Goal: Task Accomplishment & Management: Manage account settings

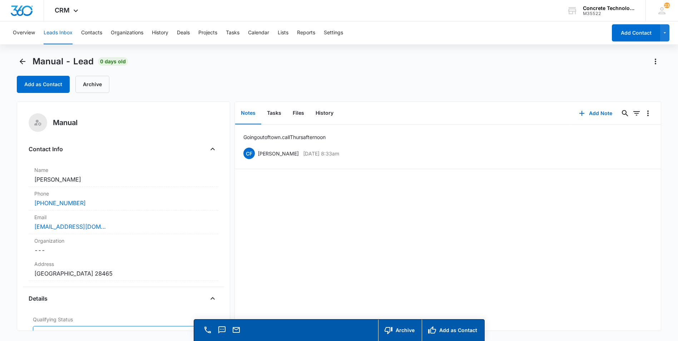
scroll to position [107, 0]
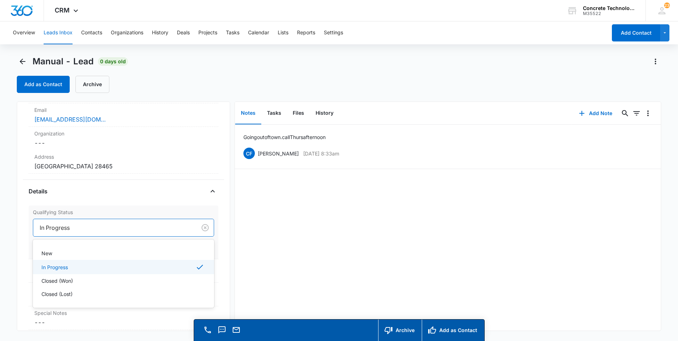
click at [122, 227] on div at bounding box center [114, 228] width 148 height 10
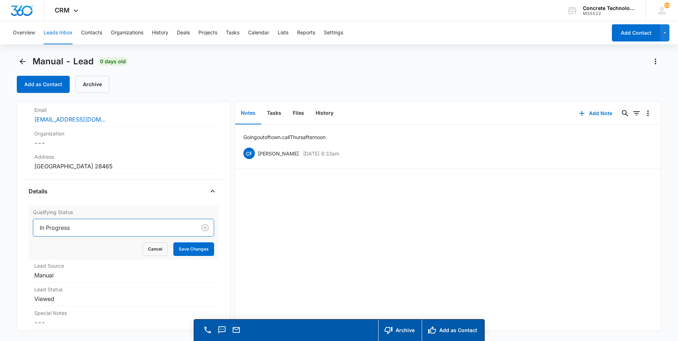
click at [122, 227] on div at bounding box center [114, 228] width 148 height 10
click at [178, 249] on button "Save Changes" at bounding box center [193, 249] width 41 height 14
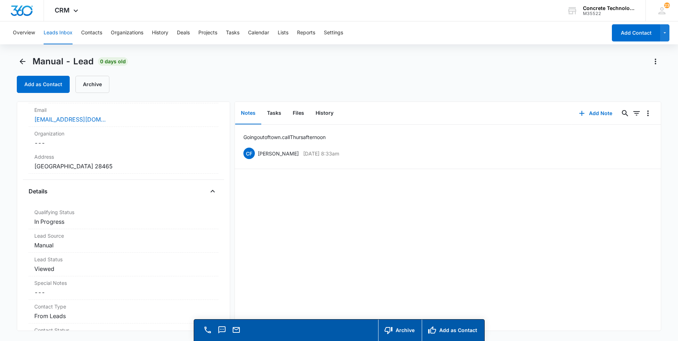
click at [47, 32] on button "Leads Inbox" at bounding box center [58, 32] width 29 height 23
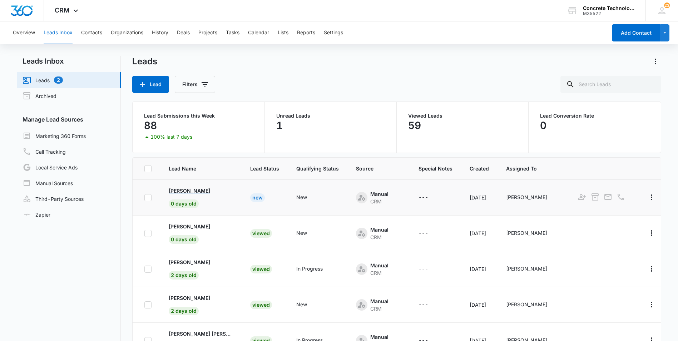
click at [179, 189] on p "[PERSON_NAME]" at bounding box center [189, 191] width 41 height 8
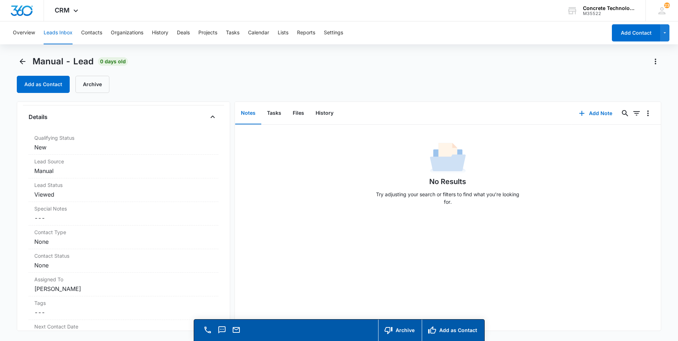
scroll to position [143, 0]
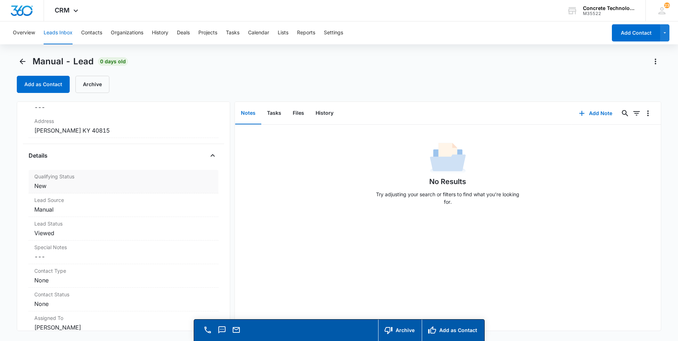
click at [40, 186] on dd "Cancel Save Changes New" at bounding box center [123, 186] width 178 height 9
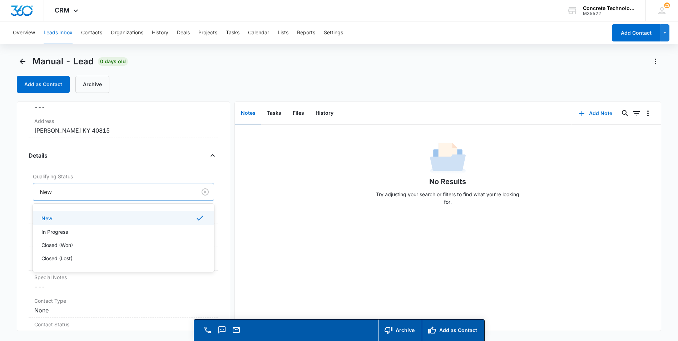
click at [78, 196] on div at bounding box center [114, 192] width 148 height 10
click at [76, 190] on div at bounding box center [114, 192] width 148 height 10
click at [52, 231] on p "In Progress" at bounding box center [54, 232] width 26 height 8
click at [190, 213] on button "Save Changes" at bounding box center [193, 214] width 41 height 14
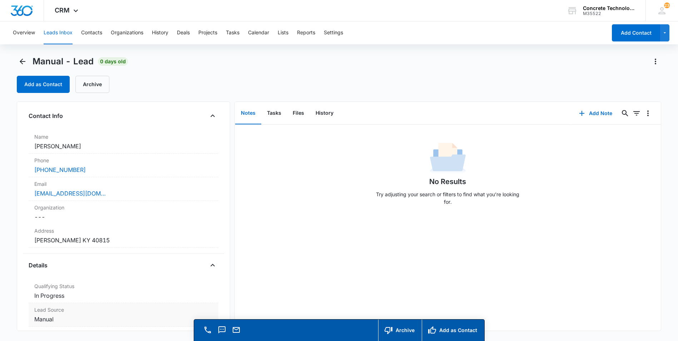
scroll to position [0, 0]
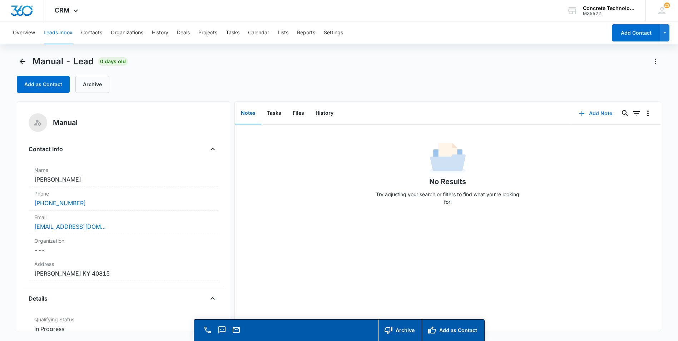
click at [591, 114] on button "Add Note" at bounding box center [596, 113] width 48 height 17
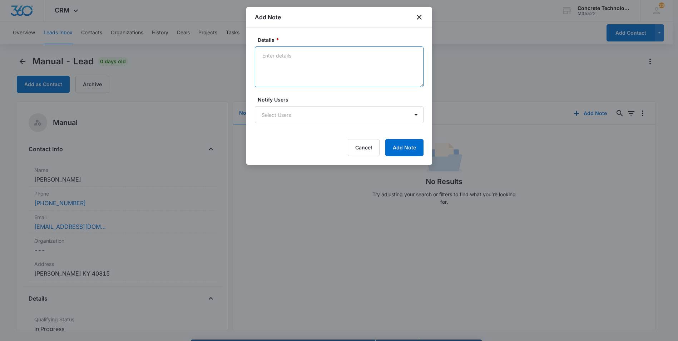
click at [259, 53] on textarea "Details *" at bounding box center [339, 66] width 169 height 41
type textarea "LVM emailed"
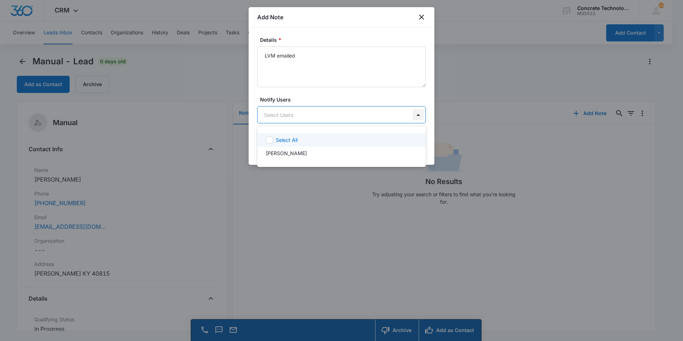
click at [417, 116] on body "CRM Apps Reputation Websites Forms CRM Email Social Content Ads Intelligence Fi…" at bounding box center [341, 170] width 683 height 341
click at [269, 153] on p "[PERSON_NAME]" at bounding box center [286, 153] width 41 height 8
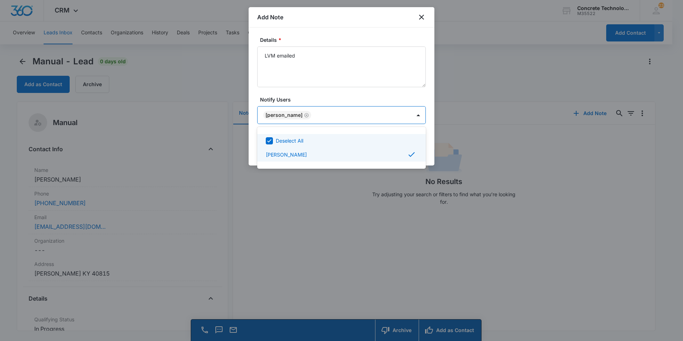
click at [384, 117] on div at bounding box center [341, 170] width 683 height 341
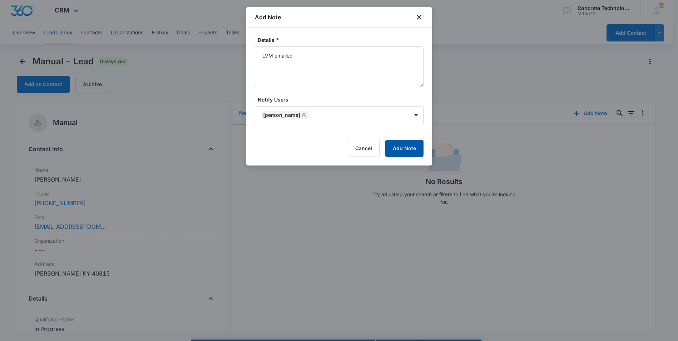
click at [401, 146] on button "Add Note" at bounding box center [404, 148] width 38 height 17
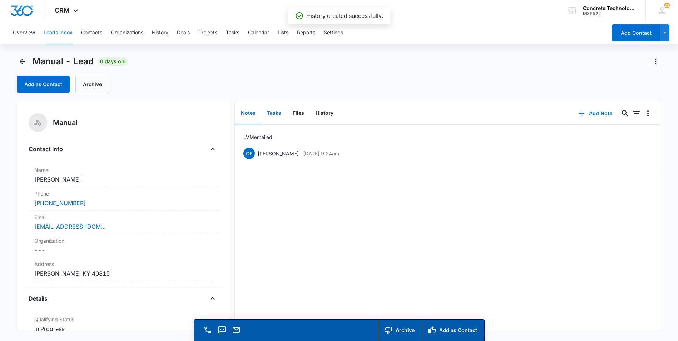
click at [270, 111] on button "Tasks" at bounding box center [274, 113] width 26 height 22
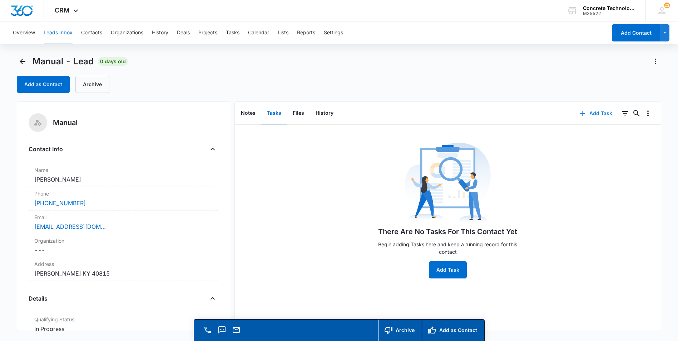
click at [591, 113] on button "Add Task" at bounding box center [595, 113] width 47 height 17
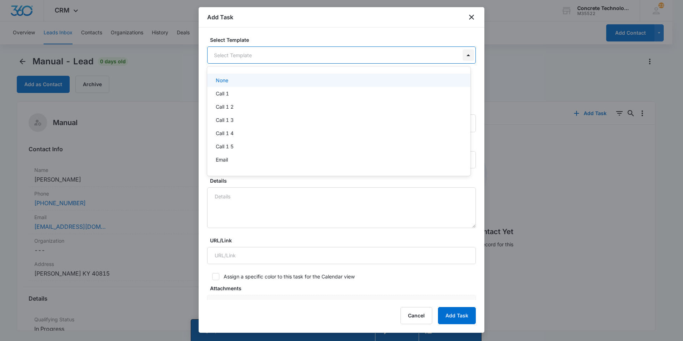
click at [461, 56] on body "CRM Apps Reputation Websites Forms CRM Email Social Content Ads Intelligence Fi…" at bounding box center [341, 170] width 683 height 341
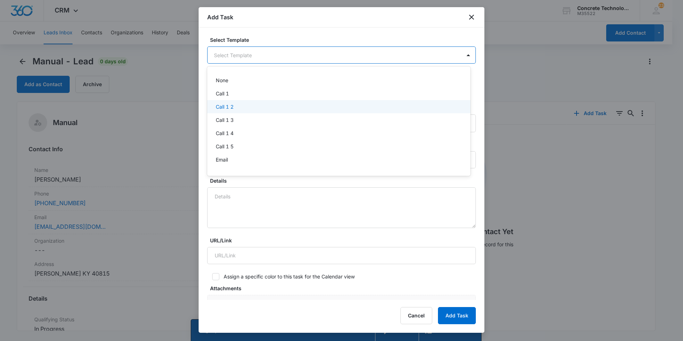
click at [225, 108] on p "Call 1 2" at bounding box center [225, 107] width 18 height 8
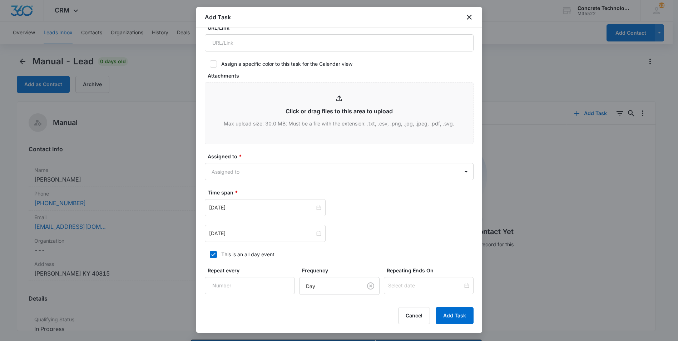
scroll to position [214, 0]
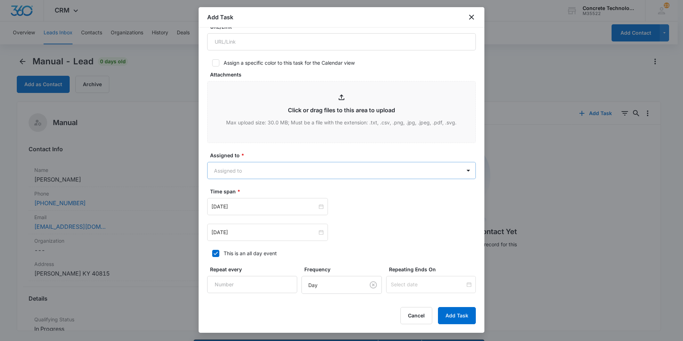
click at [438, 172] on body "CRM Apps Reputation Websites Forms CRM Email Social Content Ads Intelligence Fi…" at bounding box center [341, 180] width 683 height 361
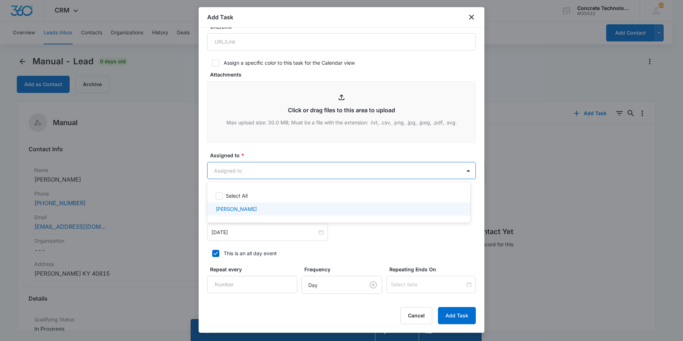
click at [225, 209] on p "[PERSON_NAME]" at bounding box center [236, 209] width 41 height 8
checkbox input "true"
click at [374, 171] on div at bounding box center [341, 170] width 683 height 341
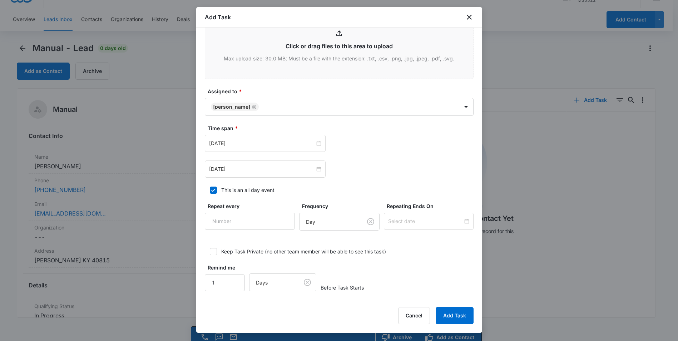
scroll to position [20, 0]
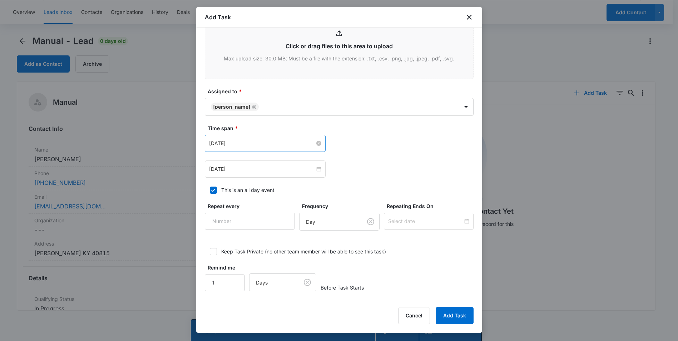
click at [265, 143] on input "[DATE]" at bounding box center [262, 143] width 106 height 8
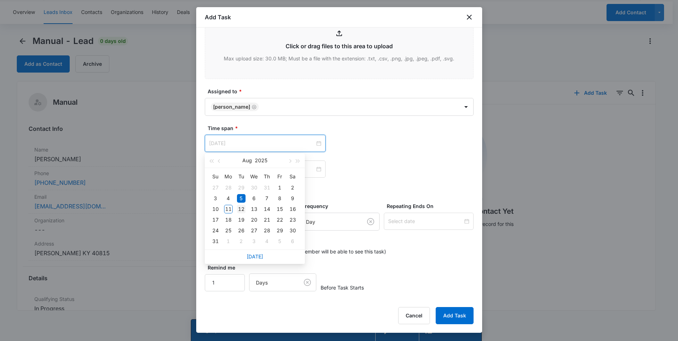
type input "[DATE]"
click at [243, 209] on div "12" at bounding box center [241, 209] width 9 height 9
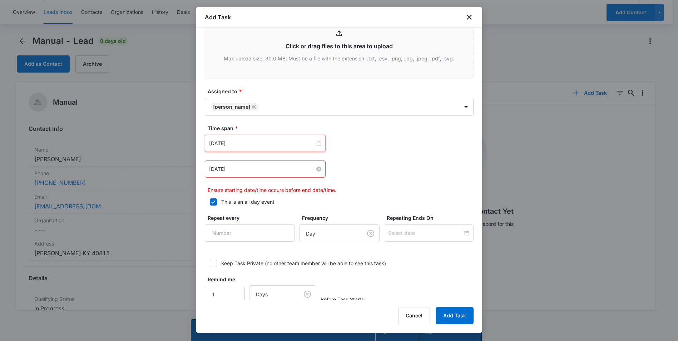
click at [245, 169] on input "[DATE]" at bounding box center [262, 169] width 106 height 8
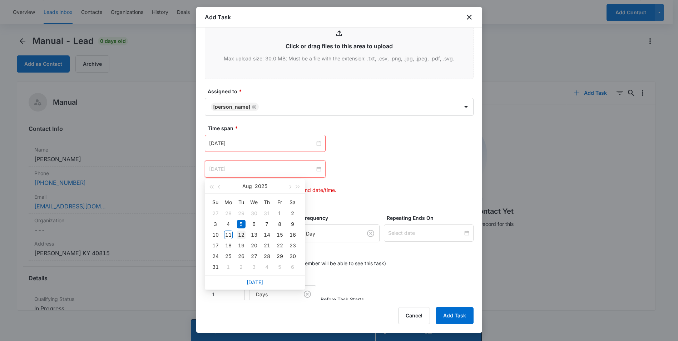
type input "[DATE]"
click at [241, 234] on div "12" at bounding box center [241, 234] width 9 height 9
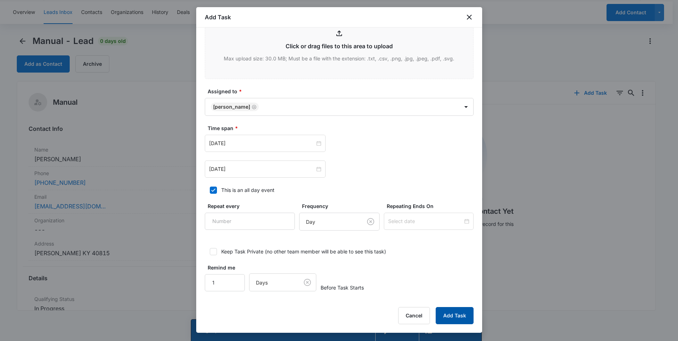
click at [449, 313] on button "Add Task" at bounding box center [455, 315] width 38 height 17
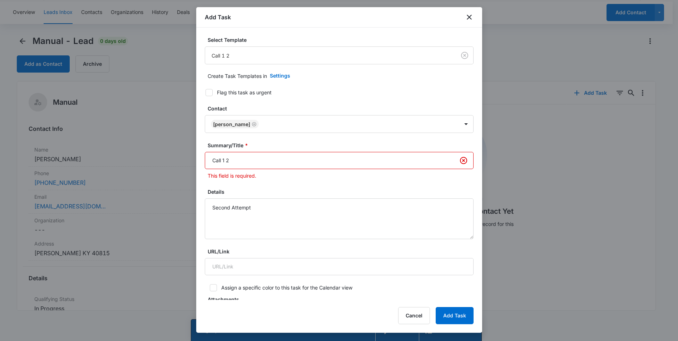
click at [225, 160] on input "Call 1 2" at bounding box center [339, 160] width 269 height 17
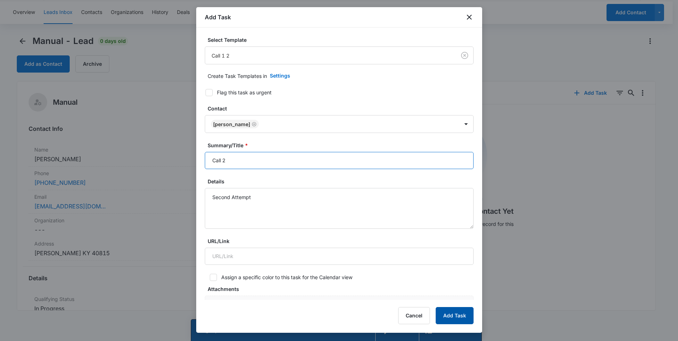
type input "Call 2"
click at [448, 312] on button "Add Task" at bounding box center [455, 315] width 38 height 17
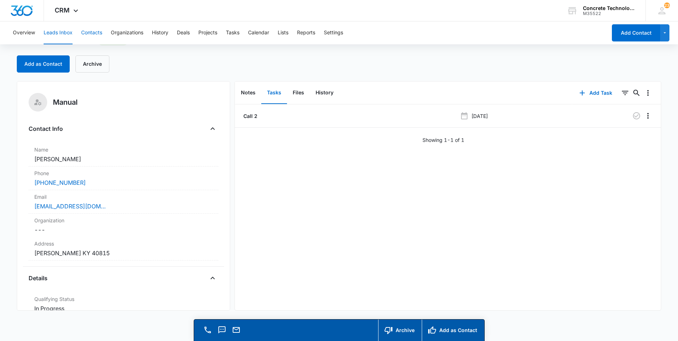
click at [90, 35] on button "Contacts" at bounding box center [91, 32] width 21 height 23
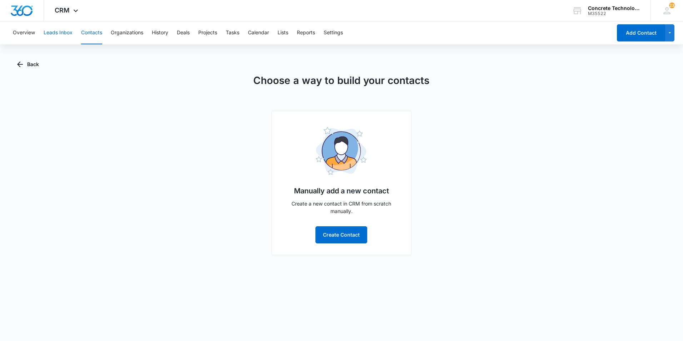
click at [55, 31] on button "Leads Inbox" at bounding box center [58, 32] width 29 height 23
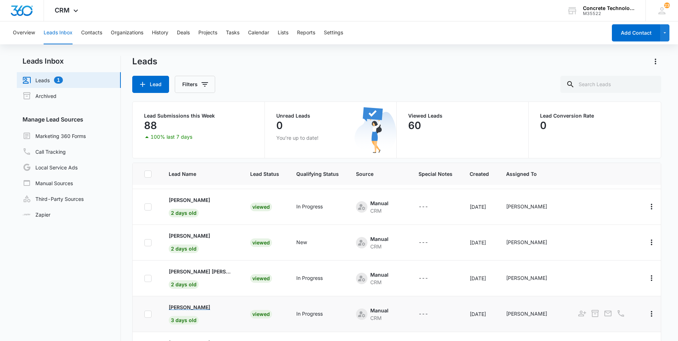
scroll to position [65, 0]
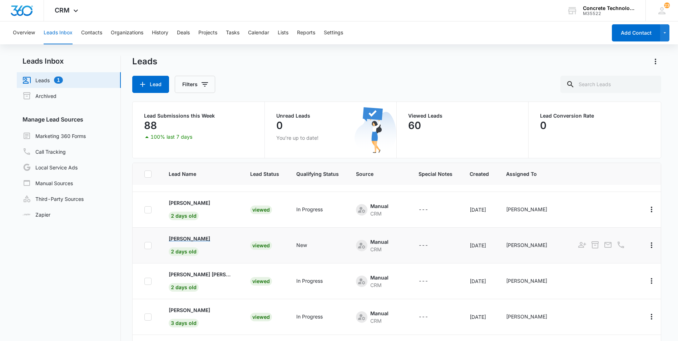
click at [185, 238] on p "[PERSON_NAME]" at bounding box center [189, 239] width 41 height 8
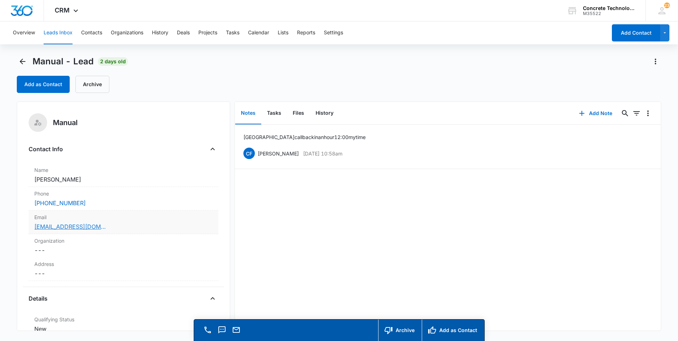
click at [66, 225] on link "[EMAIL_ADDRESS][DOMAIN_NAME]" at bounding box center [69, 226] width 71 height 9
click at [588, 113] on button "Add Note" at bounding box center [596, 113] width 48 height 17
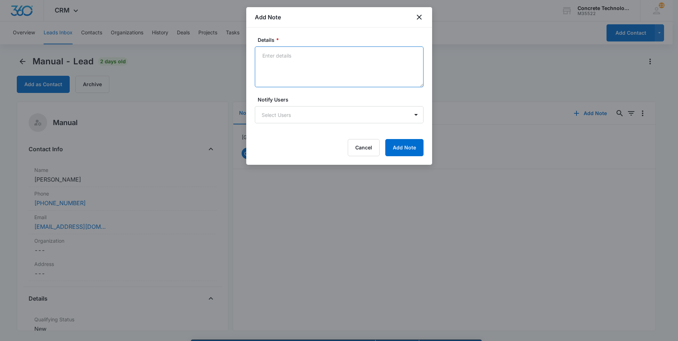
click at [267, 57] on textarea "Details *" at bounding box center [339, 66] width 169 height 41
type textarea "LVM emailed text"
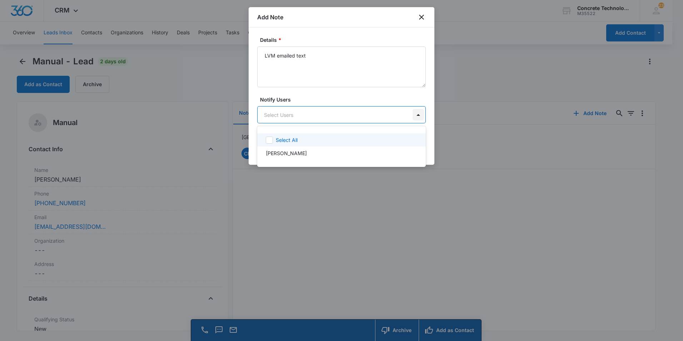
click at [414, 114] on body "CRM Apps Reputation Websites Forms CRM Email Social Content Ads Intelligence Fi…" at bounding box center [341, 170] width 683 height 341
click at [282, 151] on p "[PERSON_NAME]" at bounding box center [286, 153] width 41 height 8
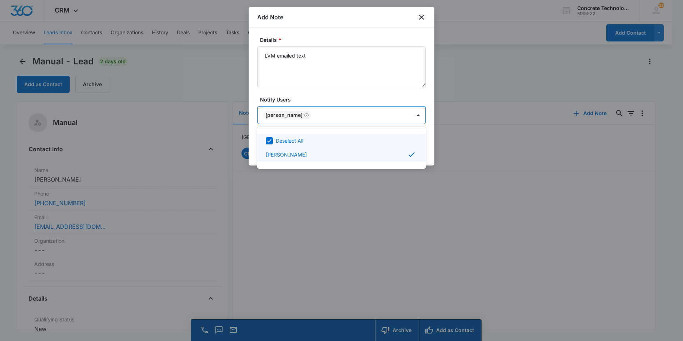
click at [363, 115] on div at bounding box center [341, 170] width 683 height 341
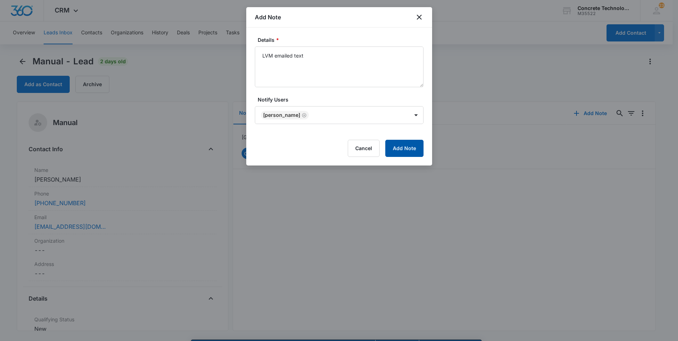
click at [401, 147] on button "Add Note" at bounding box center [404, 148] width 38 height 17
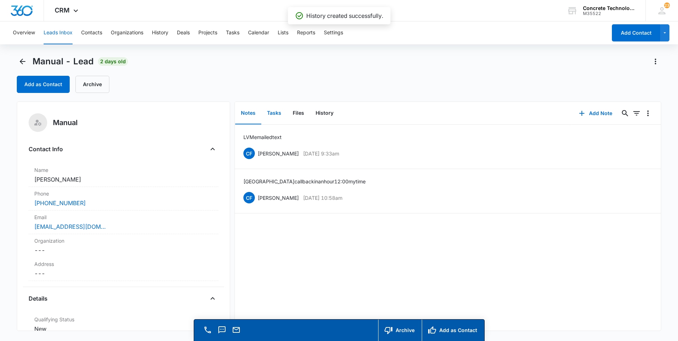
click at [269, 113] on button "Tasks" at bounding box center [274, 113] width 26 height 22
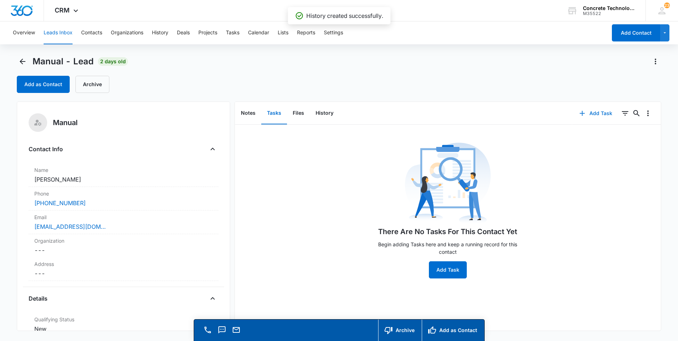
click at [591, 111] on button "Add Task" at bounding box center [595, 113] width 47 height 17
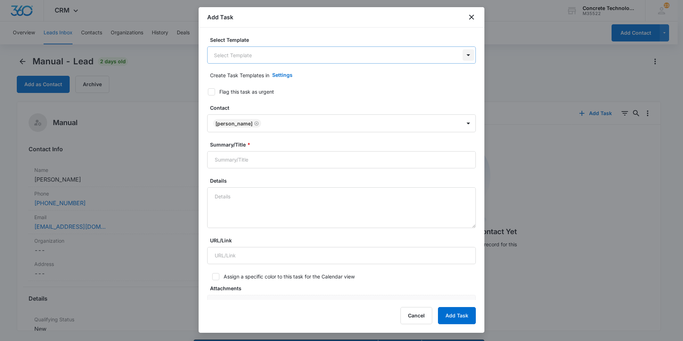
click at [459, 56] on body "CRM Apps Reputation Websites Forms CRM Email Social Content Ads Intelligence Fi…" at bounding box center [341, 180] width 683 height 361
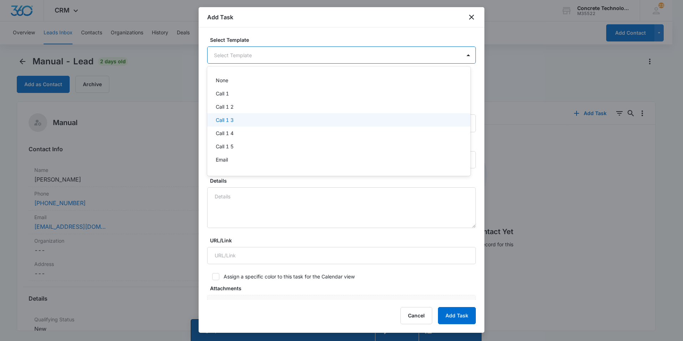
click at [224, 118] on p "Call 1 3" at bounding box center [225, 120] width 18 height 8
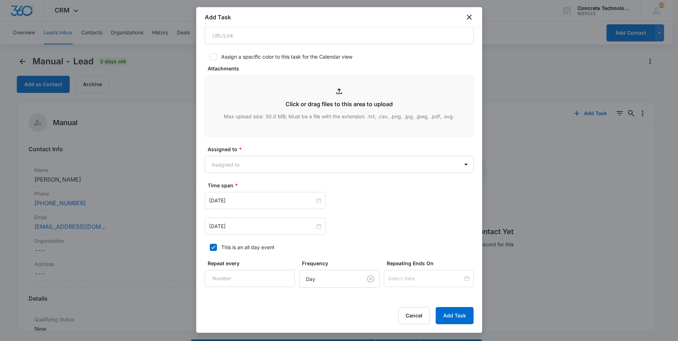
scroll to position [278, 0]
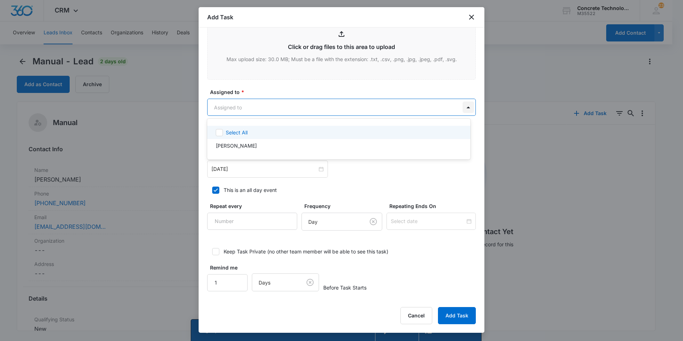
click at [461, 106] on body "CRM Apps Reputation Websites Forms CRM Email Social Content Ads Intelligence Fi…" at bounding box center [341, 170] width 683 height 341
click at [343, 110] on div at bounding box center [341, 170] width 683 height 341
click at [462, 108] on body "CRM Apps Reputation Websites Forms CRM Email Social Content Ads Intelligence Fi…" at bounding box center [341, 170] width 683 height 341
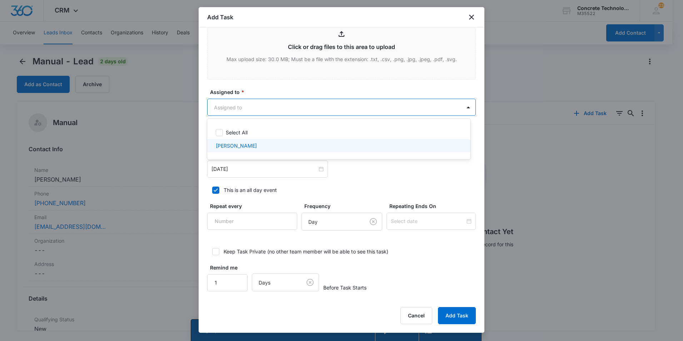
click at [220, 146] on p "[PERSON_NAME]" at bounding box center [236, 146] width 41 height 8
checkbox input "true"
click at [292, 168] on div at bounding box center [341, 170] width 683 height 341
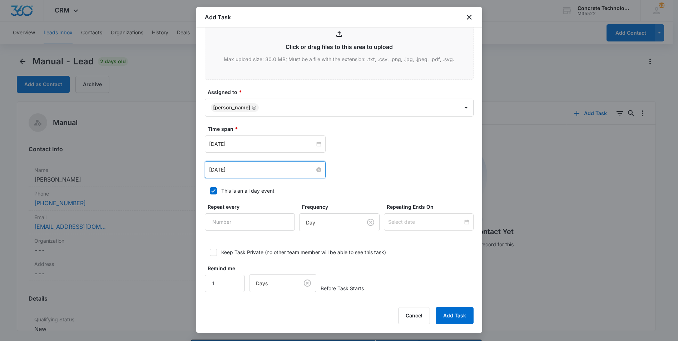
click at [293, 168] on input "[DATE]" at bounding box center [262, 170] width 106 height 8
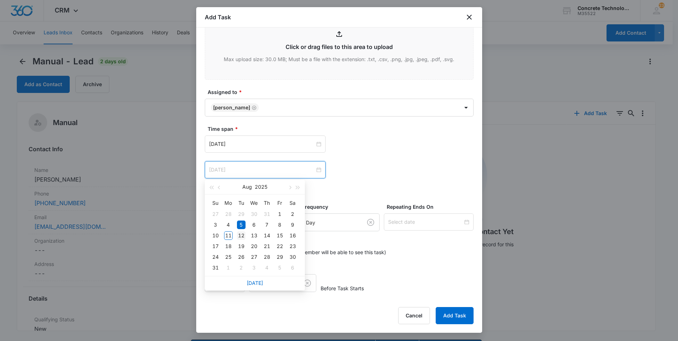
type input "[DATE]"
click at [239, 235] on div "12" at bounding box center [241, 235] width 9 height 9
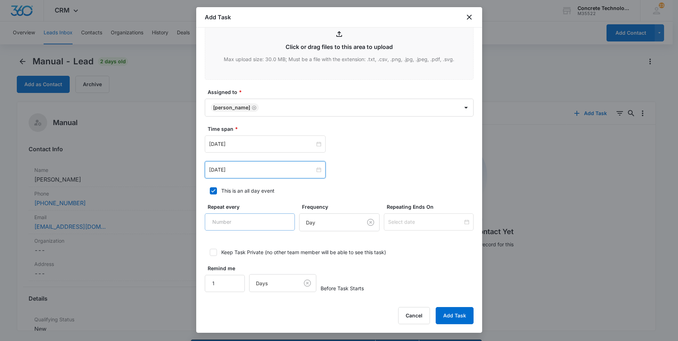
scroll to position [278, 0]
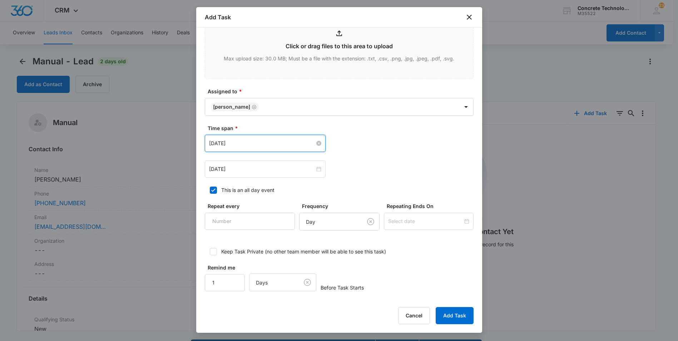
click at [259, 140] on input "[DATE]" at bounding box center [262, 143] width 106 height 8
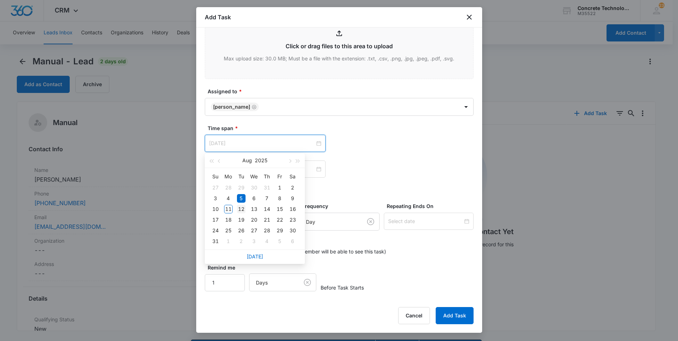
type input "[DATE]"
click at [241, 208] on div "12" at bounding box center [241, 209] width 9 height 9
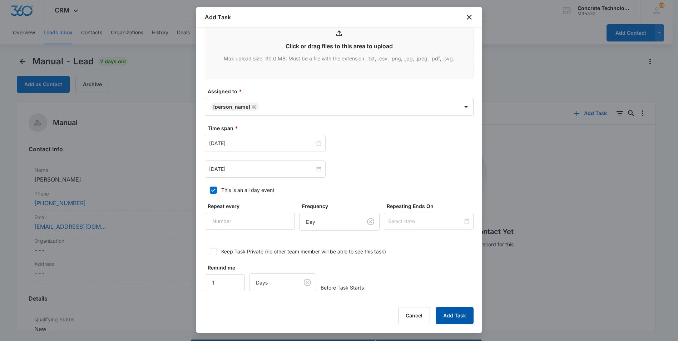
click at [452, 313] on button "Add Task" at bounding box center [455, 315] width 38 height 17
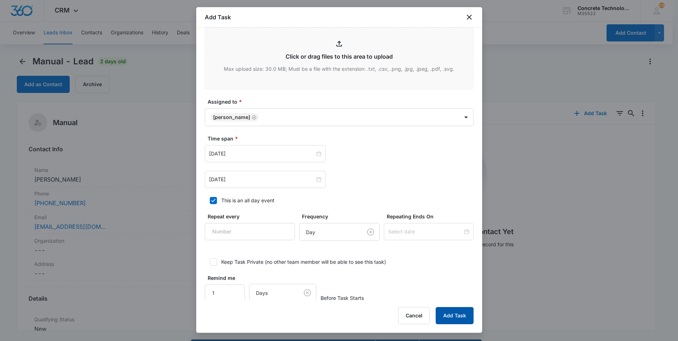
scroll to position [0, 0]
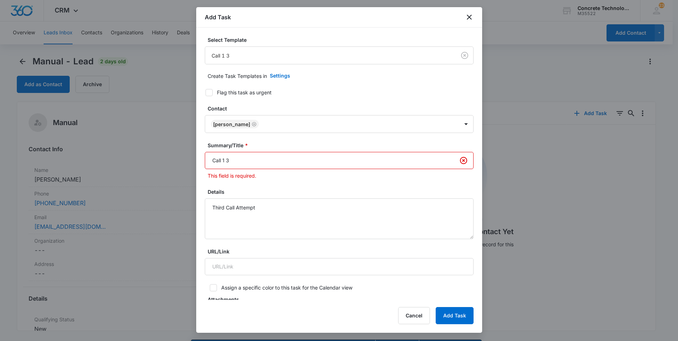
click at [225, 160] on input "Call 1 3" at bounding box center [339, 160] width 269 height 17
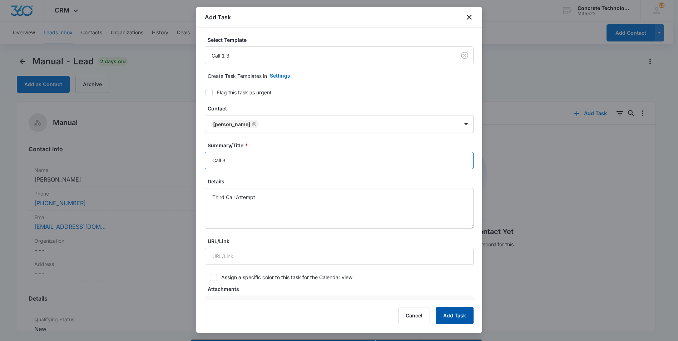
type input "Call 3"
click at [448, 315] on button "Add Task" at bounding box center [455, 315] width 38 height 17
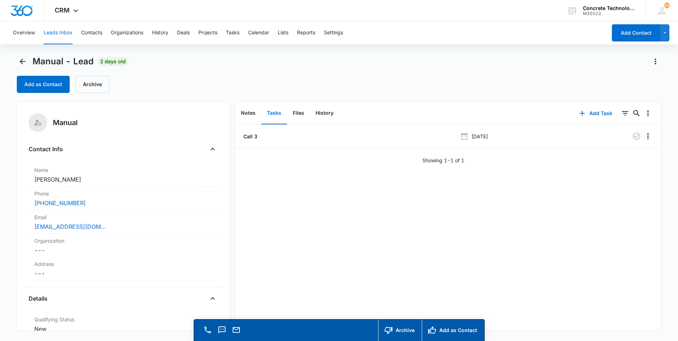
click at [58, 32] on button "Leads Inbox" at bounding box center [58, 32] width 29 height 23
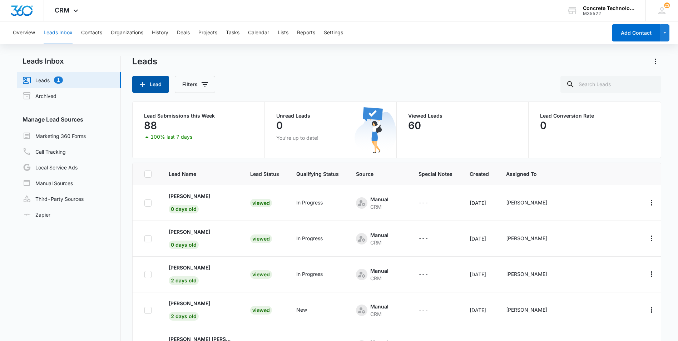
click at [154, 81] on button "Lead" at bounding box center [150, 84] width 37 height 17
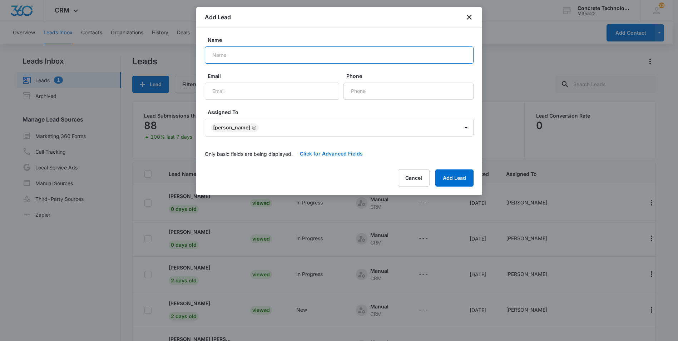
click at [214, 56] on input "Name" at bounding box center [339, 54] width 269 height 17
type input "[PERSON_NAME]"
click at [214, 92] on input "Email" at bounding box center [272, 91] width 134 height 17
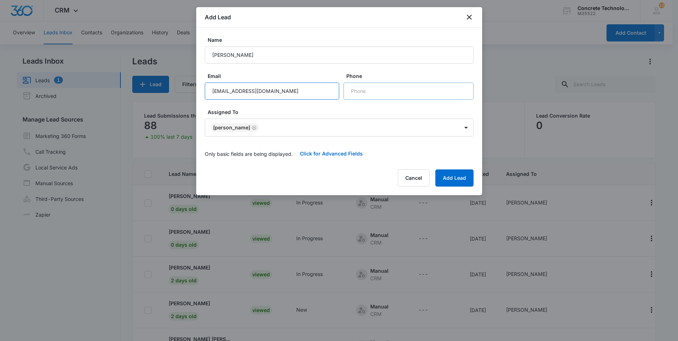
type input "[EMAIL_ADDRESS][DOMAIN_NAME]"
click at [360, 90] on input "Phone" at bounding box center [408, 91] width 130 height 17
type input "[PHONE_NUMBER]"
click at [449, 177] on button "Add Lead" at bounding box center [454, 177] width 38 height 17
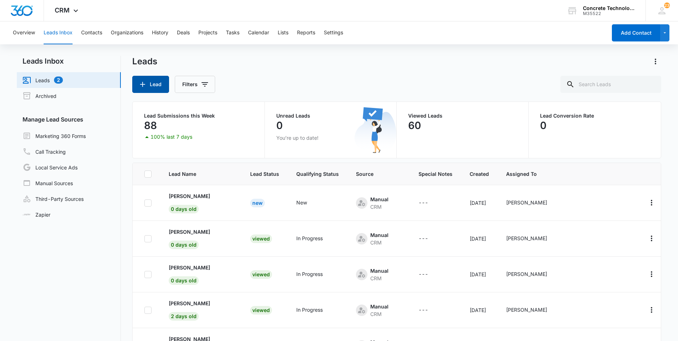
click at [153, 80] on button "Lead" at bounding box center [150, 84] width 37 height 17
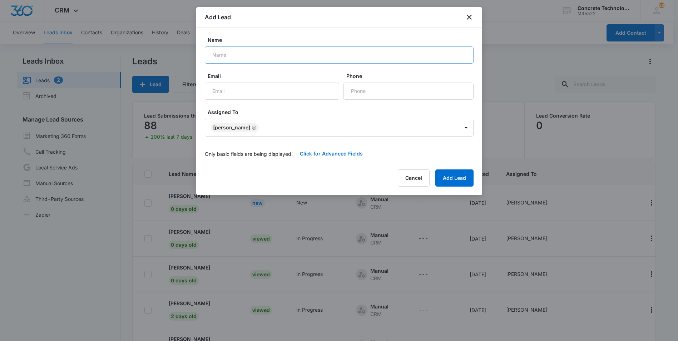
scroll to position [60, 0]
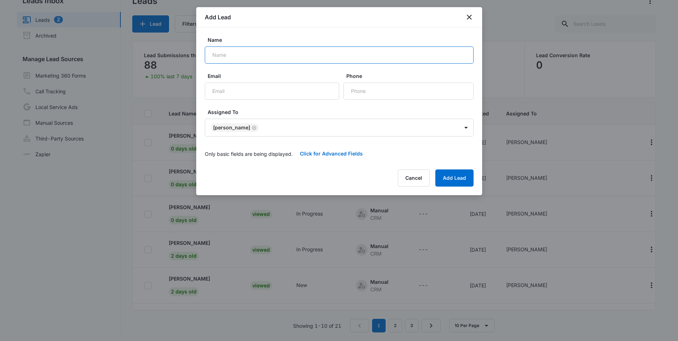
click at [220, 58] on input "Name" at bounding box center [339, 54] width 269 height 17
type input "[PERSON_NAME]"
click at [245, 89] on input "Email" at bounding box center [272, 91] width 134 height 17
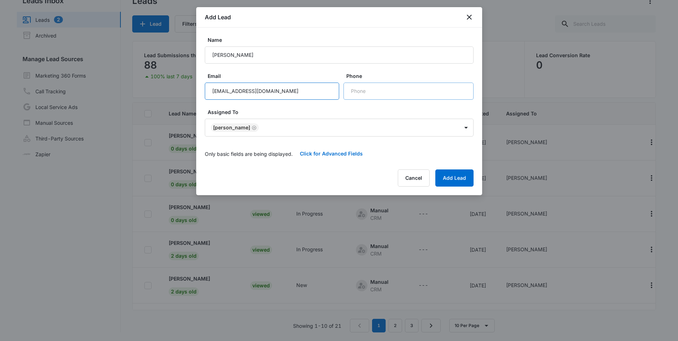
type input "[EMAIL_ADDRESS][DOMAIN_NAME]"
click at [355, 91] on input "Phone" at bounding box center [408, 91] width 130 height 17
type input "[PHONE_NUMBER]"
click at [446, 175] on button "Add Lead" at bounding box center [454, 177] width 38 height 17
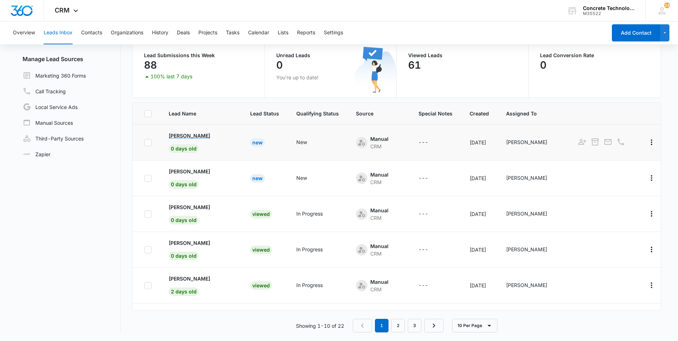
click at [196, 135] on p "[PERSON_NAME]" at bounding box center [189, 136] width 41 height 8
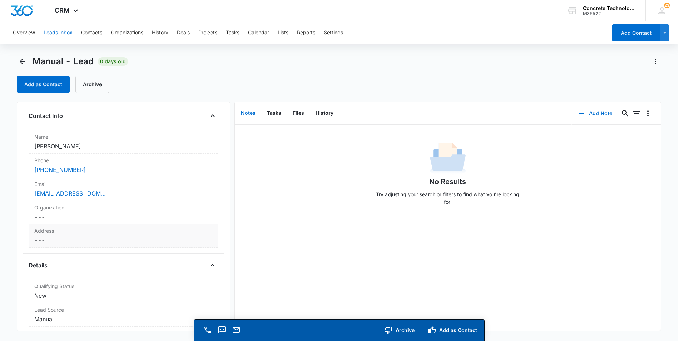
scroll to position [143, 0]
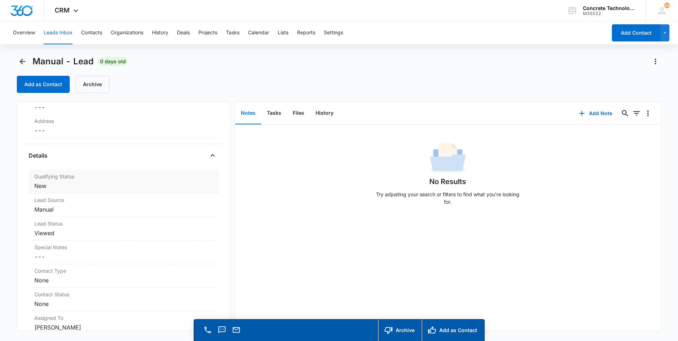
click at [44, 187] on dd "Cancel Save Changes New" at bounding box center [123, 186] width 178 height 9
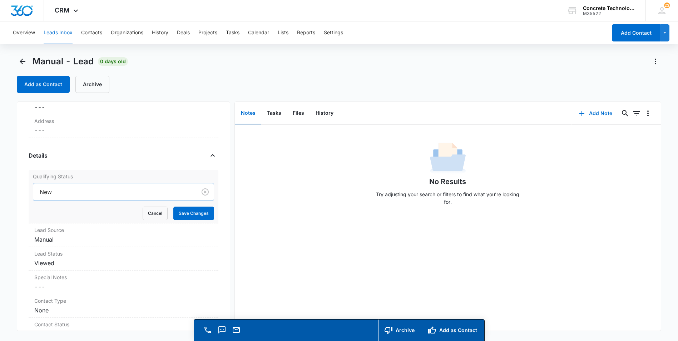
click at [80, 190] on div at bounding box center [114, 192] width 148 height 10
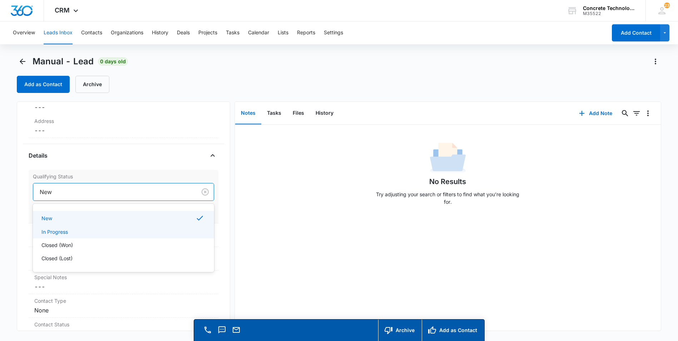
click at [52, 232] on p "In Progress" at bounding box center [54, 232] width 26 height 8
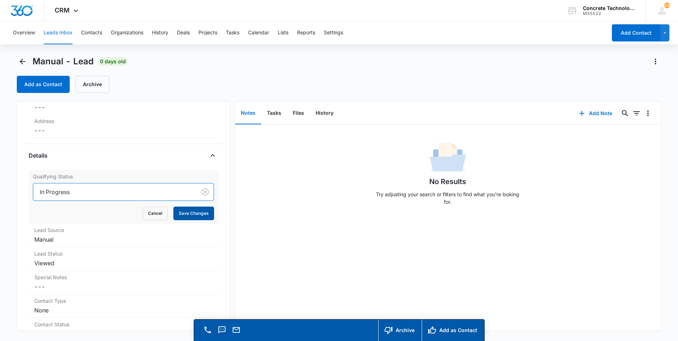
click at [187, 212] on button "Save Changes" at bounding box center [193, 214] width 41 height 14
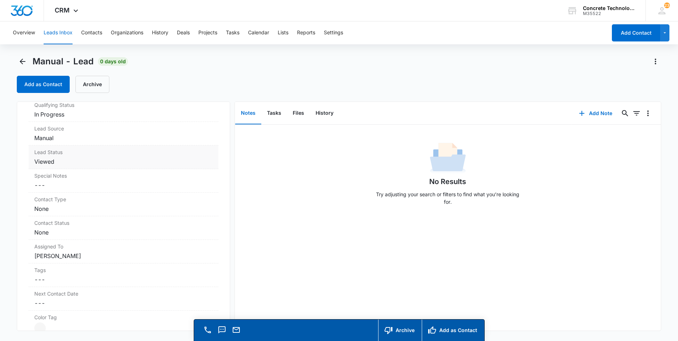
scroll to position [0, 0]
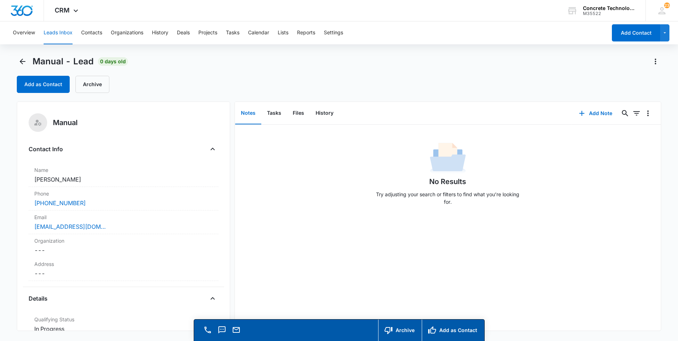
click at [245, 112] on button "Notes" at bounding box center [248, 113] width 26 height 22
click at [596, 115] on button "Add Note" at bounding box center [596, 113] width 48 height 17
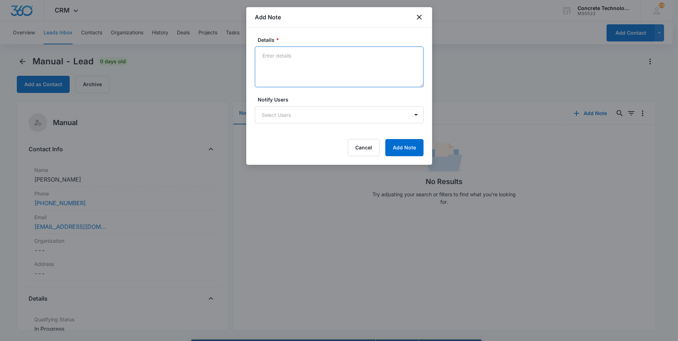
click at [261, 55] on textarea "Details *" at bounding box center [339, 66] width 169 height 41
type textarea "Did not reach out to [GEOGRAPHIC_DATA]."
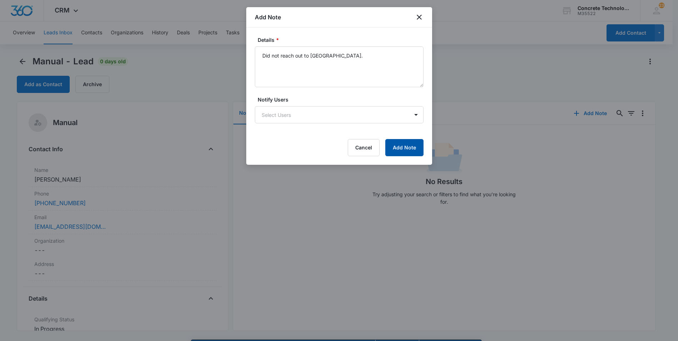
click at [400, 146] on button "Add Note" at bounding box center [404, 147] width 38 height 17
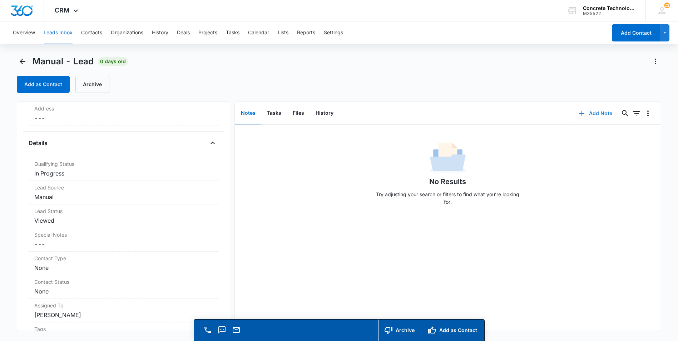
scroll to position [143, 0]
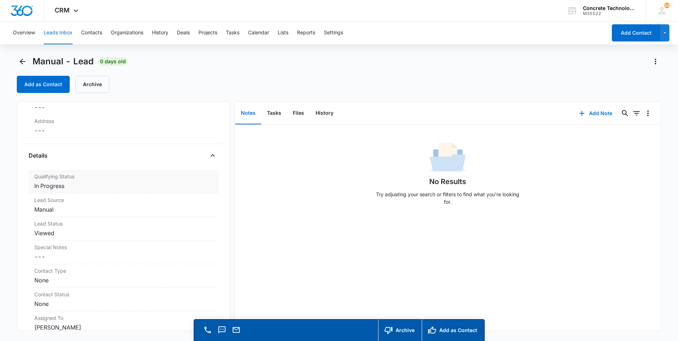
click at [51, 190] on div "Qualifying Status Cancel Save Changes In Progress" at bounding box center [124, 182] width 190 height 24
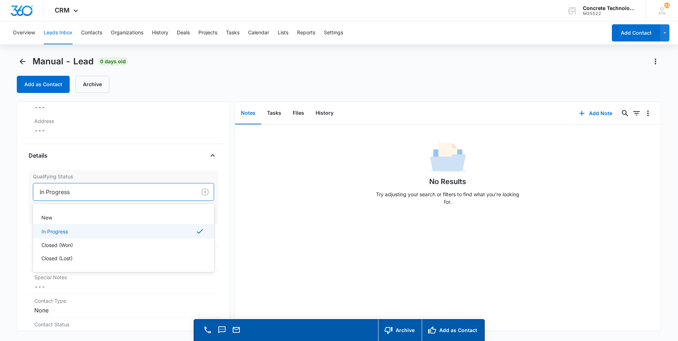
click at [60, 189] on div at bounding box center [114, 192] width 148 height 10
click at [46, 256] on p "Closed (Lost)" at bounding box center [56, 258] width 31 height 8
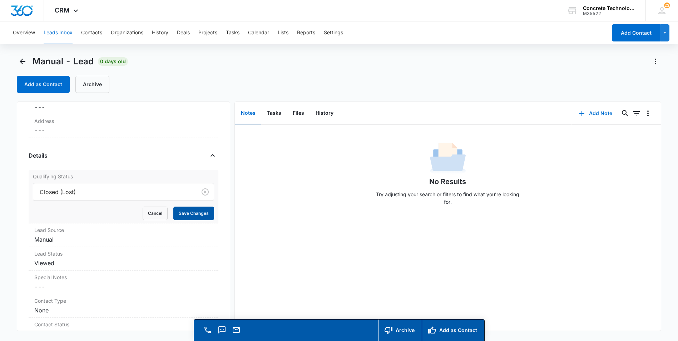
click at [185, 213] on button "Save Changes" at bounding box center [193, 214] width 41 height 14
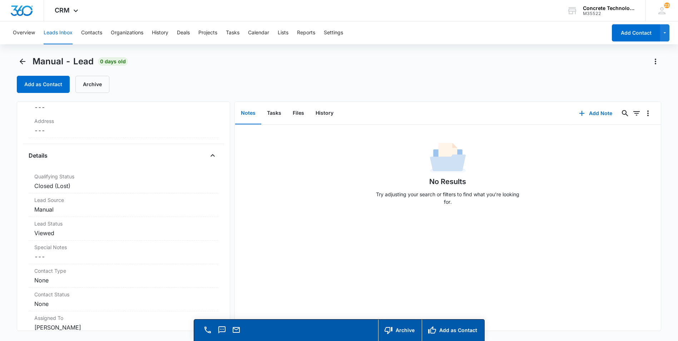
click at [50, 33] on button "Leads Inbox" at bounding box center [58, 32] width 29 height 23
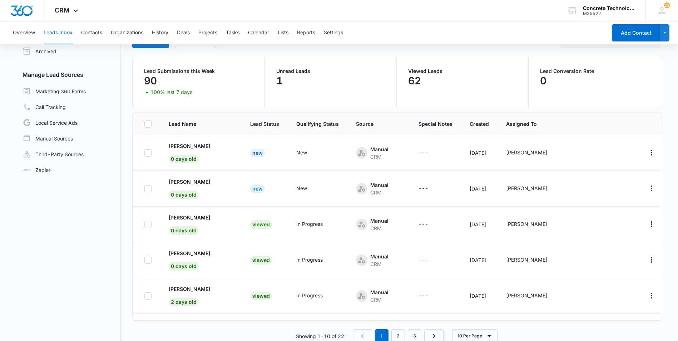
scroll to position [55, 0]
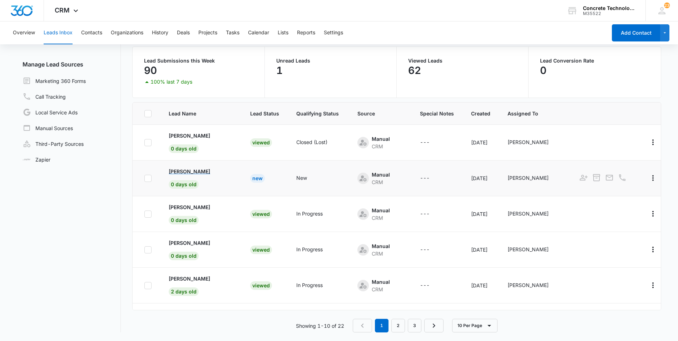
click at [195, 170] on p "[PERSON_NAME]" at bounding box center [189, 172] width 41 height 8
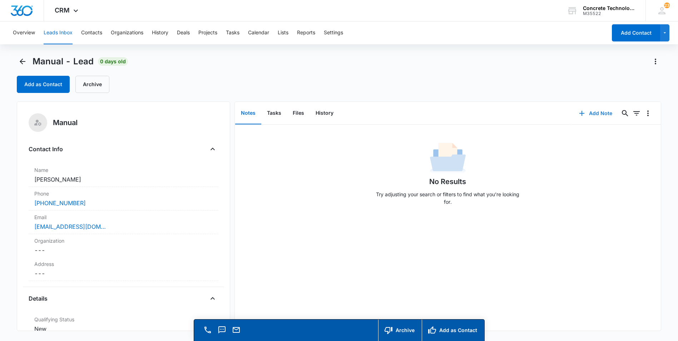
click at [597, 113] on button "Add Note" at bounding box center [596, 113] width 48 height 17
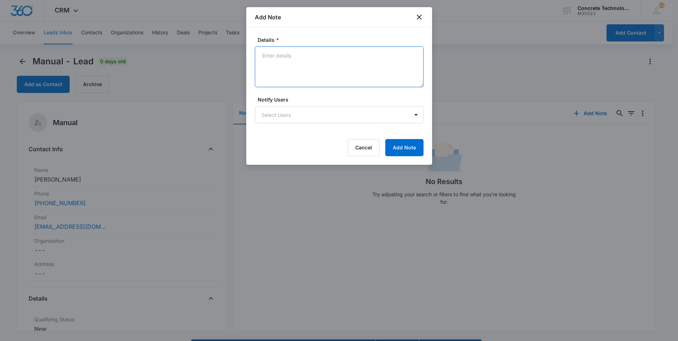
click at [262, 54] on textarea "Details *" at bounding box center [339, 66] width 169 height 41
type textarea "NY, MB full, text emaied"
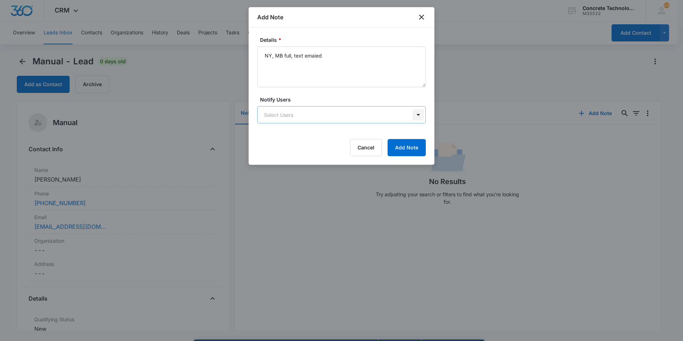
click at [416, 115] on body "CRM Apps Reputation Websites Forms CRM Email Social Content Ads Intelligence Fi…" at bounding box center [341, 180] width 683 height 361
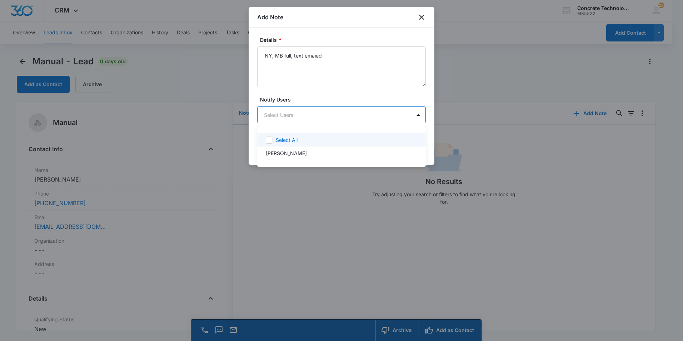
click at [329, 113] on div at bounding box center [341, 170] width 683 height 341
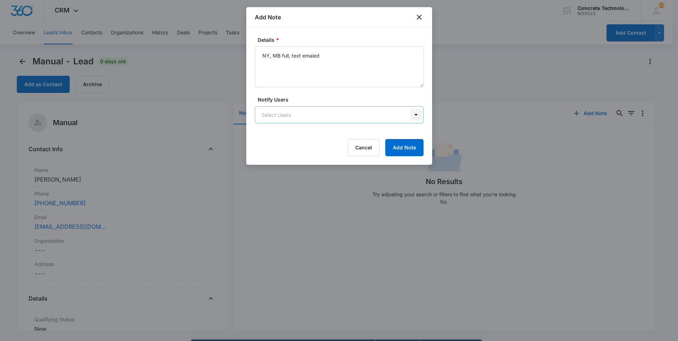
click at [416, 113] on body "CRM Apps Reputation Websites Forms CRM Email Social Content Ads Intelligence Fi…" at bounding box center [339, 180] width 678 height 361
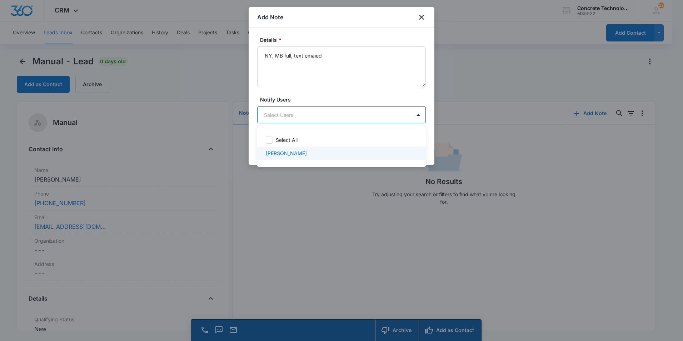
click at [288, 152] on p "[PERSON_NAME]" at bounding box center [286, 153] width 41 height 8
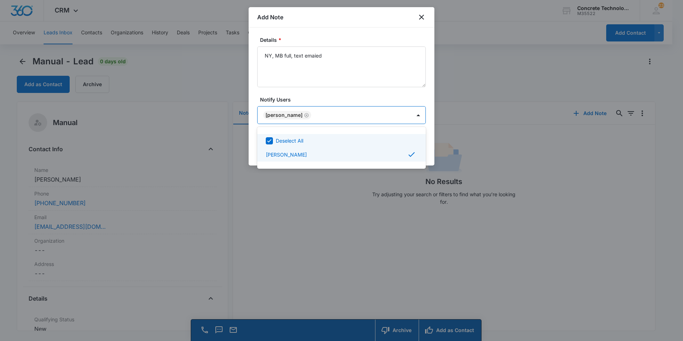
click at [361, 115] on div at bounding box center [341, 170] width 683 height 341
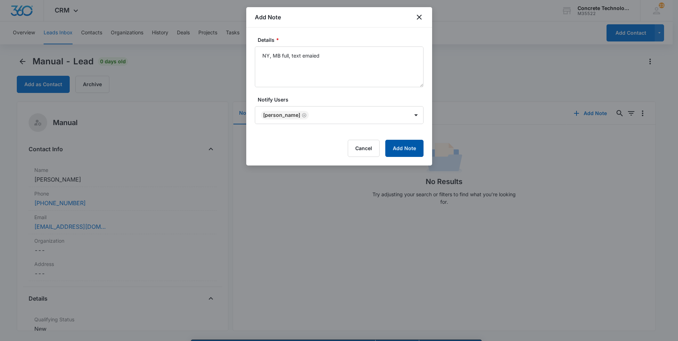
click at [400, 144] on button "Add Note" at bounding box center [404, 148] width 38 height 17
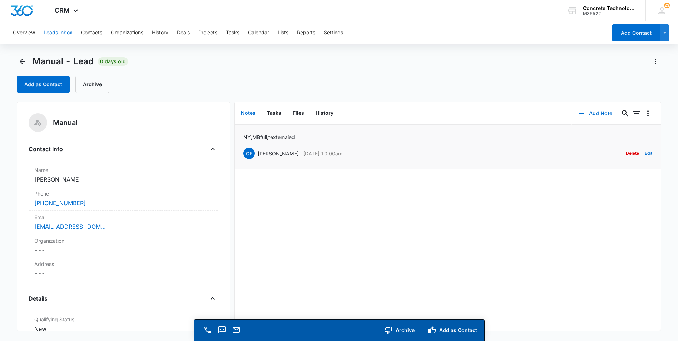
click at [294, 136] on p "NY, MB full, text emaied" at bounding box center [268, 137] width 51 height 8
click at [68, 226] on link "[EMAIL_ADDRESS][DOMAIN_NAME]" at bounding box center [69, 226] width 71 height 9
click at [273, 114] on button "Tasks" at bounding box center [274, 113] width 26 height 22
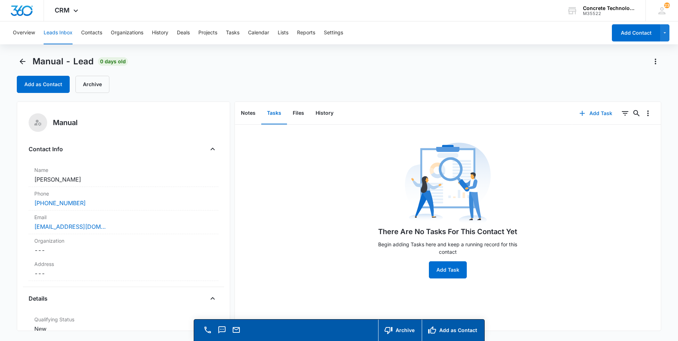
click at [592, 113] on button "Add Task" at bounding box center [595, 113] width 47 height 17
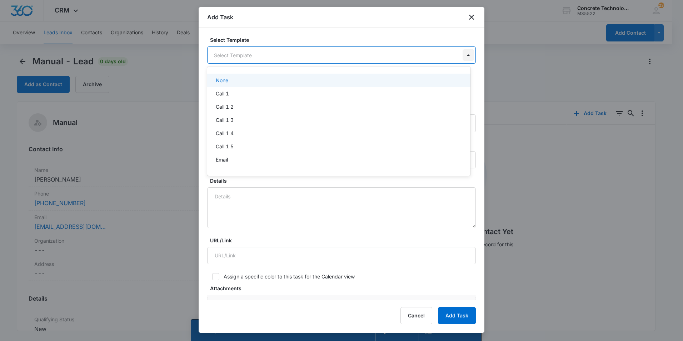
click at [458, 55] on body "CRM Apps Reputation Websites Forms CRM Email Social Content Ads Intelligence Fi…" at bounding box center [341, 170] width 683 height 341
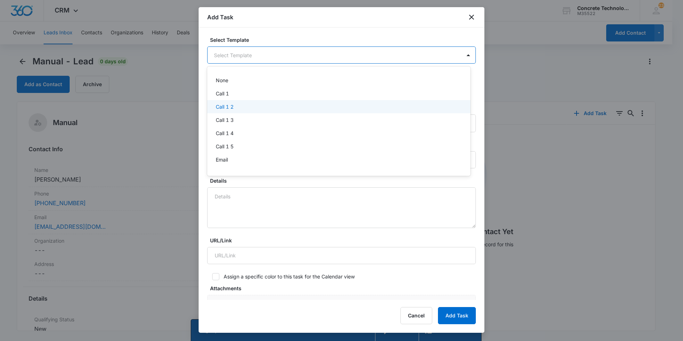
click at [226, 106] on p "Call 1 2" at bounding box center [225, 107] width 18 height 8
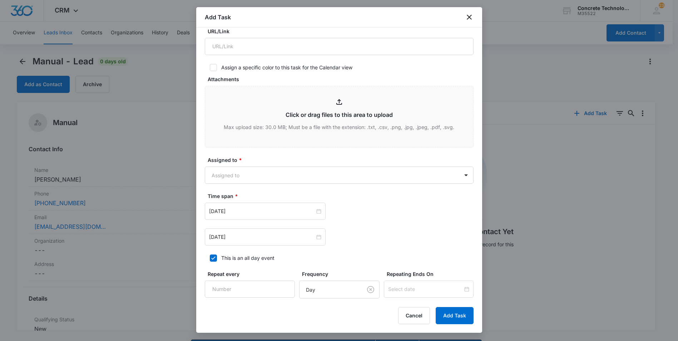
scroll to position [214, 0]
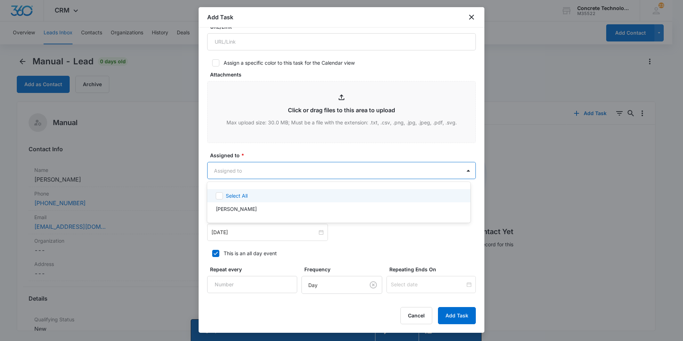
click at [416, 167] on body "CRM Apps Reputation Websites Forms CRM Email Social Content Ads Intelligence Fi…" at bounding box center [341, 170] width 683 height 341
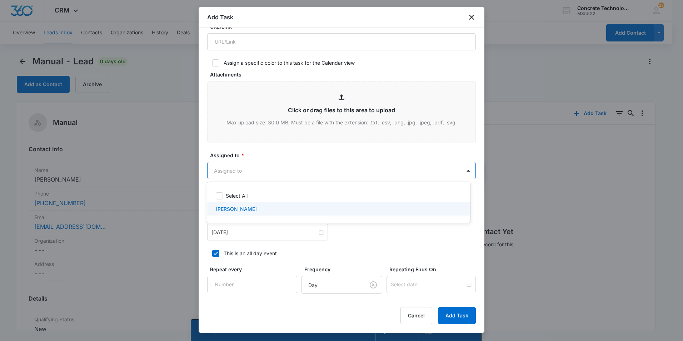
click at [222, 207] on p "[PERSON_NAME]" at bounding box center [236, 209] width 41 height 8
checkbox input "true"
click at [233, 233] on div at bounding box center [341, 170] width 683 height 341
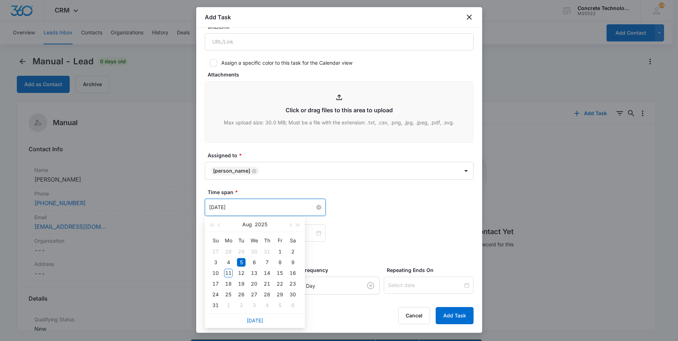
click at [242, 204] on input "[DATE]" at bounding box center [262, 207] width 106 height 8
type input "[DATE]"
click at [241, 273] on div "12" at bounding box center [241, 273] width 9 height 9
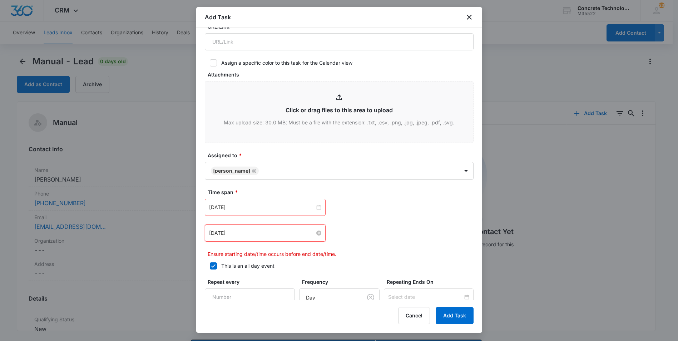
click at [264, 230] on input "[DATE]" at bounding box center [262, 233] width 106 height 8
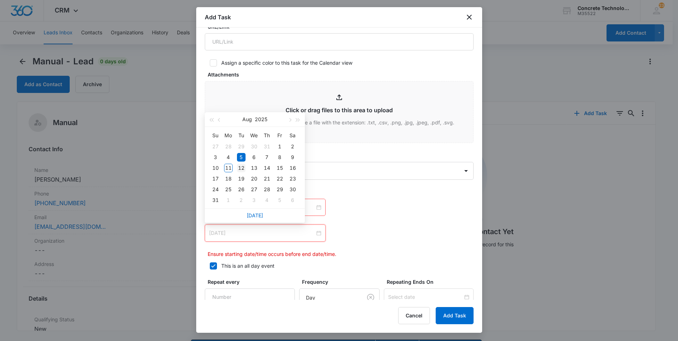
type input "[DATE]"
click at [241, 166] on div "12" at bounding box center [241, 168] width 9 height 9
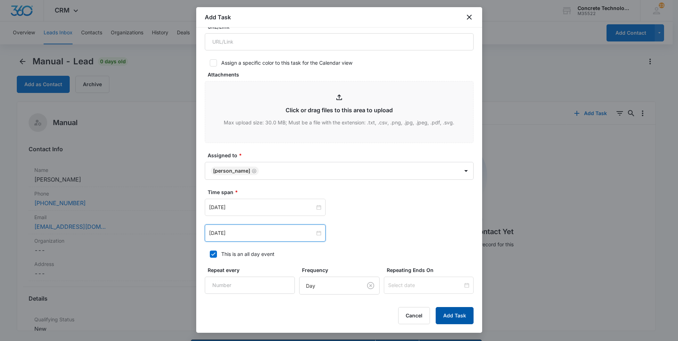
click at [450, 312] on button "Add Task" at bounding box center [455, 315] width 38 height 17
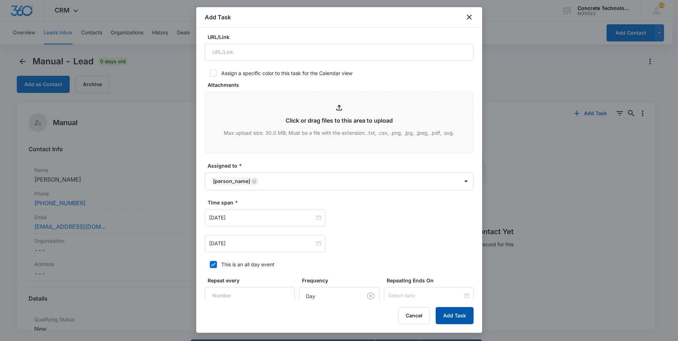
scroll to position [0, 0]
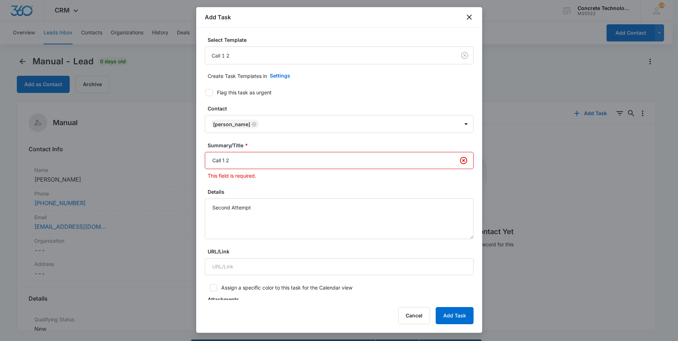
click at [224, 160] on input "Call 1 2" at bounding box center [339, 160] width 269 height 17
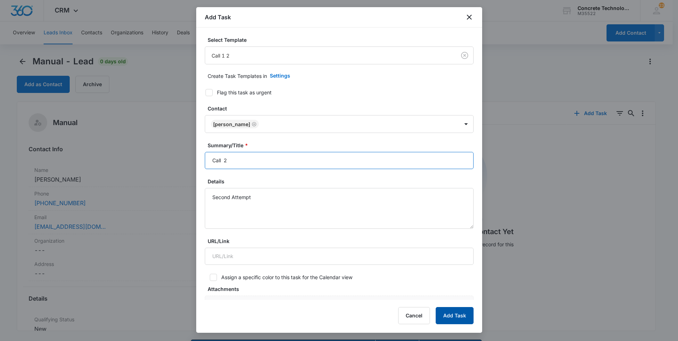
type input "Call 2"
click at [465, 315] on button "Add Task" at bounding box center [455, 315] width 38 height 17
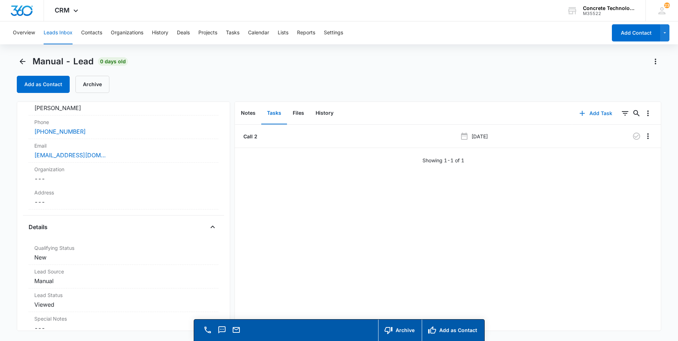
scroll to position [107, 0]
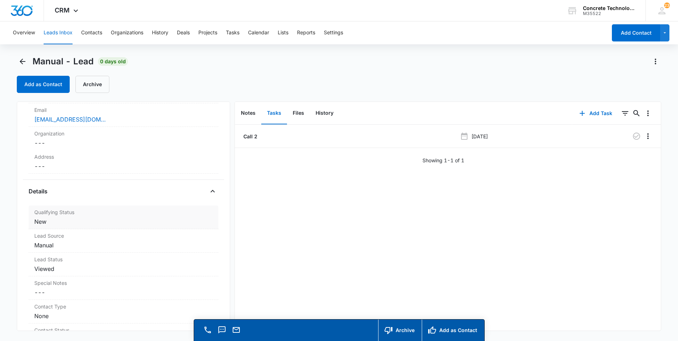
click at [42, 222] on dd "Cancel Save Changes New" at bounding box center [123, 221] width 178 height 9
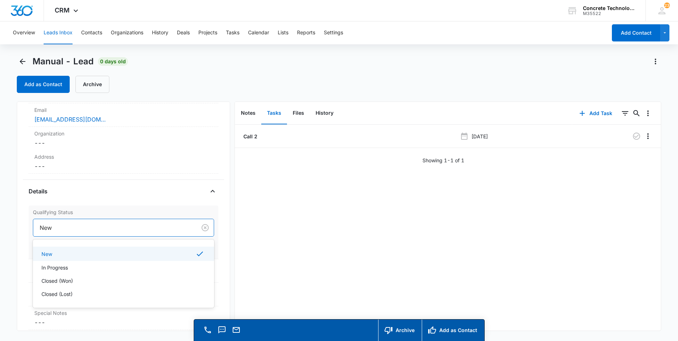
click at [78, 229] on div at bounding box center [114, 228] width 148 height 10
click at [60, 268] on p "In Progress" at bounding box center [54, 268] width 26 height 8
click at [190, 248] on button "Save Changes" at bounding box center [193, 249] width 41 height 14
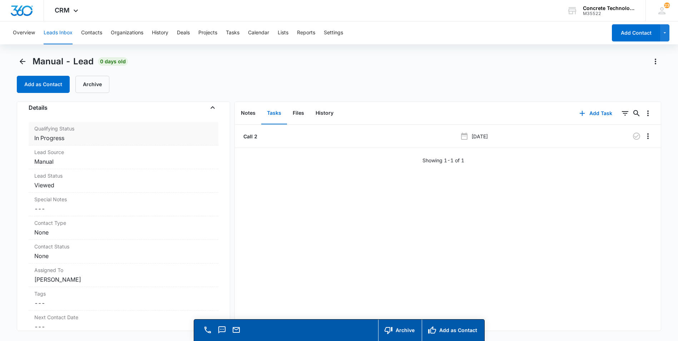
scroll to position [179, 0]
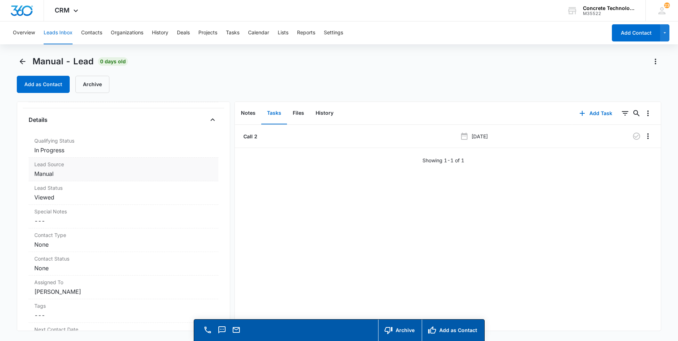
click at [40, 174] on dd "Manual" at bounding box center [123, 173] width 178 height 9
click at [48, 173] on dd "Manual" at bounding box center [123, 173] width 178 height 9
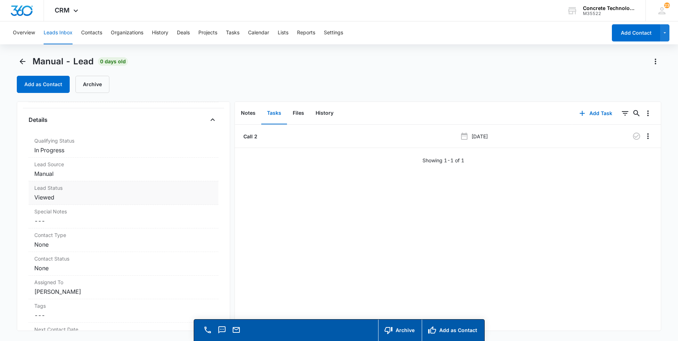
click at [46, 198] on dd "Viewed" at bounding box center [123, 197] width 178 height 9
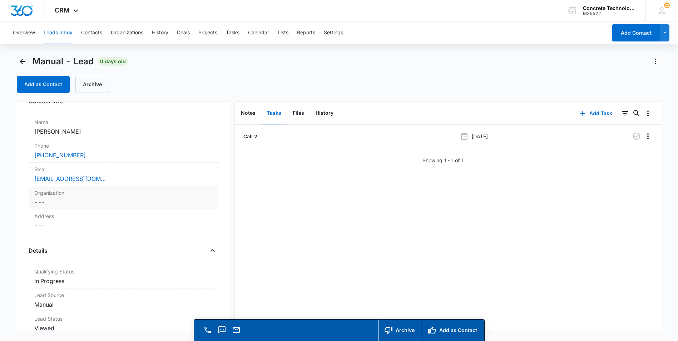
scroll to position [0, 0]
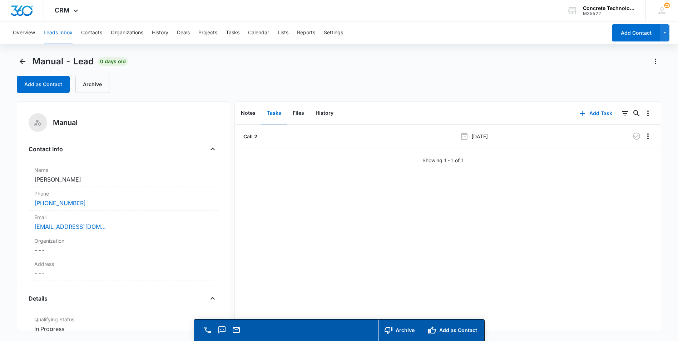
click at [56, 31] on button "Leads Inbox" at bounding box center [58, 32] width 29 height 23
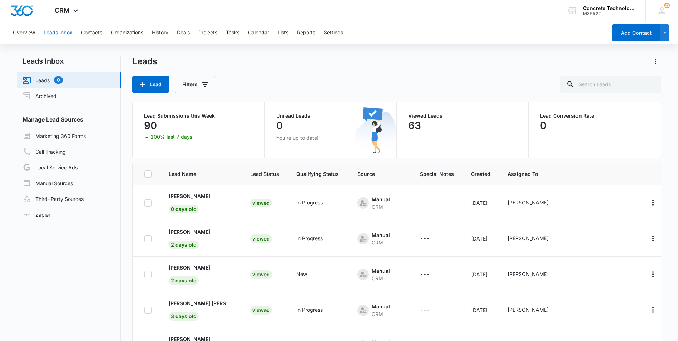
scroll to position [143, 0]
click at [187, 198] on p "[PERSON_NAME]" at bounding box center [189, 196] width 41 height 8
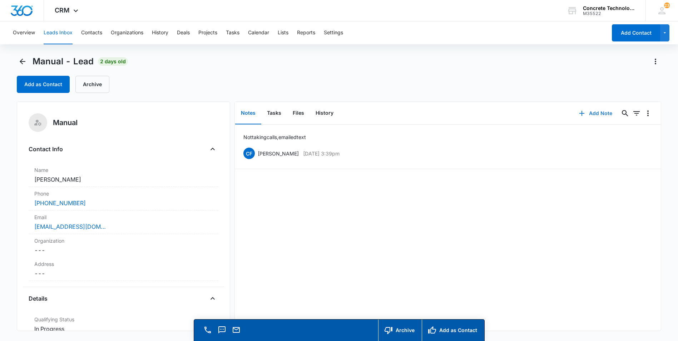
click at [593, 111] on button "Add Note" at bounding box center [596, 113] width 48 height 17
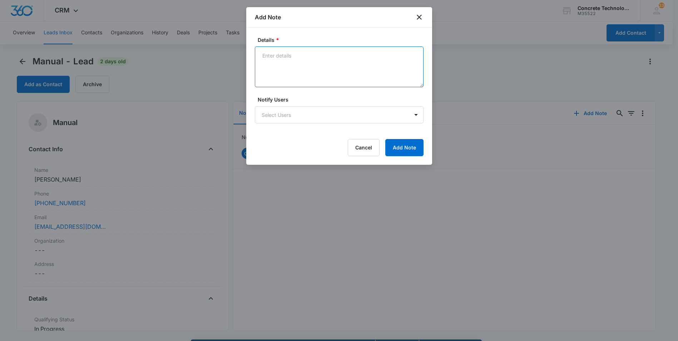
click at [262, 54] on textarea "Details *" at bounding box center [339, 66] width 169 height 41
type textarea "Not a good prospect and hung up on me."
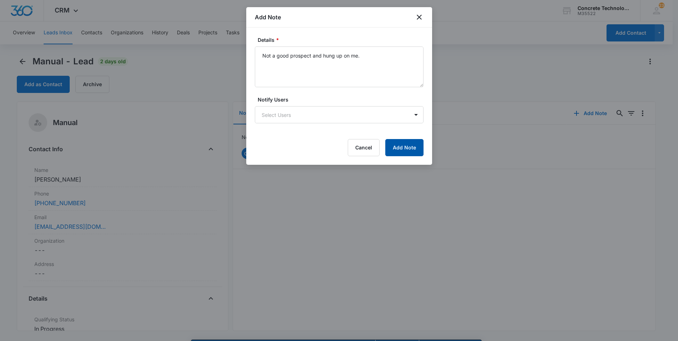
click at [398, 148] on button "Add Note" at bounding box center [404, 147] width 38 height 17
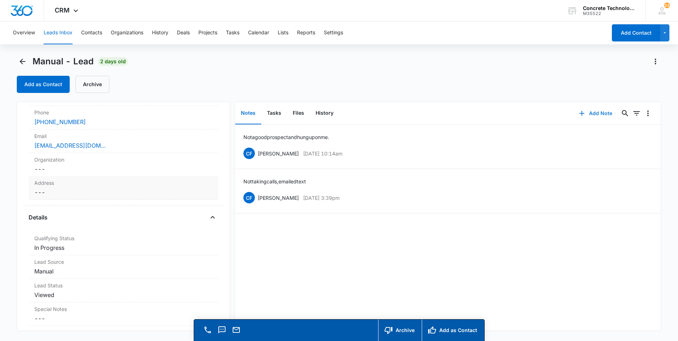
scroll to position [107, 0]
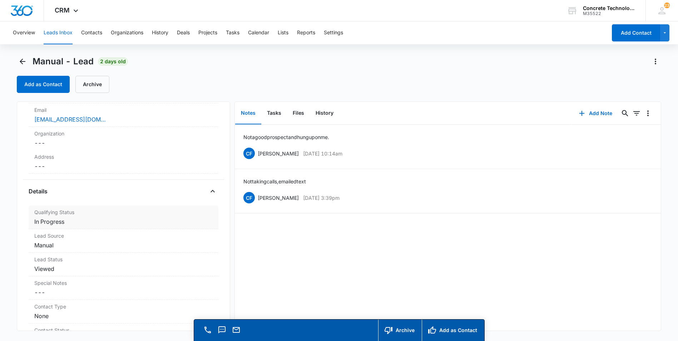
click at [50, 224] on dd "Cancel Save Changes In Progress" at bounding box center [123, 221] width 178 height 9
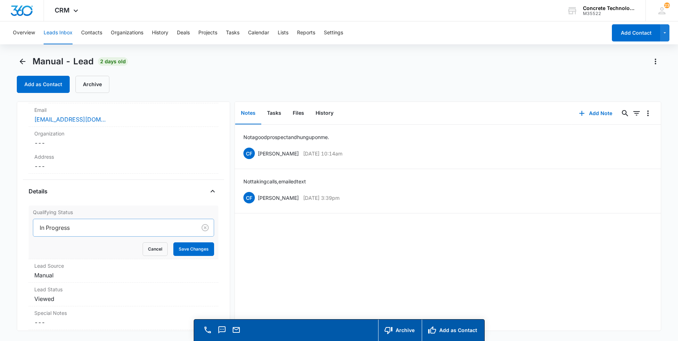
click at [76, 227] on div at bounding box center [114, 228] width 148 height 10
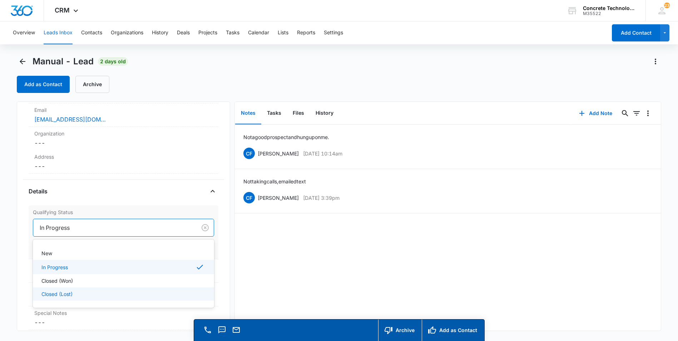
click at [56, 294] on p "Closed (Lost)" at bounding box center [56, 294] width 31 height 8
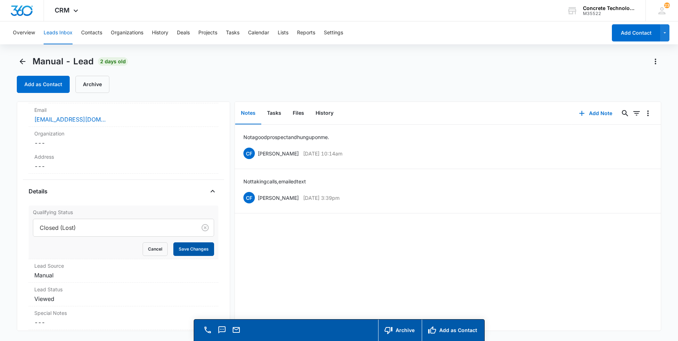
click at [187, 249] on button "Save Changes" at bounding box center [193, 249] width 41 height 14
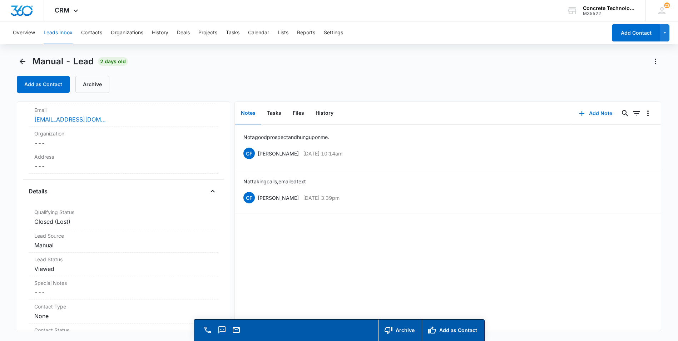
click at [59, 33] on button "Leads Inbox" at bounding box center [58, 32] width 29 height 23
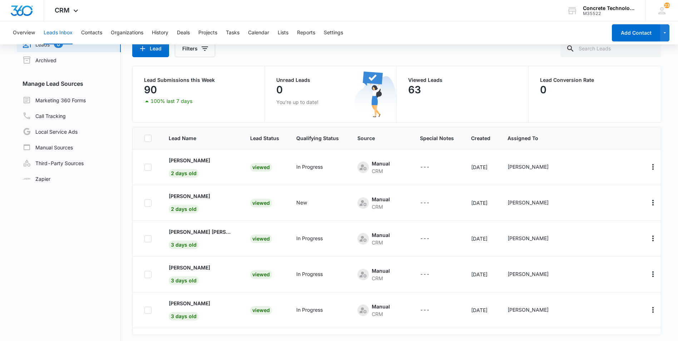
scroll to position [60, 0]
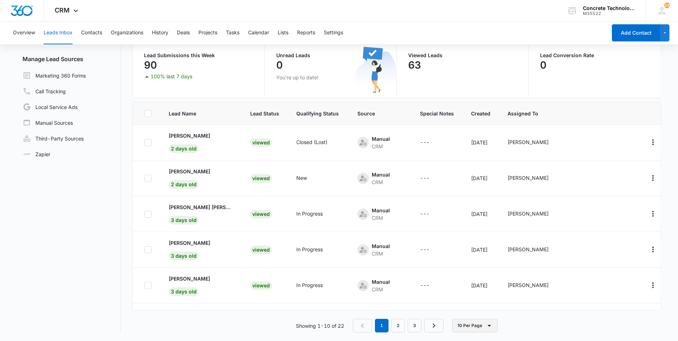
click at [489, 324] on icon "button" at bounding box center [489, 325] width 9 height 9
click at [474, 295] on div "20 Per Page" at bounding box center [475, 293] width 29 height 5
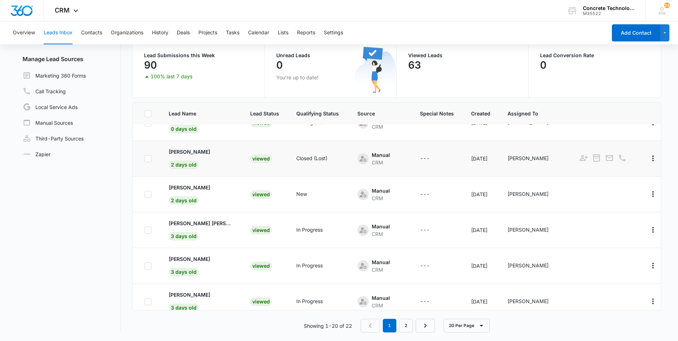
scroll to position [143, 0]
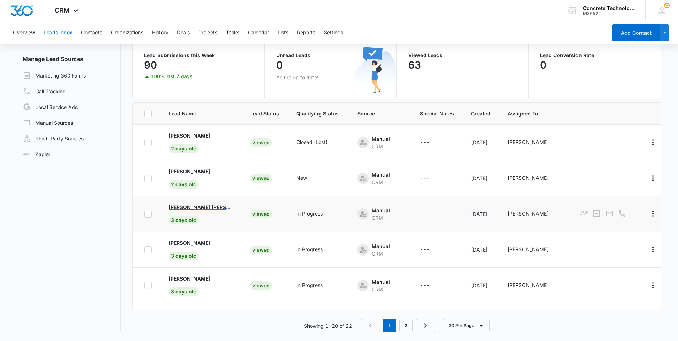
click at [191, 207] on p "[PERSON_NAME] [PERSON_NAME]" at bounding box center [201, 207] width 64 height 8
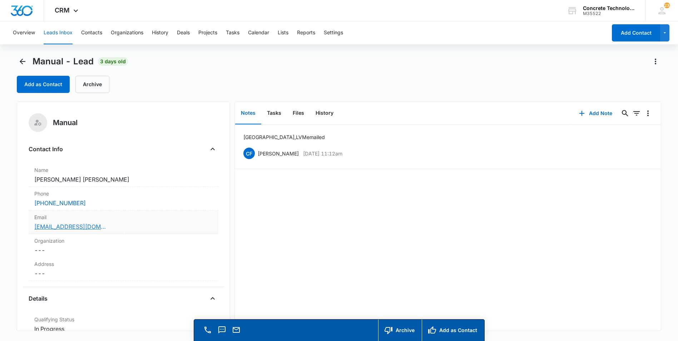
click at [71, 227] on link "[EMAIL_ADDRESS][DOMAIN_NAME]" at bounding box center [69, 226] width 71 height 9
click at [60, 226] on link "[EMAIL_ADDRESS][DOMAIN_NAME]" at bounding box center [69, 226] width 71 height 9
click at [586, 113] on button "Add Note" at bounding box center [596, 113] width 48 height 17
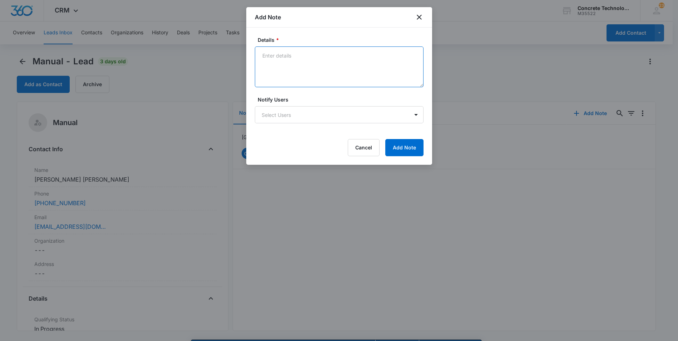
click at [263, 54] on textarea "Details *" at bounding box center [339, 66] width 169 height 41
type textarea "LVM text emailed"
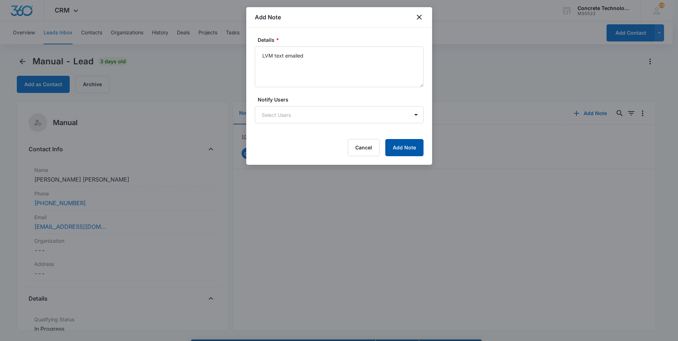
click at [396, 145] on button "Add Note" at bounding box center [404, 147] width 38 height 17
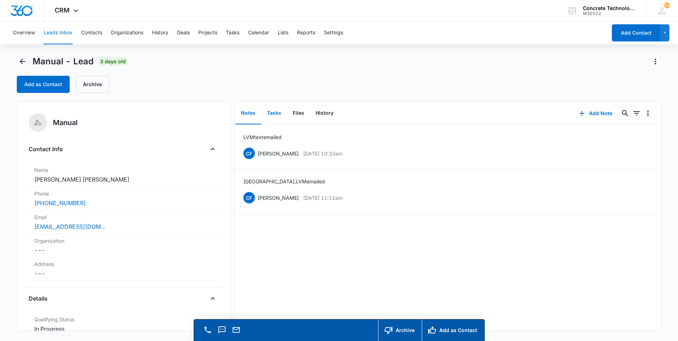
click at [273, 114] on button "Tasks" at bounding box center [274, 113] width 26 height 22
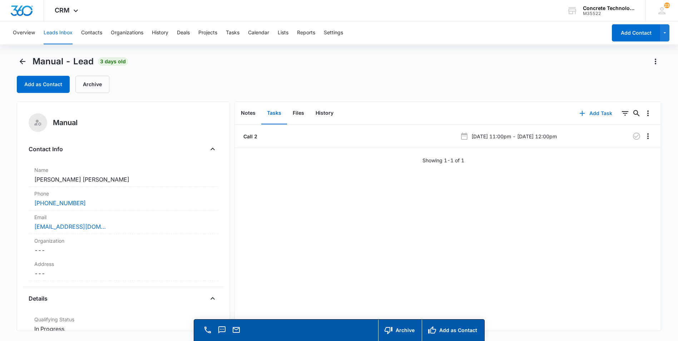
click at [591, 110] on button "Add Task" at bounding box center [595, 113] width 47 height 17
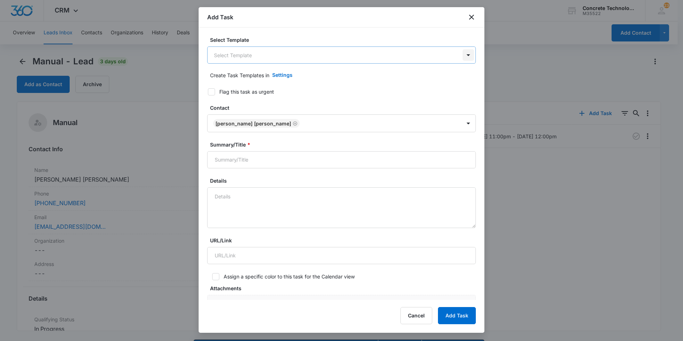
click at [461, 54] on body "CRM Apps Reputation Websites Forms CRM Email Social Content Ads Intelligence Fi…" at bounding box center [341, 180] width 683 height 361
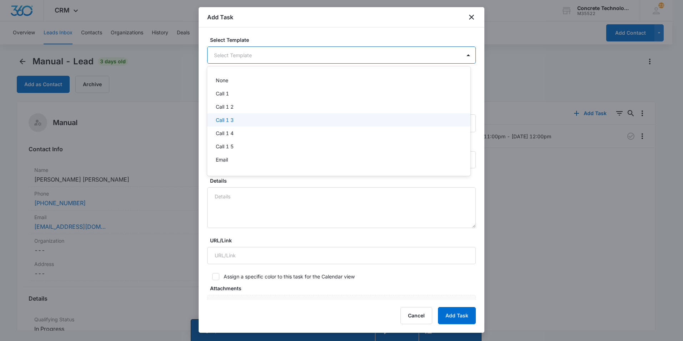
click at [224, 120] on p "Call 1 3" at bounding box center [225, 120] width 18 height 8
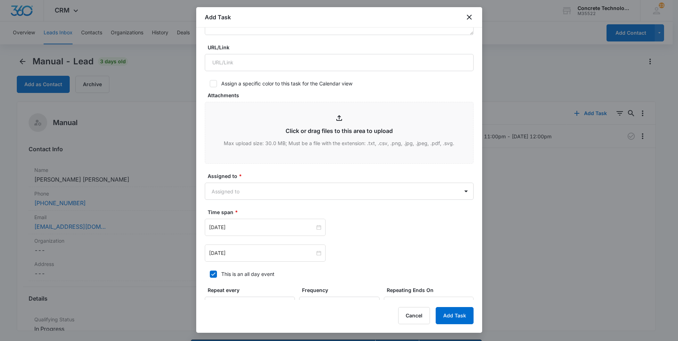
scroll to position [214, 0]
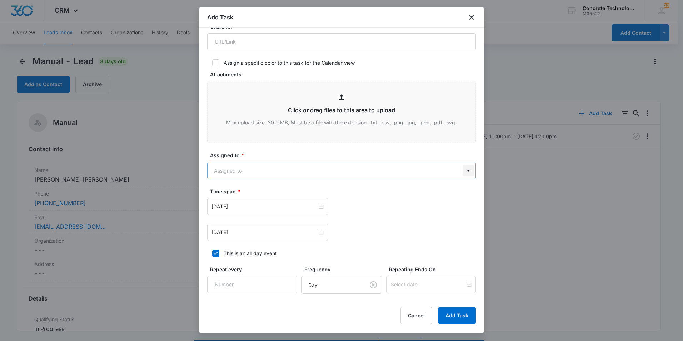
click at [461, 170] on body "CRM Apps Reputation Websites Forms CRM Email Social Content Ads Intelligence Fi…" at bounding box center [341, 180] width 683 height 361
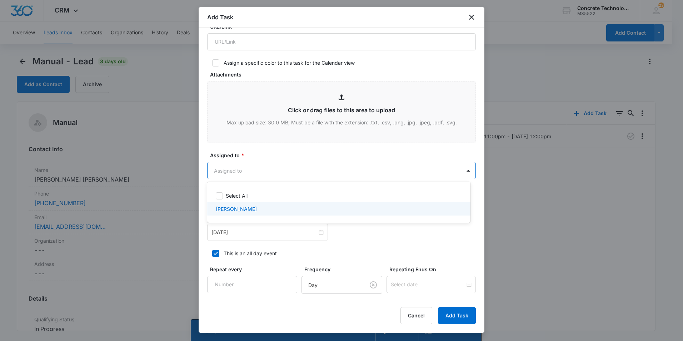
click at [235, 210] on p "[PERSON_NAME]" at bounding box center [236, 209] width 41 height 8
checkbox input "true"
click at [237, 233] on div at bounding box center [341, 170] width 683 height 341
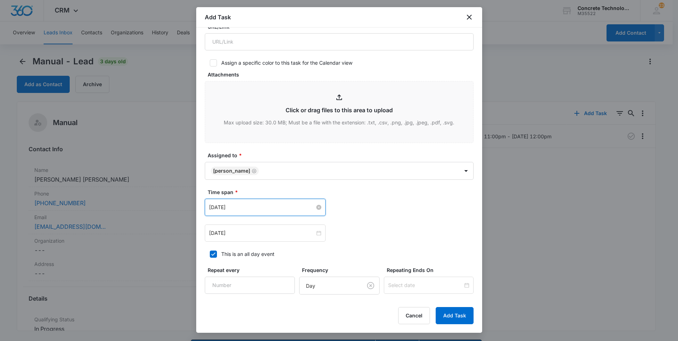
click at [303, 205] on input "[DATE]" at bounding box center [262, 207] width 106 height 8
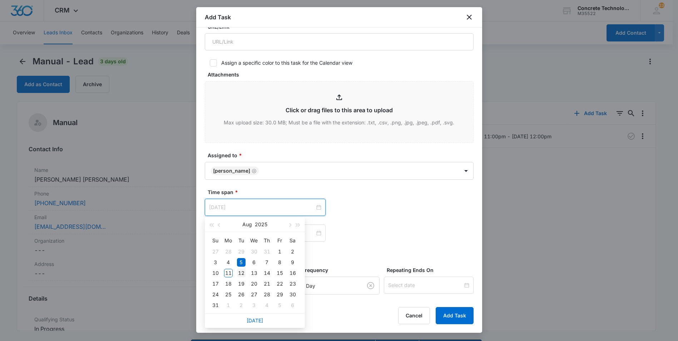
type input "[DATE]"
click at [242, 272] on div "12" at bounding box center [241, 273] width 9 height 9
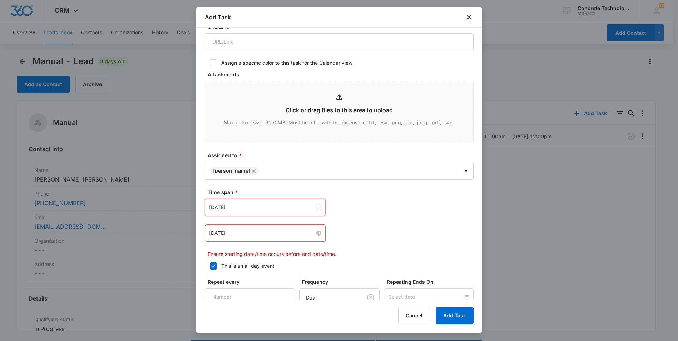
click at [294, 232] on input "[DATE]" at bounding box center [262, 233] width 106 height 8
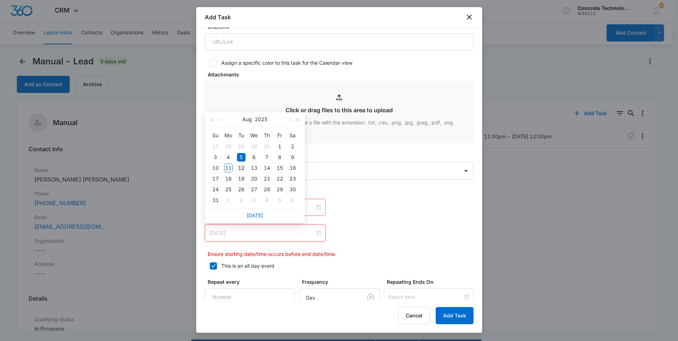
type input "[DATE]"
click at [239, 166] on div "12" at bounding box center [241, 168] width 9 height 9
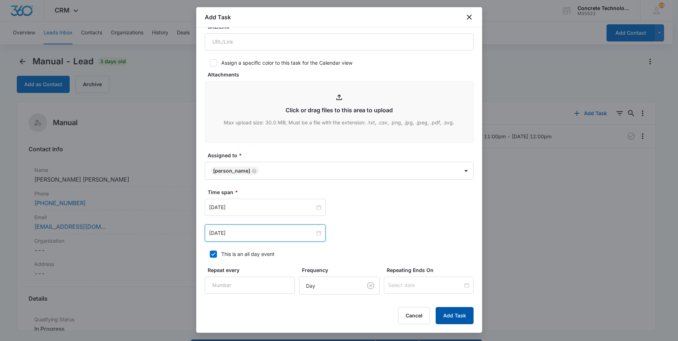
click at [447, 313] on button "Add Task" at bounding box center [455, 315] width 38 height 17
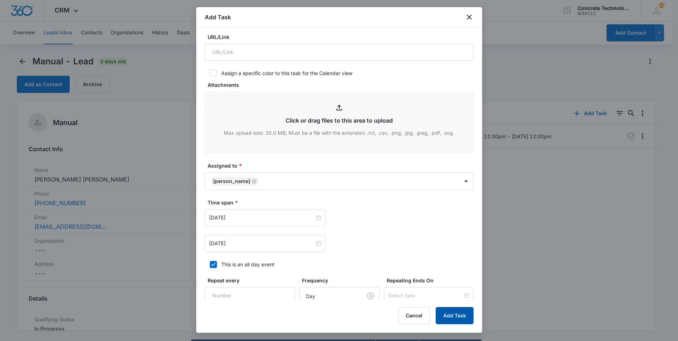
scroll to position [0, 0]
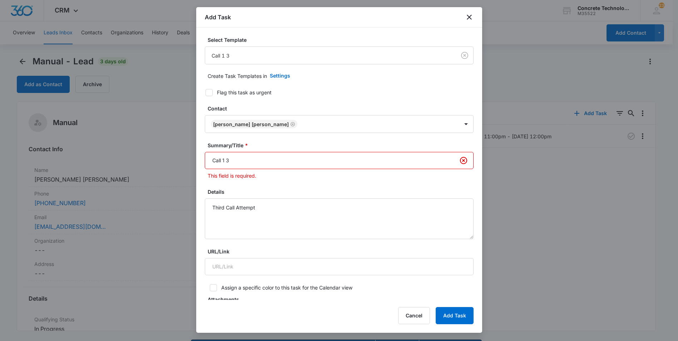
click at [225, 159] on input "Call 1 3" at bounding box center [339, 160] width 269 height 17
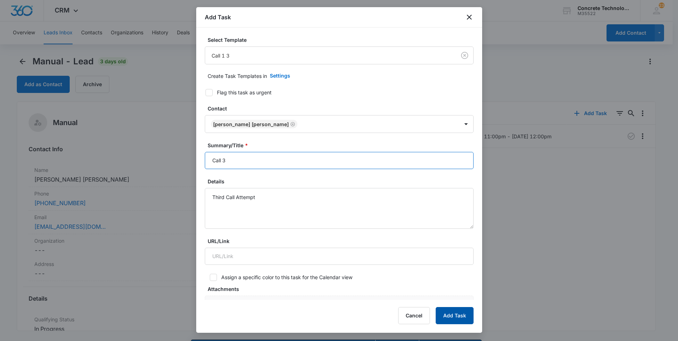
type input "Call 3"
click at [456, 314] on button "Add Task" at bounding box center [455, 315] width 38 height 17
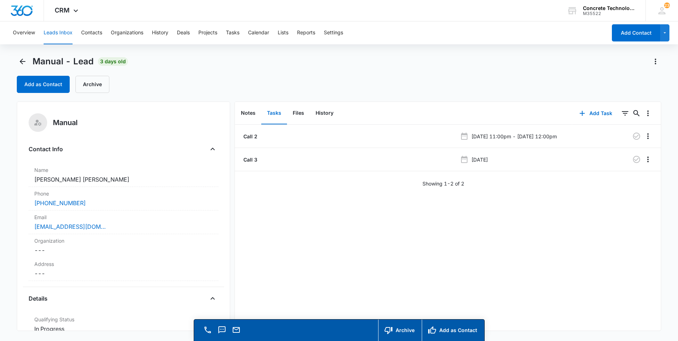
click at [69, 33] on button "Leads Inbox" at bounding box center [58, 32] width 29 height 23
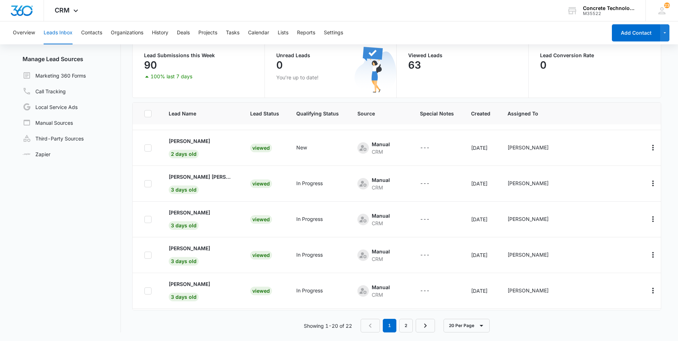
scroll to position [172, 0]
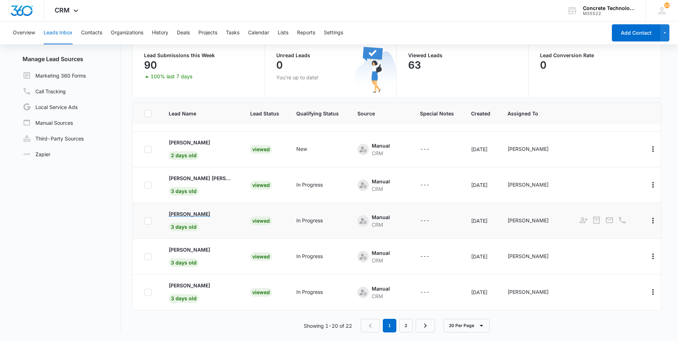
click at [194, 214] on p "[PERSON_NAME]" at bounding box center [189, 214] width 41 height 8
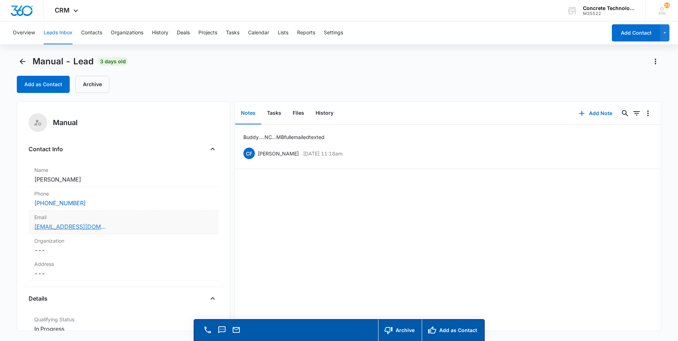
click at [60, 228] on link "[EMAIL_ADDRESS][DOMAIN_NAME]" at bounding box center [69, 226] width 71 height 9
click at [593, 112] on button "Add Note" at bounding box center [596, 113] width 48 height 17
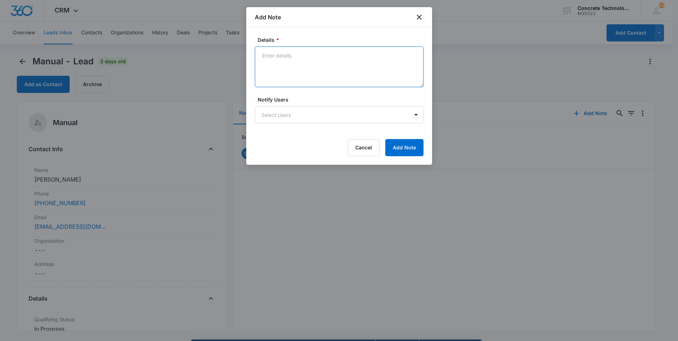
click at [260, 53] on textarea "Details *" at bounding box center [339, 66] width 169 height 41
click at [311, 54] on textarea "MB full text emailed. read both" at bounding box center [339, 66] width 169 height 41
click at [350, 55] on textarea "MB full text emailed and is read both" at bounding box center [339, 66] width 169 height 41
type textarea "MB full text emailed and is read texts"
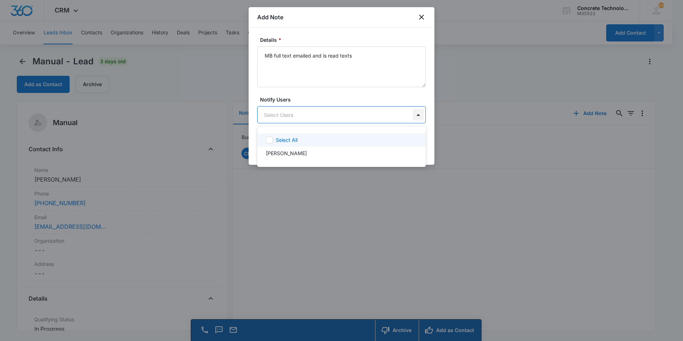
click at [416, 115] on body "CRM Apps Reputation Websites Forms CRM Email Social Content Ads Intelligence Fi…" at bounding box center [341, 170] width 683 height 341
click at [277, 154] on p "[PERSON_NAME]" at bounding box center [286, 153] width 41 height 8
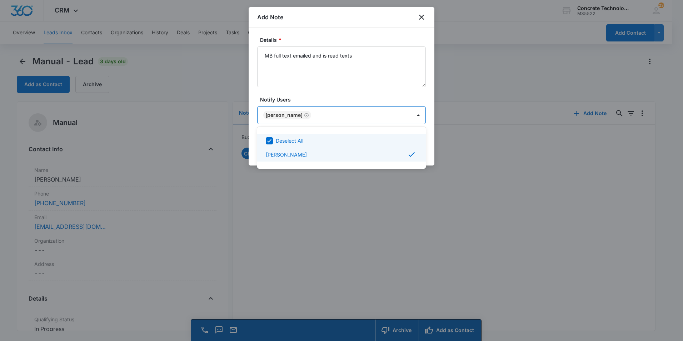
click at [379, 111] on div at bounding box center [341, 170] width 683 height 341
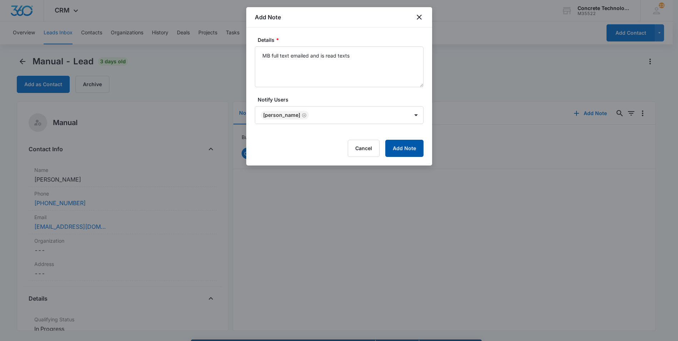
click at [397, 147] on button "Add Note" at bounding box center [404, 148] width 38 height 17
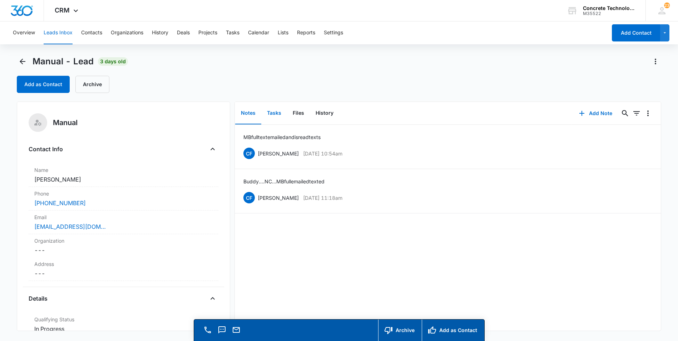
click at [274, 113] on button "Tasks" at bounding box center [274, 113] width 26 height 22
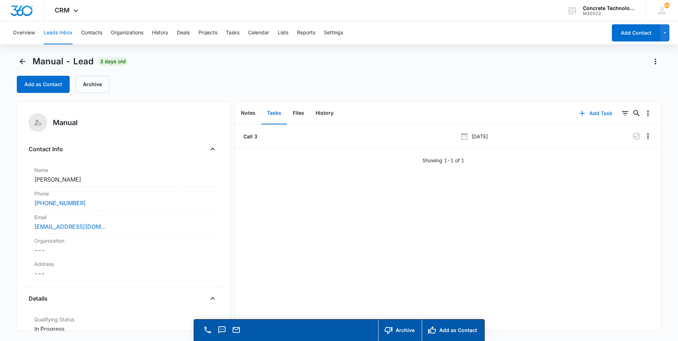
click at [584, 113] on button "Add Task" at bounding box center [595, 113] width 47 height 17
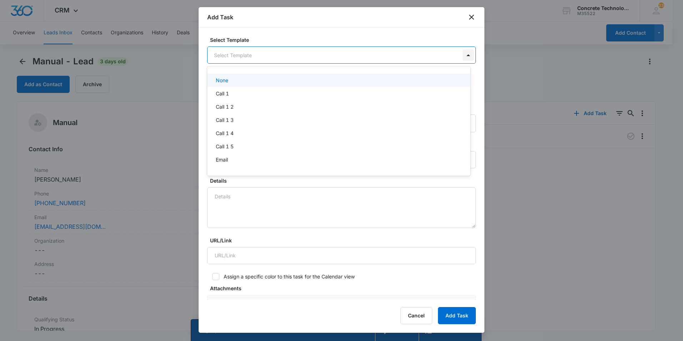
click at [462, 56] on body "CRM Apps Reputation Websites Forms CRM Email Social Content Ads Intelligence Fi…" at bounding box center [341, 170] width 683 height 341
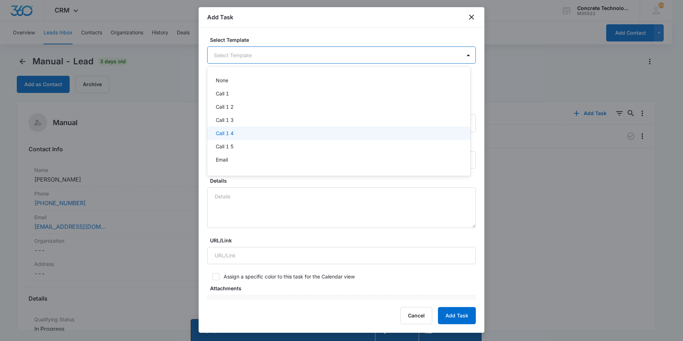
click at [225, 133] on p "Call 1 4" at bounding box center [225, 133] width 18 height 8
click at [225, 57] on body "CRM Apps Reputation Websites Forms CRM Email Social Content Ads Intelligence Fi…" at bounding box center [341, 170] width 683 height 341
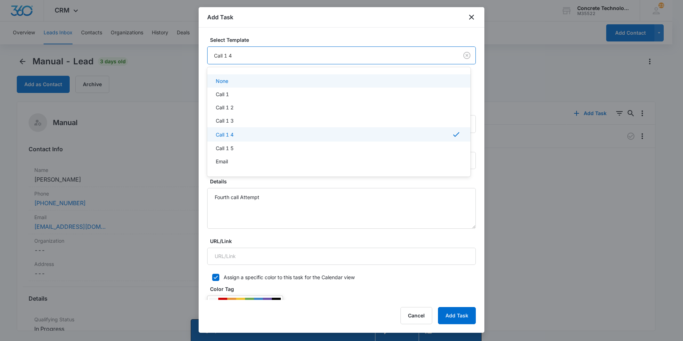
click at [346, 54] on div at bounding box center [341, 170] width 683 height 341
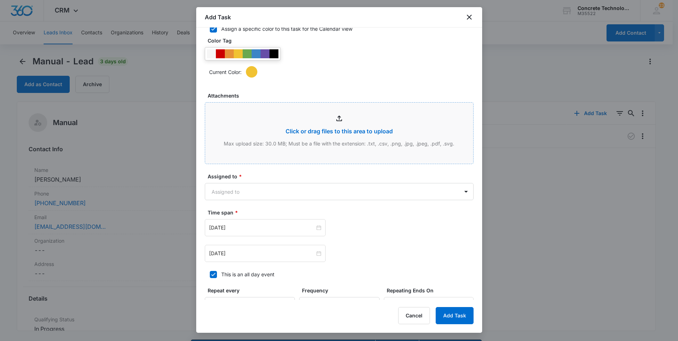
scroll to position [333, 0]
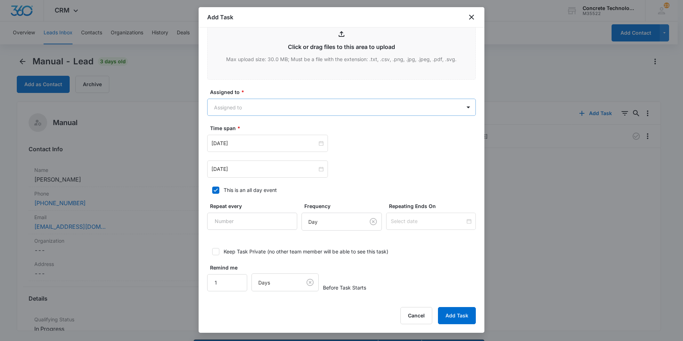
click at [363, 107] on body "CRM Apps Reputation Websites Forms CRM Email Social Content Ads Intelligence Fi…" at bounding box center [341, 180] width 683 height 361
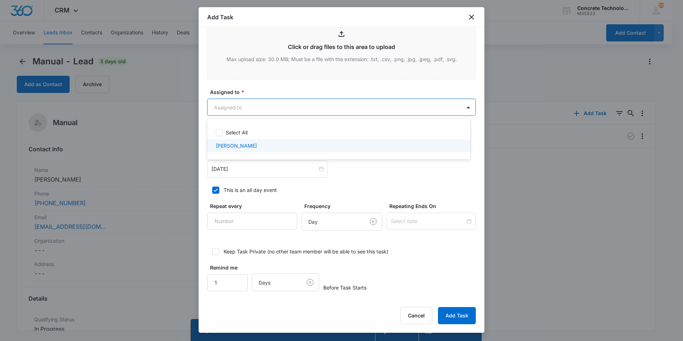
click at [222, 146] on p "[PERSON_NAME]" at bounding box center [236, 146] width 41 height 8
checkbox input "true"
click at [257, 170] on div at bounding box center [341, 170] width 683 height 341
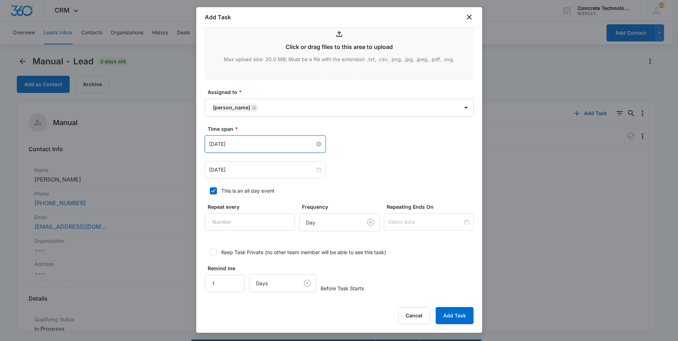
click at [280, 144] on input "[DATE]" at bounding box center [262, 144] width 106 height 8
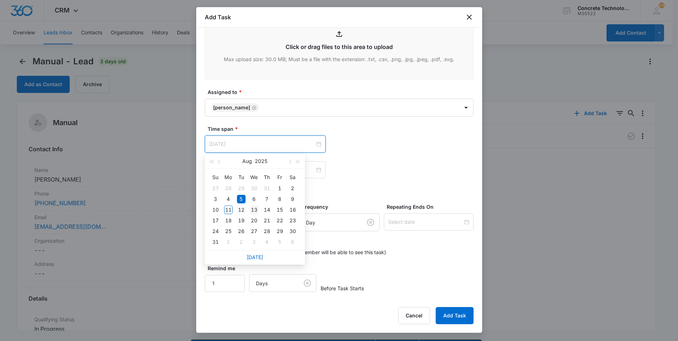
type input "[DATE]"
click at [254, 210] on div "13" at bounding box center [254, 209] width 9 height 9
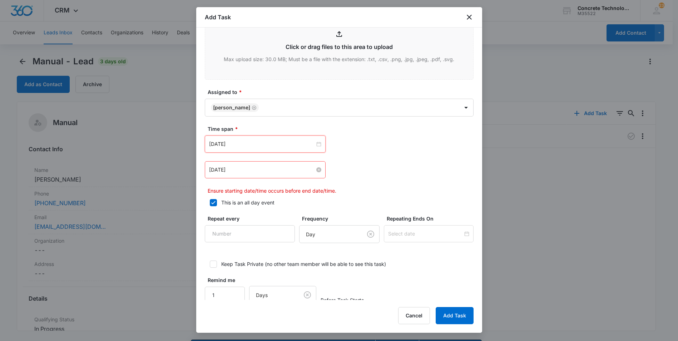
click at [279, 170] on input "[DATE]" at bounding box center [262, 170] width 106 height 8
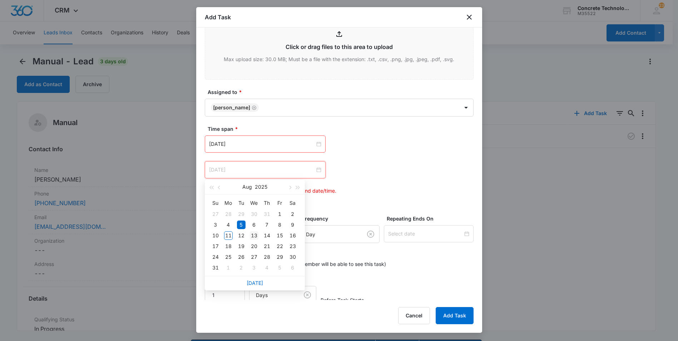
type input "[DATE]"
click at [252, 235] on div "13" at bounding box center [254, 235] width 9 height 9
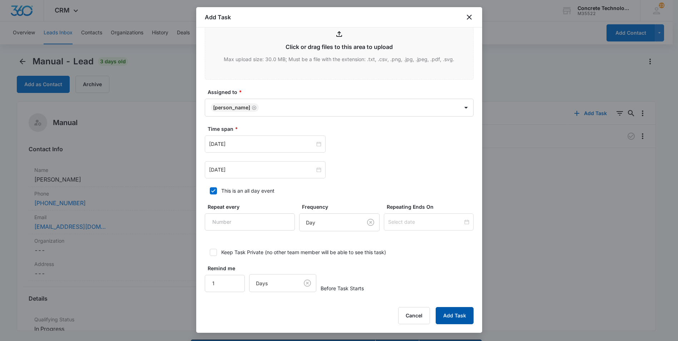
click at [445, 313] on button "Add Task" at bounding box center [455, 315] width 38 height 17
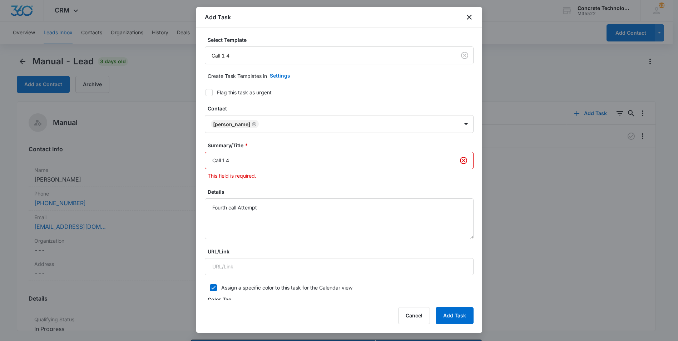
click at [225, 160] on input "Call 1 4" at bounding box center [339, 160] width 269 height 17
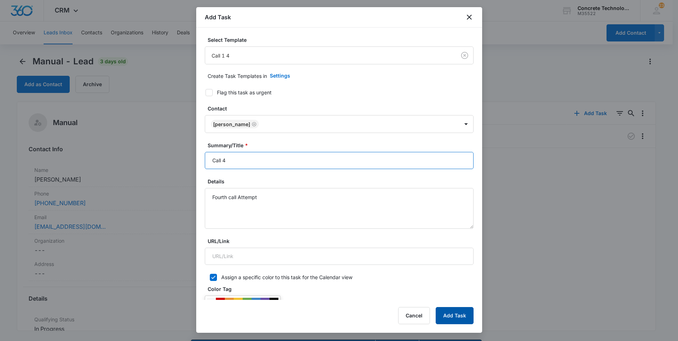
type input "Call 4"
click at [453, 312] on button "Add Task" at bounding box center [455, 315] width 38 height 17
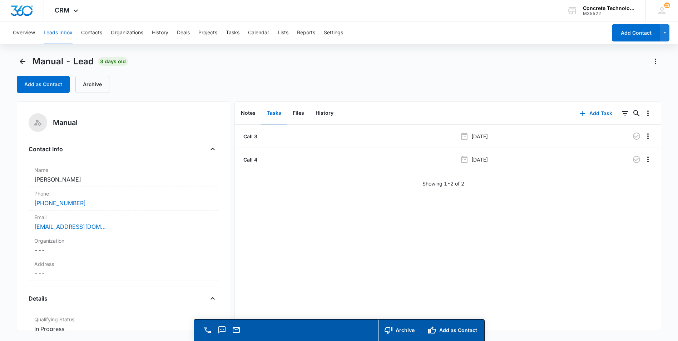
click at [48, 32] on button "Leads Inbox" at bounding box center [58, 32] width 29 height 23
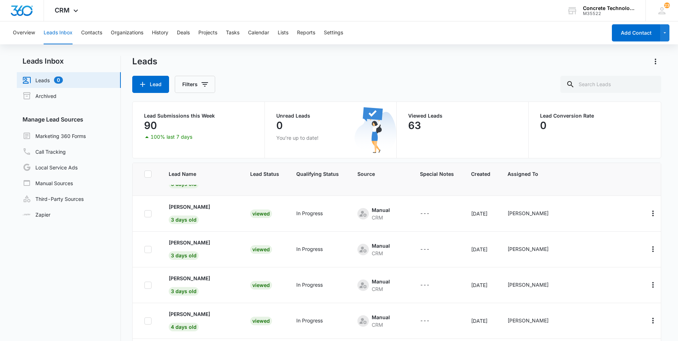
scroll to position [243, 0]
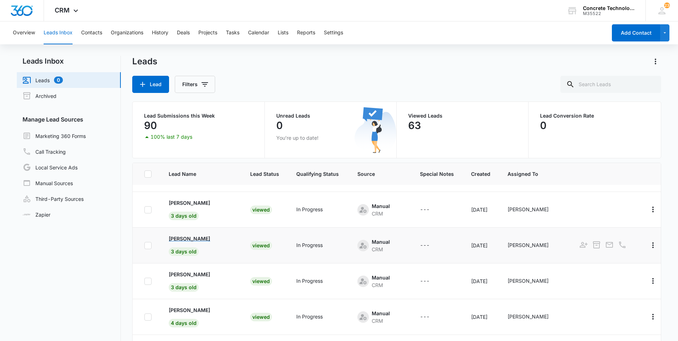
click at [197, 239] on p "[PERSON_NAME]" at bounding box center [189, 239] width 41 height 8
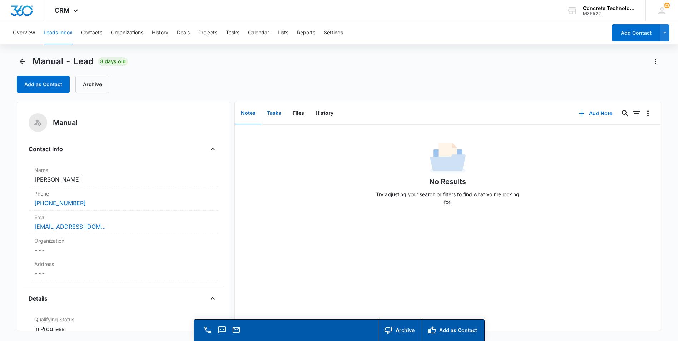
click at [274, 111] on button "Tasks" at bounding box center [274, 113] width 26 height 22
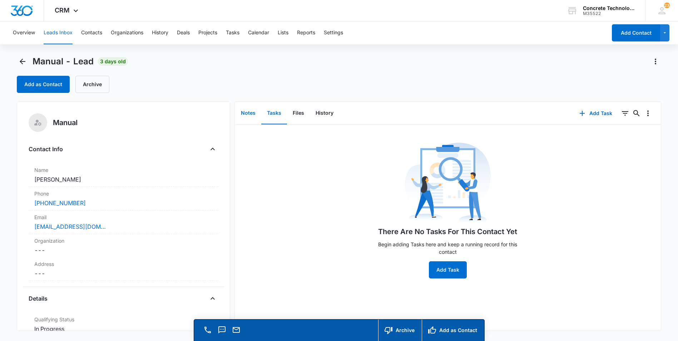
click at [249, 112] on button "Notes" at bounding box center [248, 113] width 26 height 22
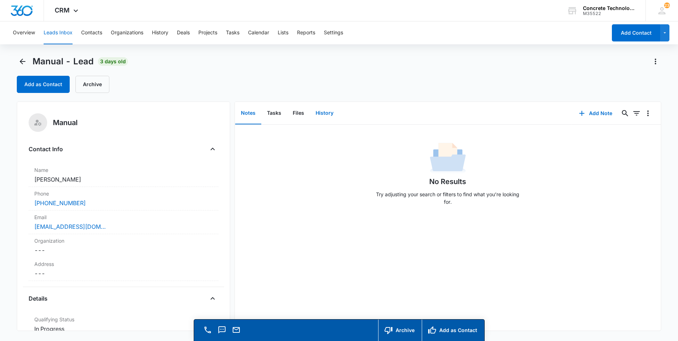
click at [320, 113] on button "History" at bounding box center [324, 113] width 29 height 22
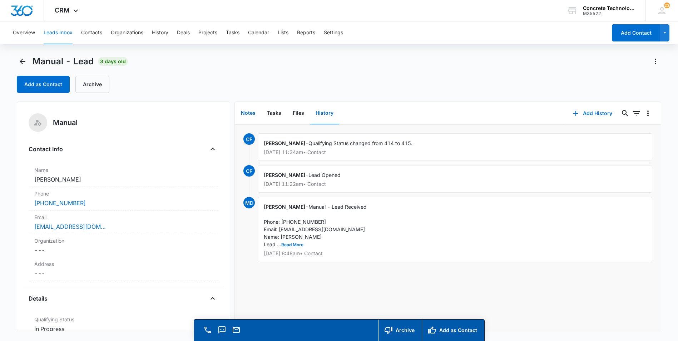
click at [247, 114] on button "Notes" at bounding box center [248, 113] width 26 height 22
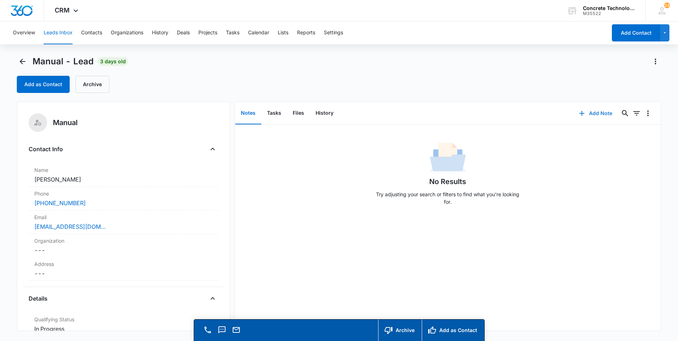
click at [591, 113] on button "Add Note" at bounding box center [596, 113] width 48 height 17
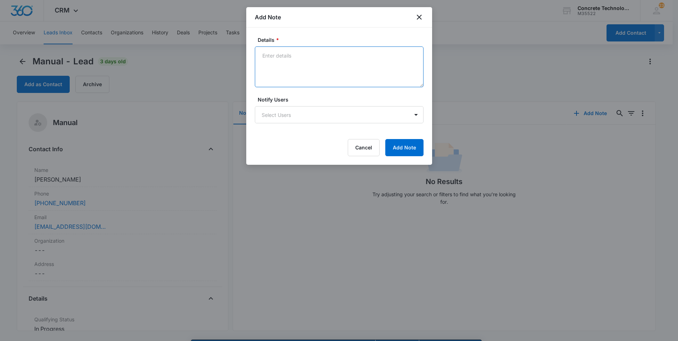
click at [265, 53] on textarea "Details *" at bounding box center [339, 66] width 169 height 41
type textarea "LVM emailed text"
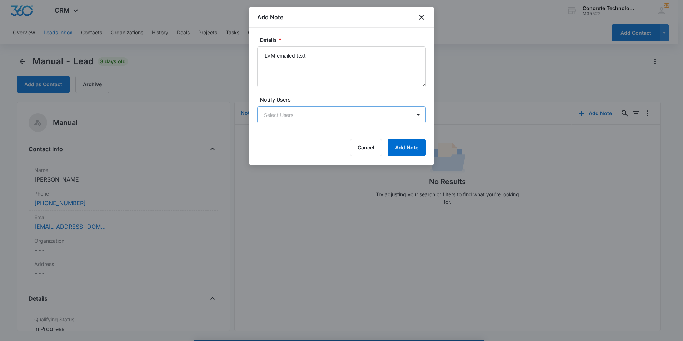
click at [287, 112] on body "CRM Apps Reputation Websites Forms CRM Email Social Content Ads Intelligence Fi…" at bounding box center [341, 180] width 683 height 361
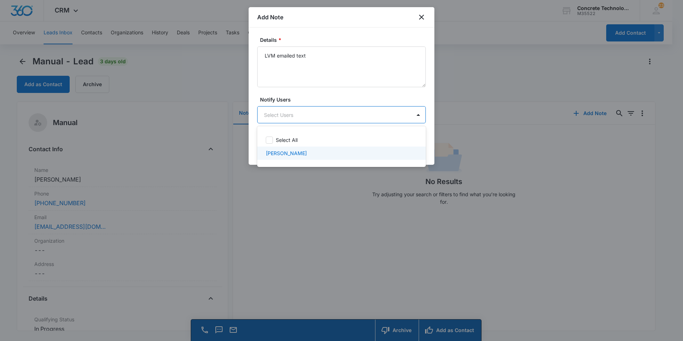
click at [282, 154] on p "[PERSON_NAME]" at bounding box center [286, 153] width 41 height 8
click at [327, 190] on div at bounding box center [341, 170] width 683 height 341
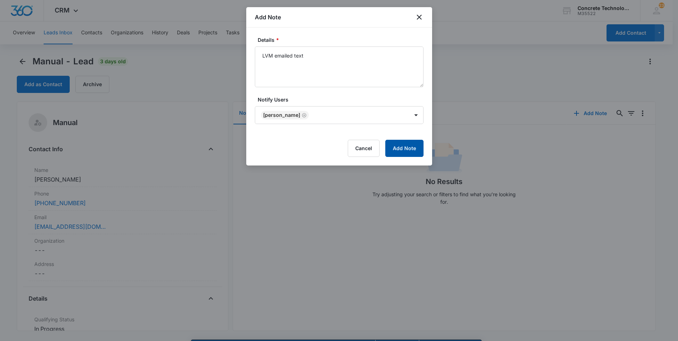
click at [394, 146] on button "Add Note" at bounding box center [404, 148] width 38 height 17
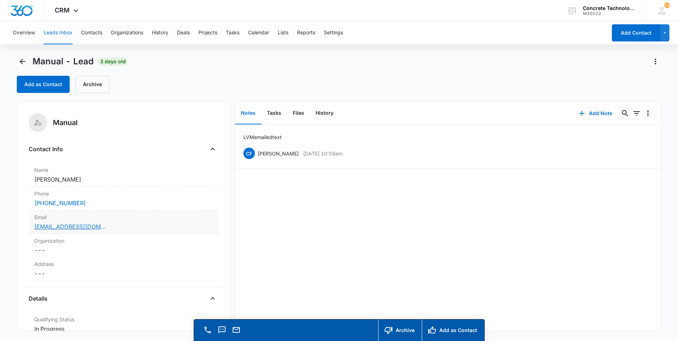
click at [55, 227] on link "[EMAIL_ADDRESS][DOMAIN_NAME]" at bounding box center [69, 226] width 71 height 9
click at [271, 112] on button "Tasks" at bounding box center [274, 113] width 26 height 22
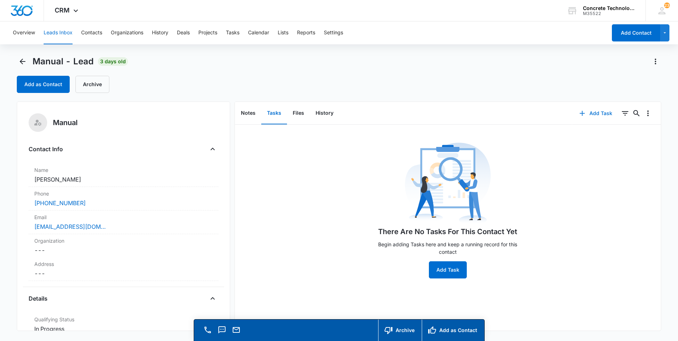
click at [588, 113] on button "Add Task" at bounding box center [595, 113] width 47 height 17
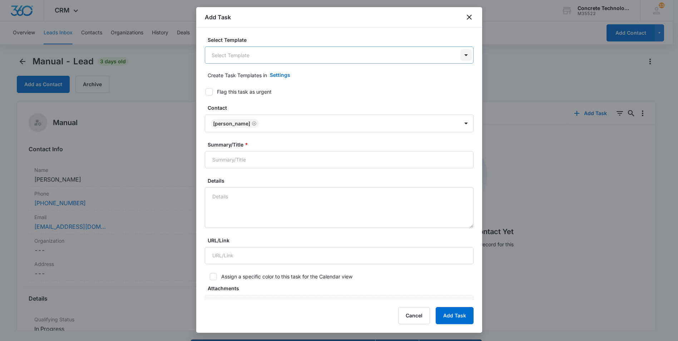
click at [461, 55] on body "CRM Apps Reputation Websites Forms CRM Email Social Content Ads Intelligence Fi…" at bounding box center [339, 180] width 678 height 361
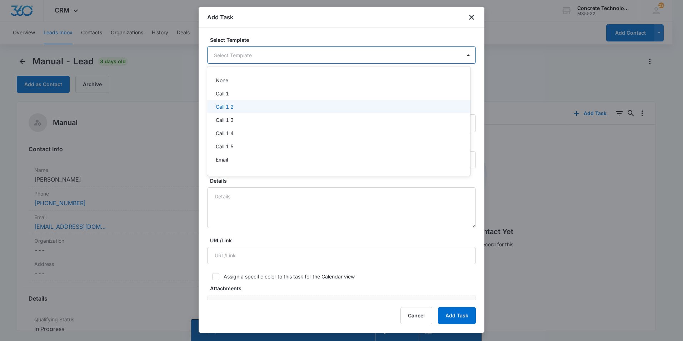
click at [223, 105] on p "Call 1 2" at bounding box center [225, 107] width 18 height 8
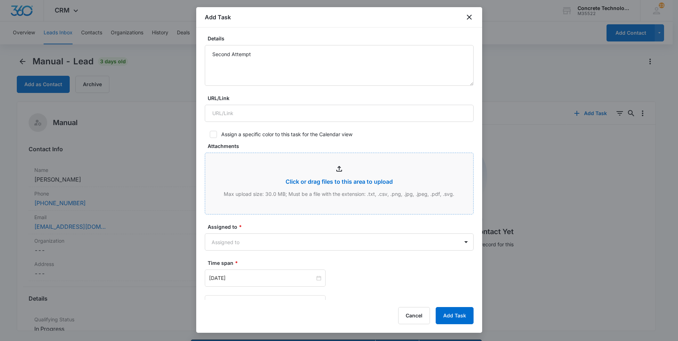
scroll to position [179, 0]
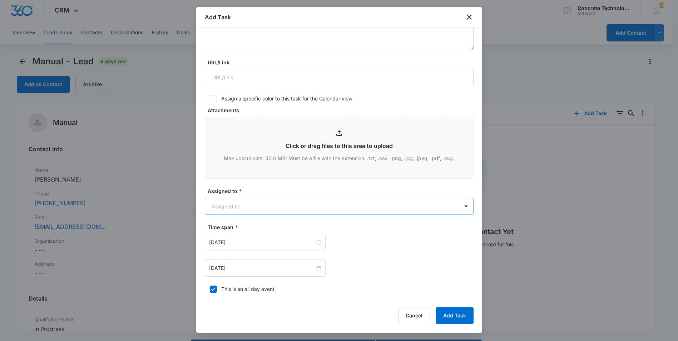
click at [266, 208] on body "CRM Apps Reputation Websites Forms CRM Email Social Content Ads Intelligence Fi…" at bounding box center [339, 180] width 678 height 361
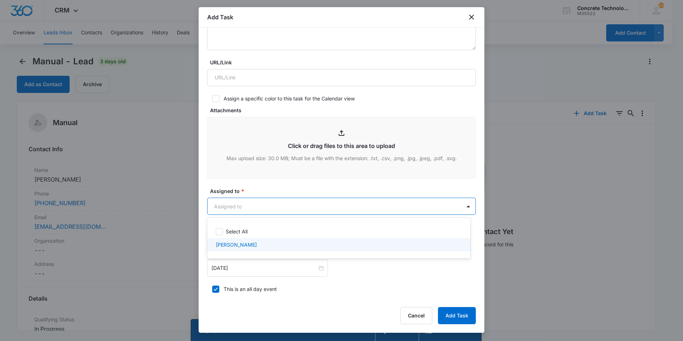
click at [231, 243] on p "[PERSON_NAME]" at bounding box center [236, 245] width 41 height 8
checkbox input "true"
drag, startPoint x: 482, startPoint y: 214, endPoint x: 481, endPoint y: 258, distance: 43.6
click at [482, 258] on div at bounding box center [341, 170] width 683 height 341
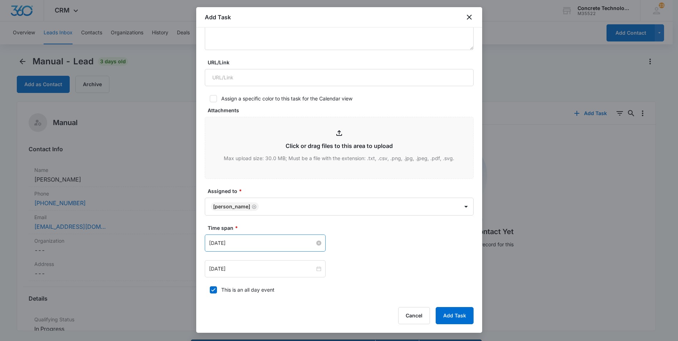
click at [223, 244] on input "[DATE]" at bounding box center [262, 243] width 106 height 8
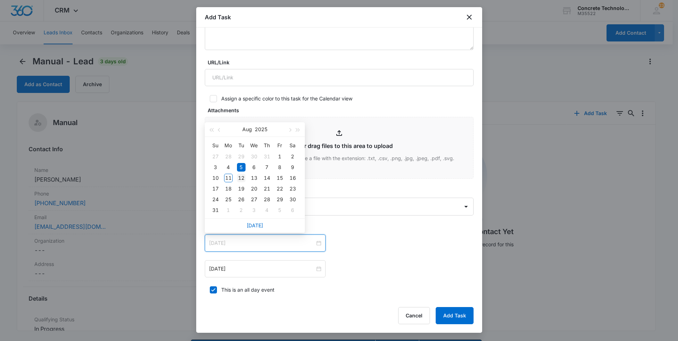
type input "[DATE]"
click at [242, 178] on div "12" at bounding box center [241, 178] width 9 height 9
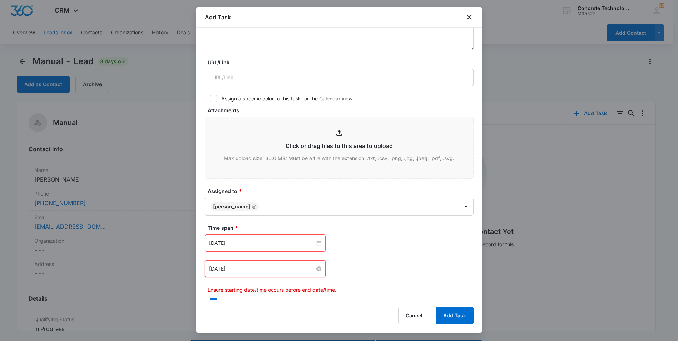
click at [255, 267] on input "[DATE]" at bounding box center [262, 269] width 106 height 8
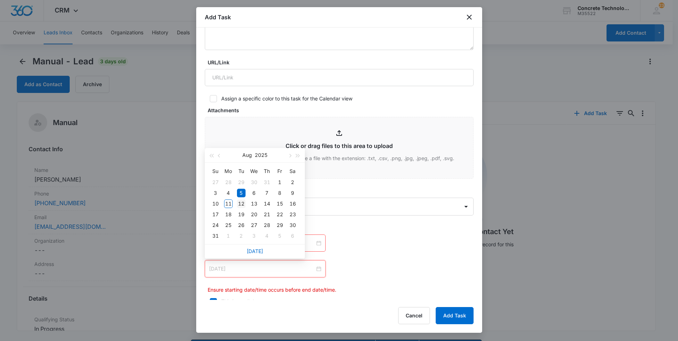
type input "[DATE]"
click at [238, 203] on div "12" at bounding box center [241, 203] width 9 height 9
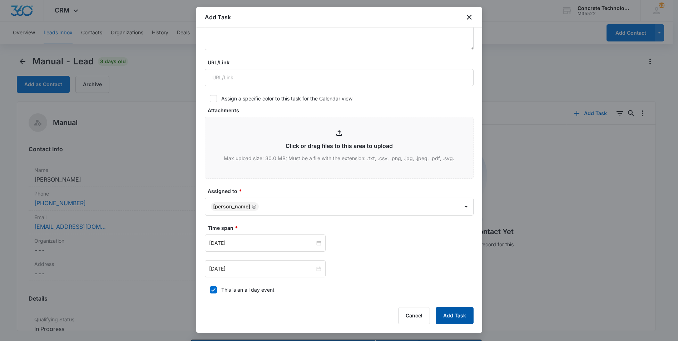
click at [448, 310] on button "Add Task" at bounding box center [455, 315] width 38 height 17
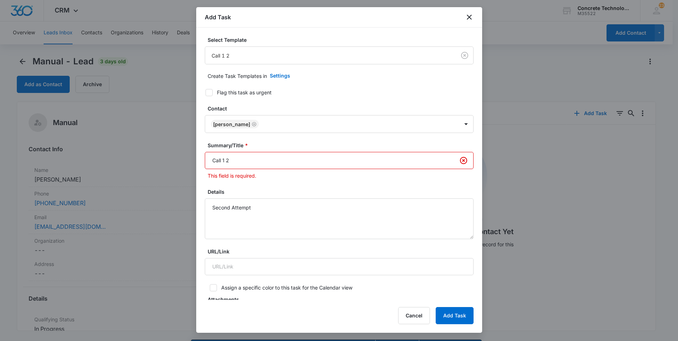
click at [224, 161] on input "Call 1 2" at bounding box center [339, 160] width 269 height 17
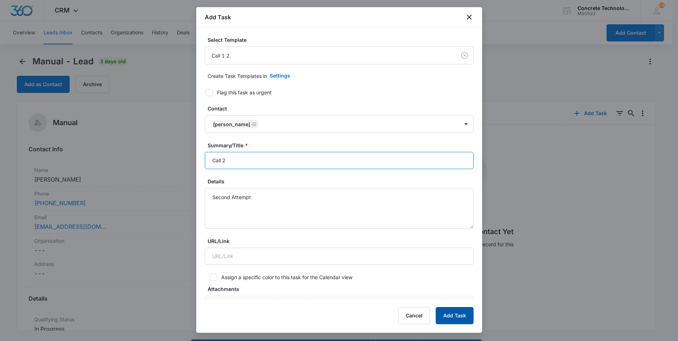
type input "Call 2"
click at [448, 319] on button "Add Task" at bounding box center [455, 315] width 38 height 17
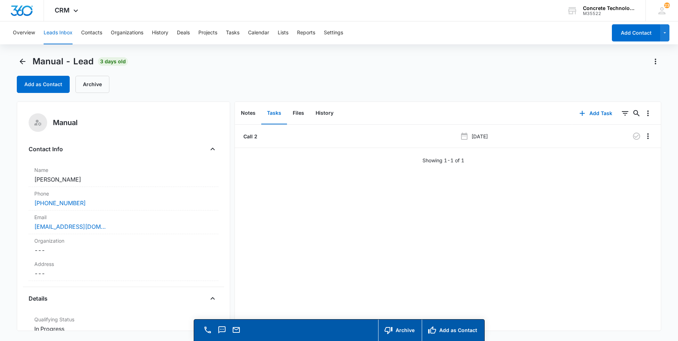
click at [56, 33] on button "Leads Inbox" at bounding box center [58, 32] width 29 height 23
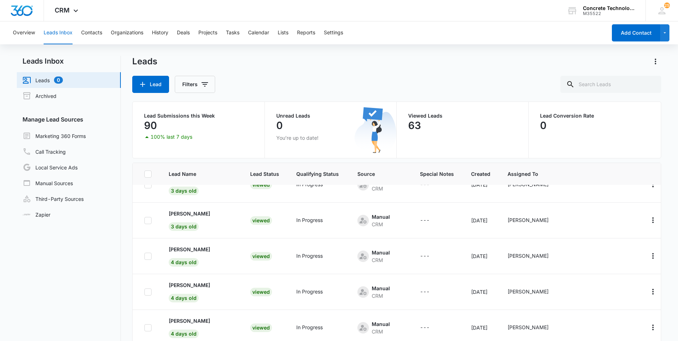
scroll to position [322, 0]
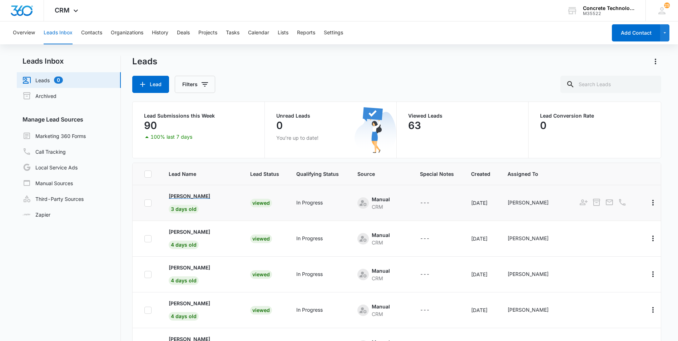
click at [196, 197] on p "[PERSON_NAME]" at bounding box center [189, 196] width 41 height 8
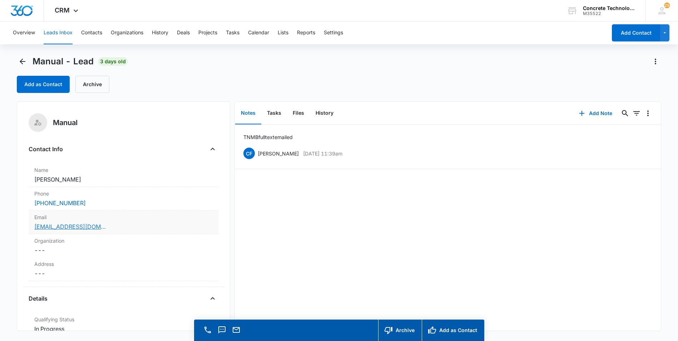
click at [46, 226] on link "bbucket1@gmail.com" at bounding box center [69, 226] width 71 height 9
click at [250, 114] on button "Notes" at bounding box center [248, 113] width 26 height 22
click at [593, 111] on button "Add Note" at bounding box center [596, 113] width 48 height 17
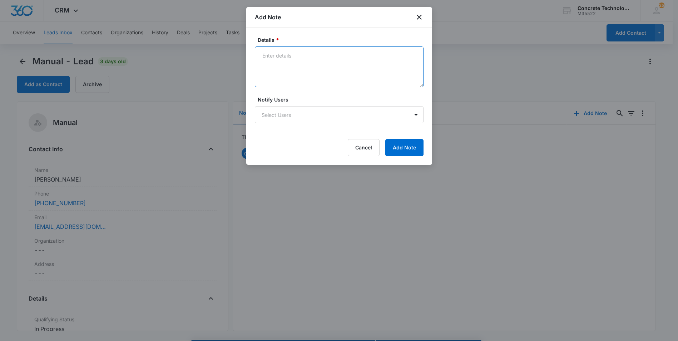
click at [260, 56] on textarea "Details *" at bounding box center [339, 66] width 169 height 41
type textarea "MB full text emailed. He is reading texts"
click at [329, 115] on body "CRM Apps Reputation Websites Forms CRM Email Social Content Ads Intelligence Fi…" at bounding box center [339, 180] width 678 height 361
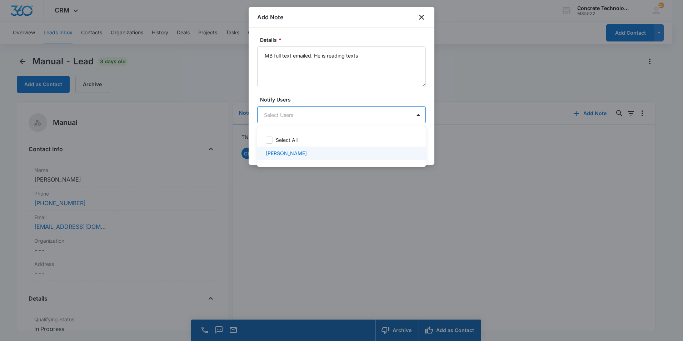
click at [287, 154] on p "[PERSON_NAME]" at bounding box center [286, 153] width 41 height 8
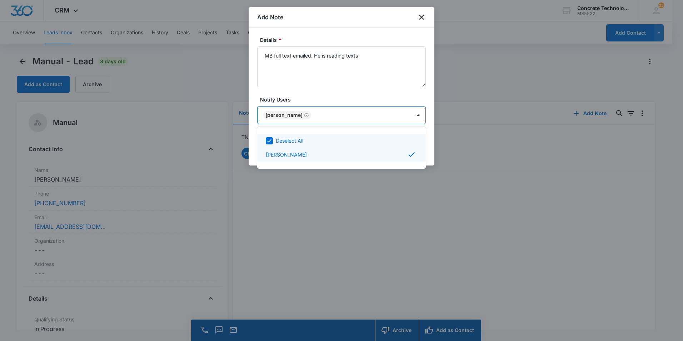
click at [393, 114] on div at bounding box center [341, 170] width 683 height 341
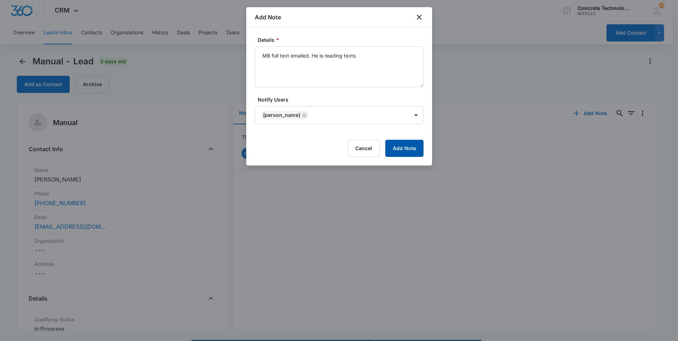
click at [395, 144] on button "Add Note" at bounding box center [404, 148] width 38 height 17
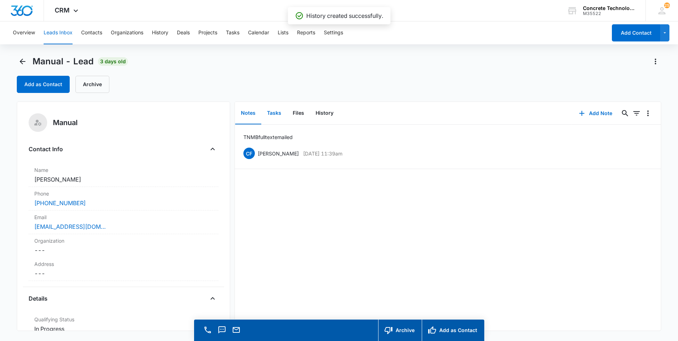
click at [275, 113] on button "Tasks" at bounding box center [274, 113] width 26 height 22
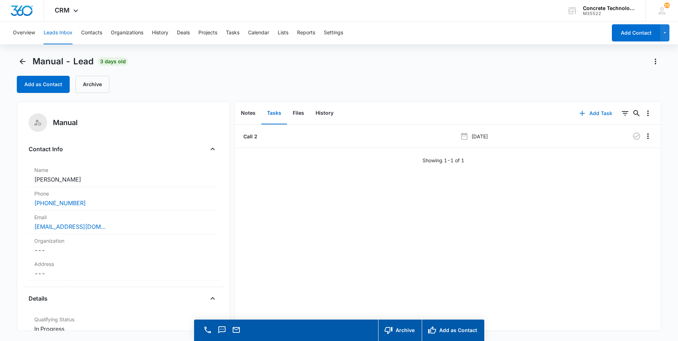
click at [588, 113] on button "Add Task" at bounding box center [595, 113] width 47 height 17
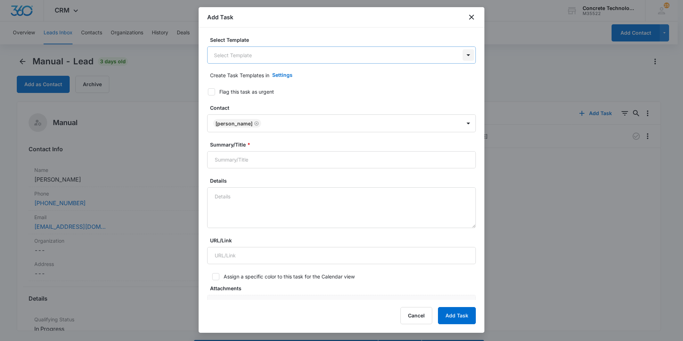
click at [460, 54] on body "CRM Apps Reputation Websites Forms CRM Email Social Content Ads Intelligence Fi…" at bounding box center [341, 180] width 683 height 361
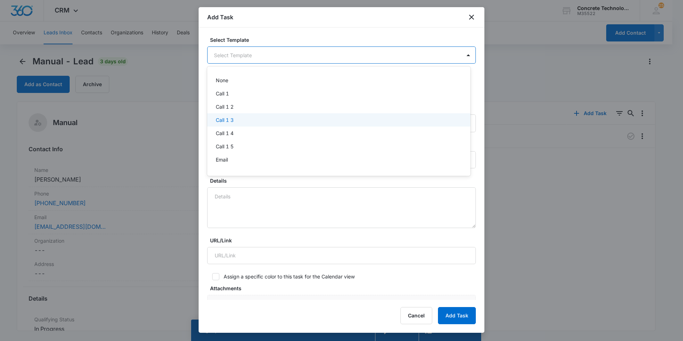
click at [221, 121] on p "Call 1 3" at bounding box center [225, 120] width 18 height 8
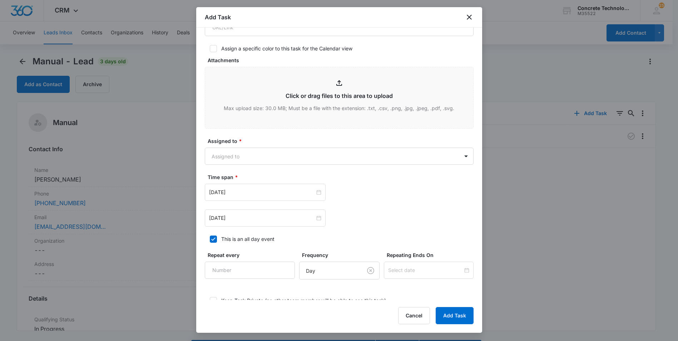
scroll to position [278, 0]
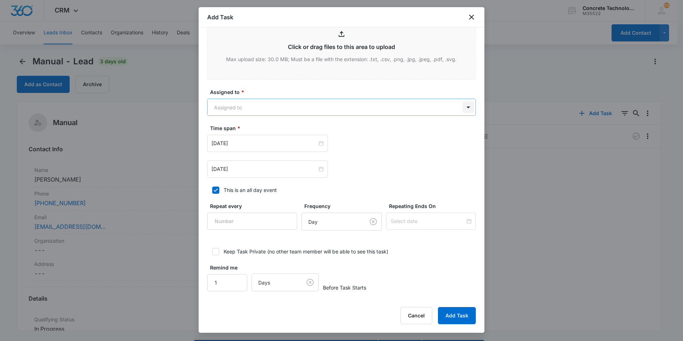
click at [457, 106] on body "CRM Apps Reputation Websites Forms CRM Email Social Content Ads Intelligence Fi…" at bounding box center [341, 180] width 683 height 361
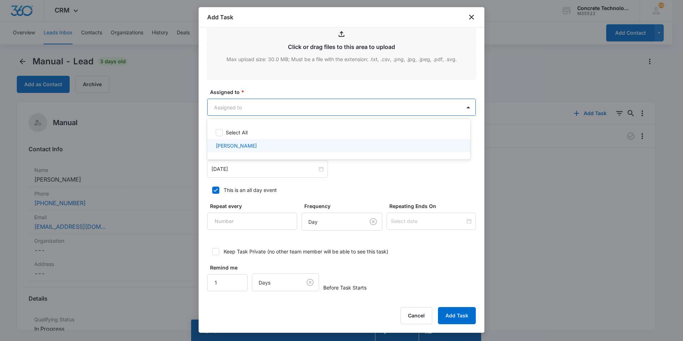
click at [233, 144] on p "[PERSON_NAME]" at bounding box center [236, 146] width 41 height 8
checkbox input "true"
click at [248, 172] on div at bounding box center [341, 170] width 683 height 341
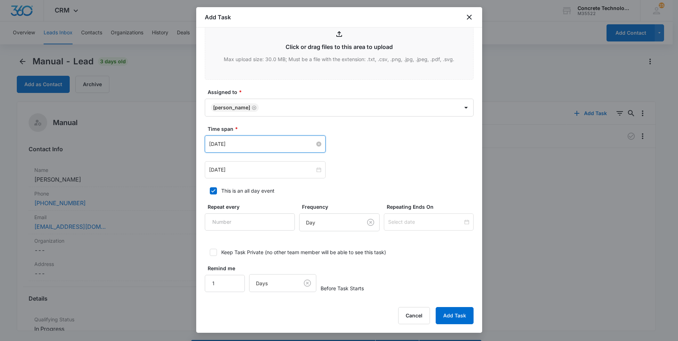
click at [291, 145] on input "[DATE]" at bounding box center [262, 144] width 106 height 8
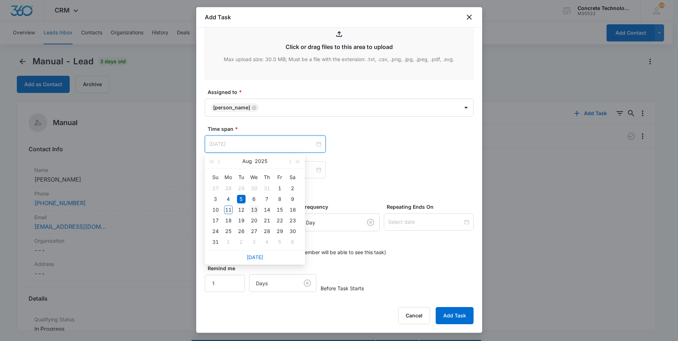
type input "[DATE]"
click at [254, 209] on div "13" at bounding box center [254, 209] width 9 height 9
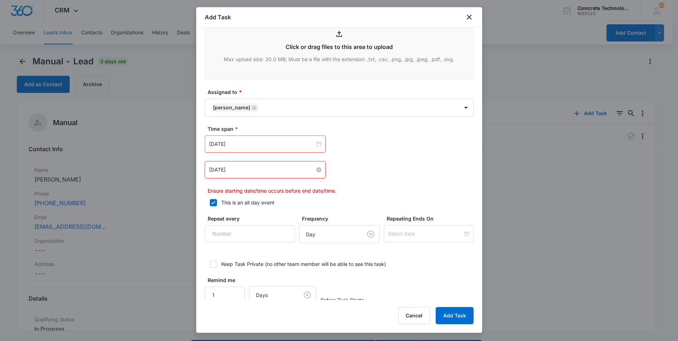
click at [272, 171] on input "[DATE]" at bounding box center [262, 170] width 106 height 8
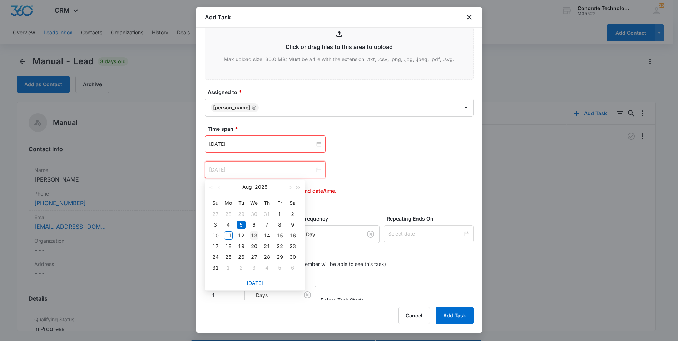
type input "[DATE]"
click at [254, 235] on div "13" at bounding box center [254, 235] width 9 height 9
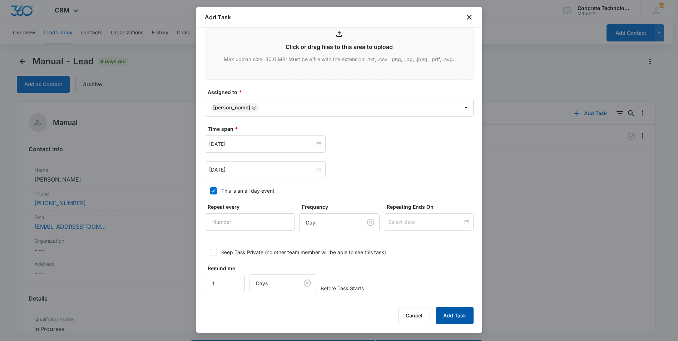
click at [450, 312] on button "Add Task" at bounding box center [455, 315] width 38 height 17
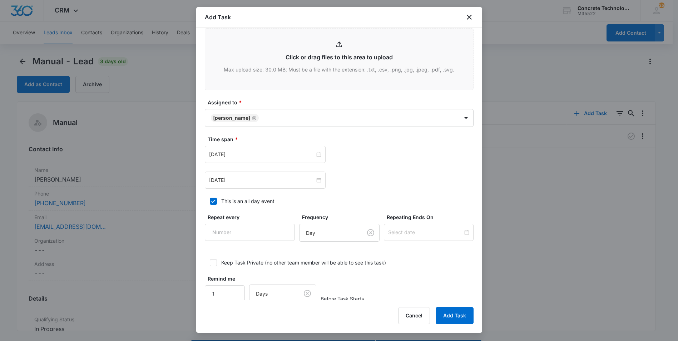
scroll to position [0, 0]
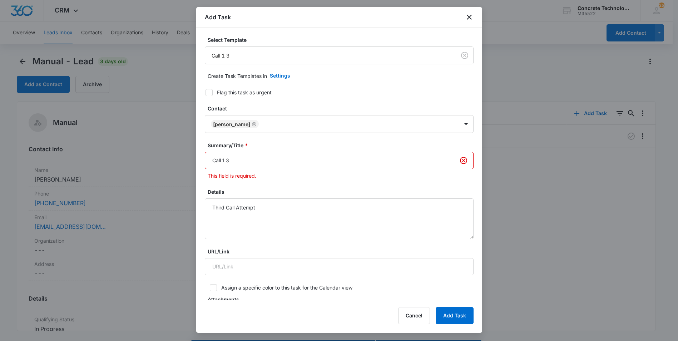
click at [225, 159] on input "Call 1 3" at bounding box center [339, 160] width 269 height 17
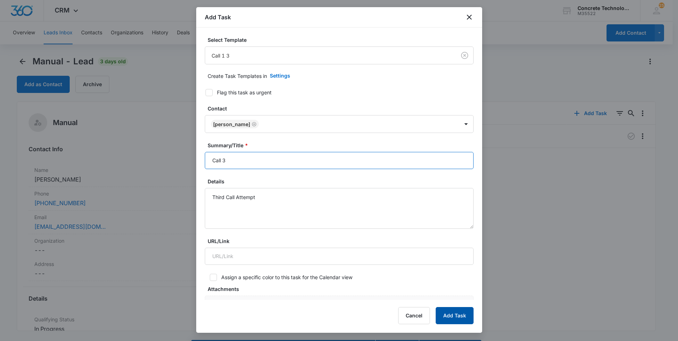
type input "Call 3"
click at [461, 314] on button "Add Task" at bounding box center [455, 315] width 38 height 17
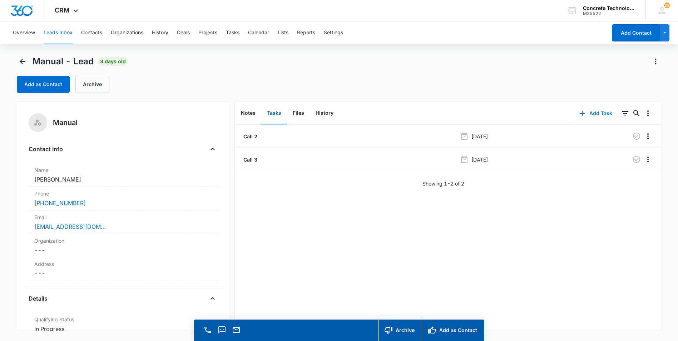
click at [57, 32] on button "Leads Inbox" at bounding box center [58, 32] width 29 height 23
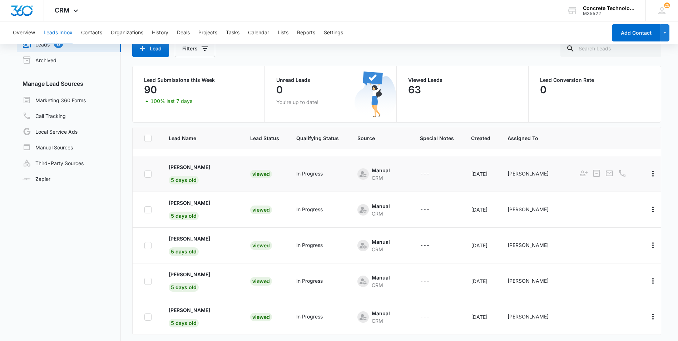
scroll to position [60, 0]
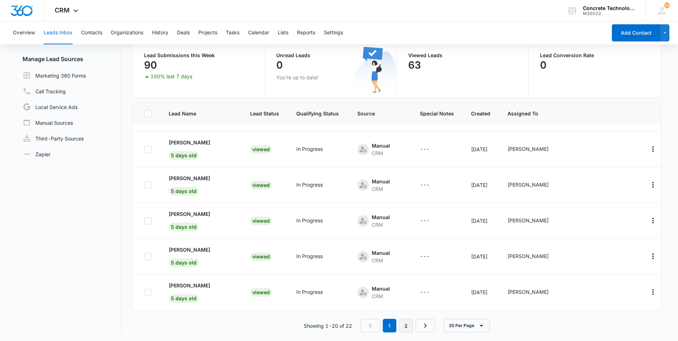
click at [408, 325] on link "2" at bounding box center [406, 326] width 14 height 14
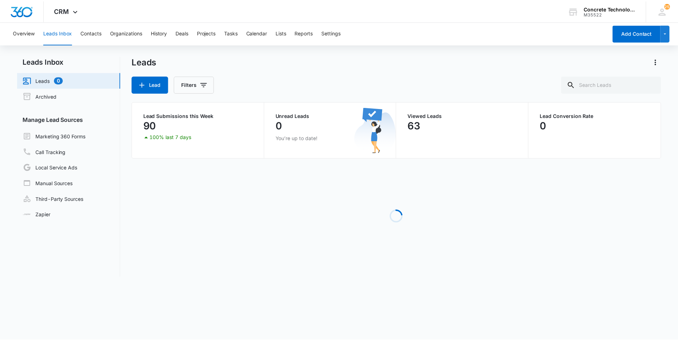
scroll to position [0, 0]
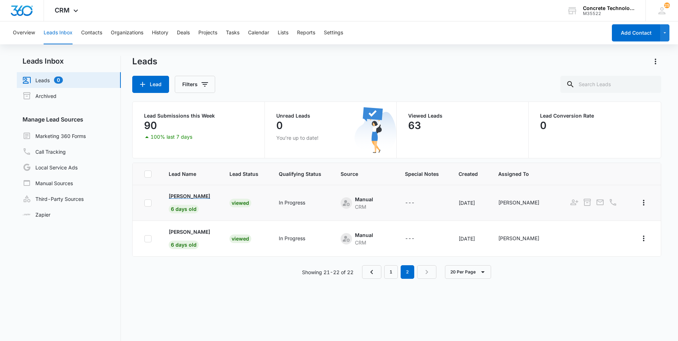
click at [180, 195] on p "Ed Green" at bounding box center [189, 196] width 41 height 8
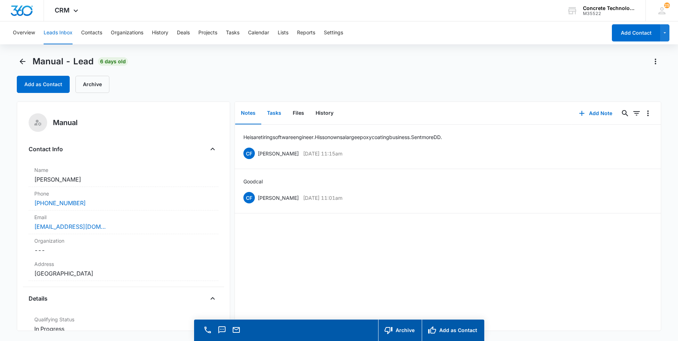
click at [274, 111] on button "Tasks" at bounding box center [274, 113] width 26 height 22
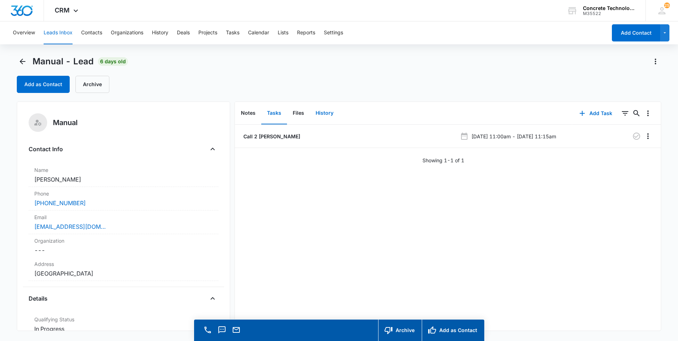
click at [322, 112] on button "History" at bounding box center [324, 113] width 29 height 22
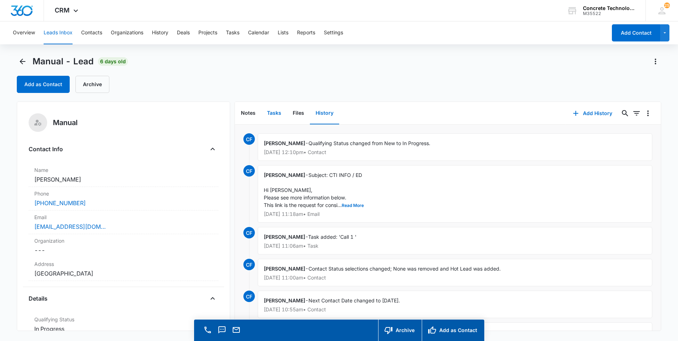
click at [275, 112] on button "Tasks" at bounding box center [274, 113] width 26 height 22
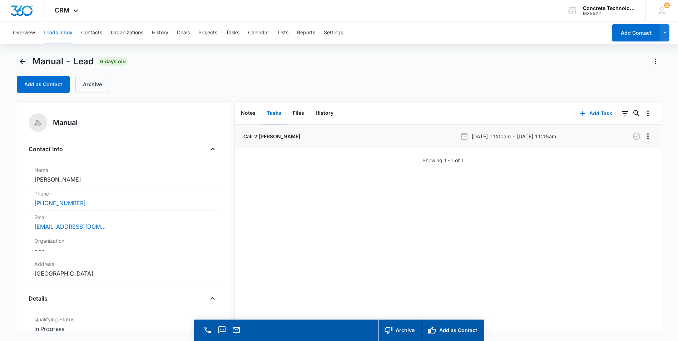
click at [460, 137] on icon at bounding box center [464, 136] width 9 height 9
click at [248, 112] on button "Notes" at bounding box center [248, 113] width 26 height 22
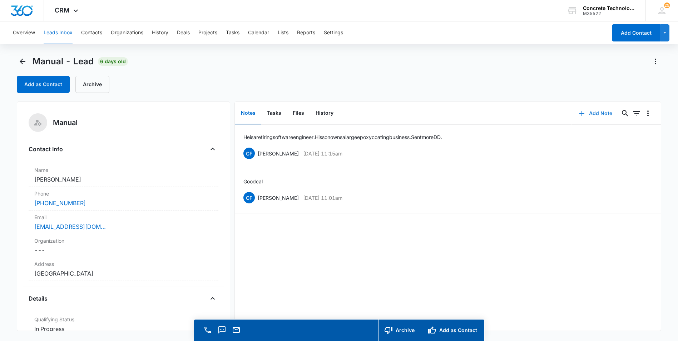
click at [588, 112] on button "Add Note" at bounding box center [596, 113] width 48 height 17
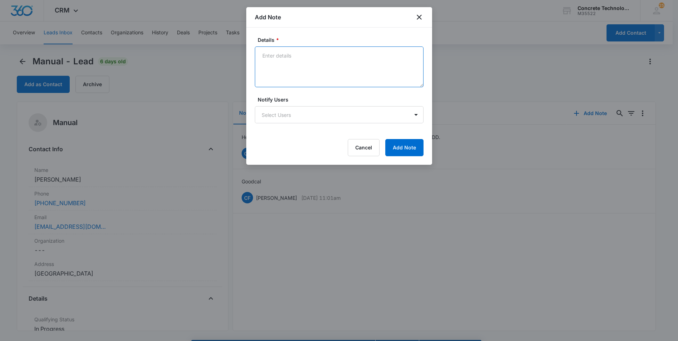
click at [261, 55] on textarea "Details *" at bounding box center [339, 66] width 169 height 41
type textarea "Called at 11 am as requested. text email"
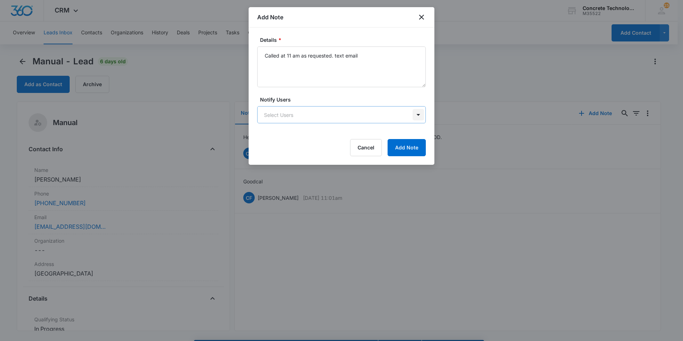
click at [414, 114] on body "CRM Apps Reputation Websites Forms CRM Email Social Content Ads Intelligence Fi…" at bounding box center [341, 180] width 683 height 361
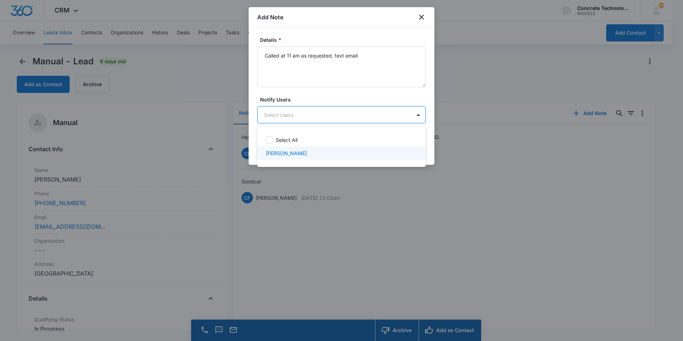
click at [285, 154] on p "[PERSON_NAME]" at bounding box center [286, 153] width 41 height 8
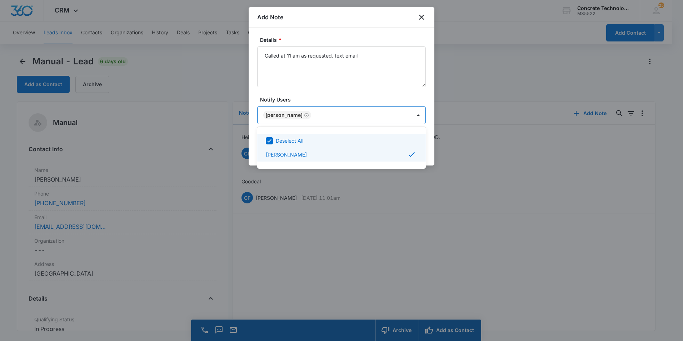
click at [373, 114] on div at bounding box center [341, 170] width 683 height 341
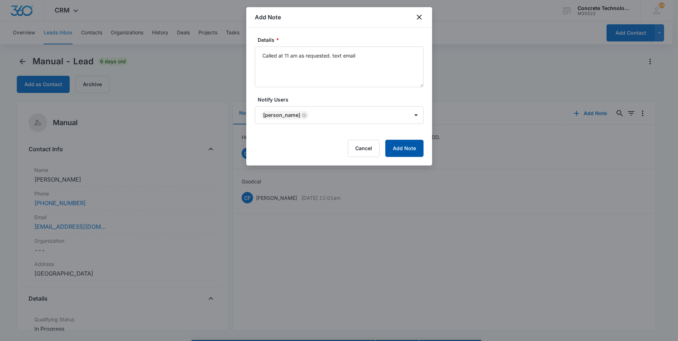
click at [401, 145] on button "Add Note" at bounding box center [404, 148] width 38 height 17
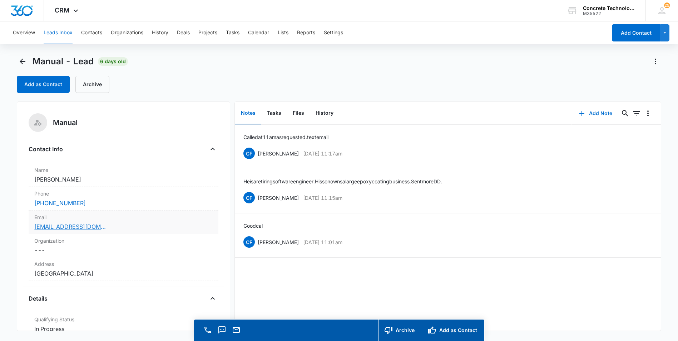
click at [75, 228] on link "edgreene@gmail.com" at bounding box center [69, 226] width 71 height 9
click at [273, 113] on button "Tasks" at bounding box center [274, 113] width 26 height 22
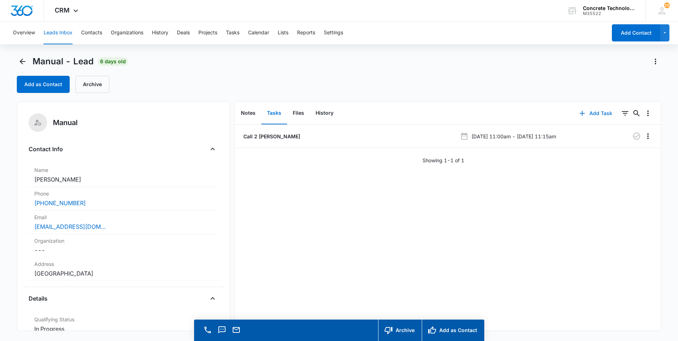
click at [594, 112] on button "Add Task" at bounding box center [595, 113] width 47 height 17
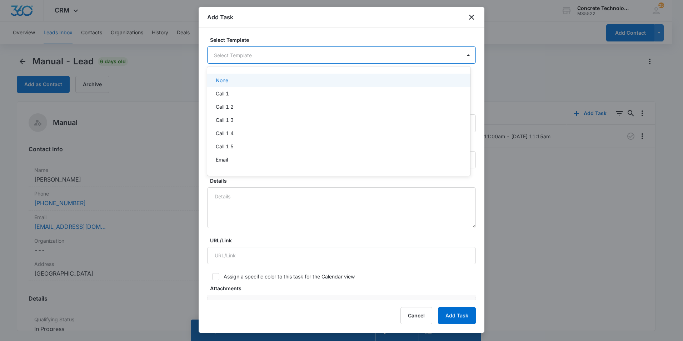
click at [302, 58] on body "CRM Apps Reputation Websites Forms CRM Email Social Content Ads Intelligence Fi…" at bounding box center [341, 170] width 683 height 341
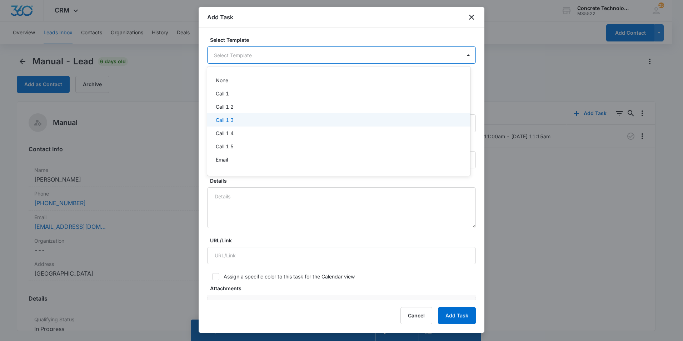
click at [221, 119] on p "Call 1 3" at bounding box center [225, 120] width 18 height 8
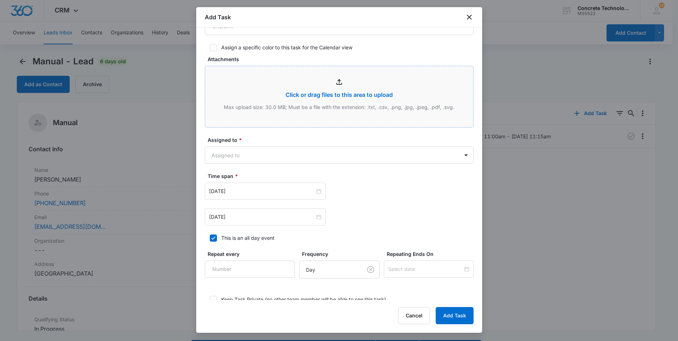
scroll to position [250, 0]
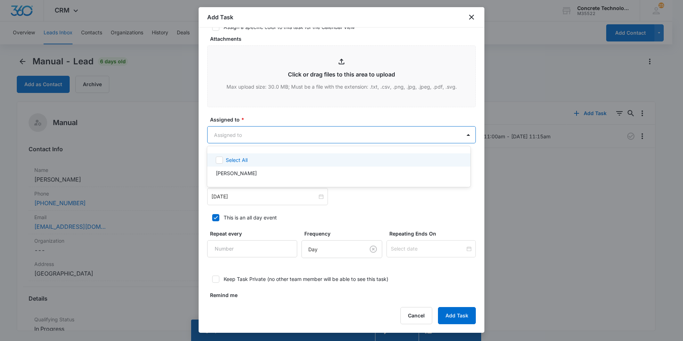
click at [394, 133] on body "CRM Apps Reputation Websites Forms CRM Email Social Content Ads Intelligence Fi…" at bounding box center [341, 170] width 683 height 341
click at [463, 134] on div at bounding box center [341, 170] width 683 height 341
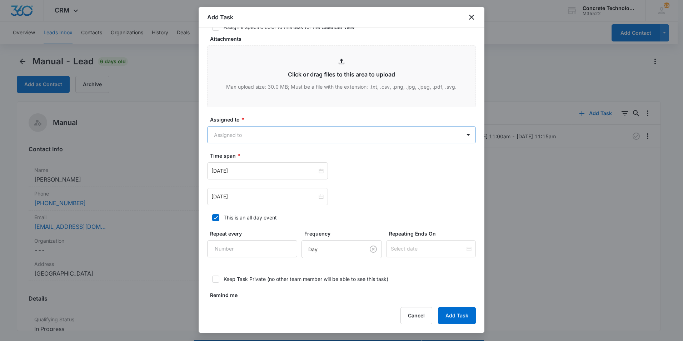
click at [397, 134] on body "CRM Apps Reputation Websites Forms CRM Email Social Content Ads Intelligence Fi…" at bounding box center [341, 180] width 683 height 361
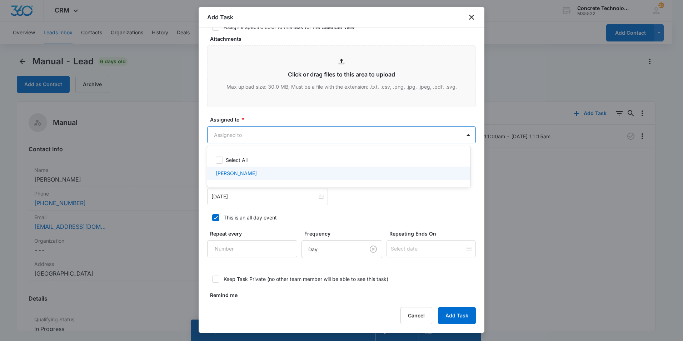
click at [236, 173] on p "[PERSON_NAME]" at bounding box center [236, 173] width 41 height 8
checkbox input "true"
click at [255, 197] on div at bounding box center [341, 170] width 683 height 341
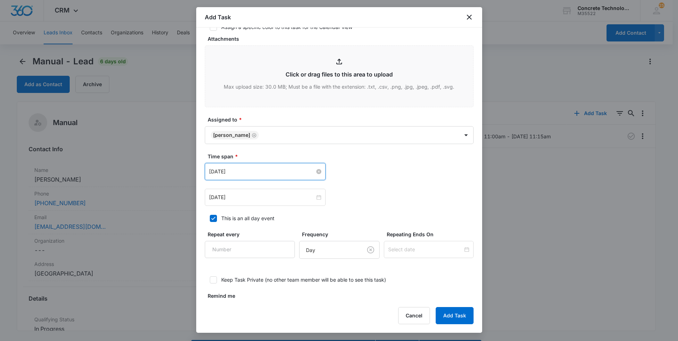
click at [297, 170] on input "[DATE]" at bounding box center [262, 172] width 106 height 8
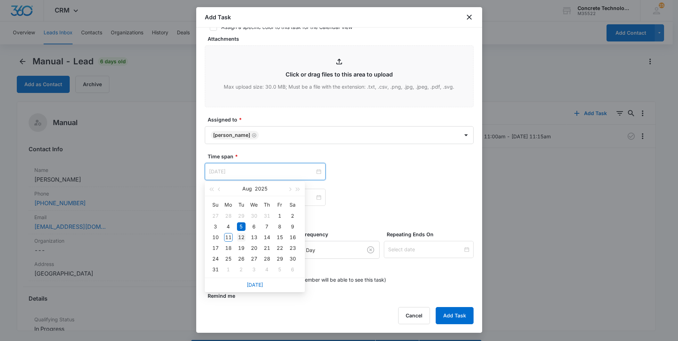
type input "[DATE]"
click at [241, 237] on div "12" at bounding box center [241, 237] width 9 height 9
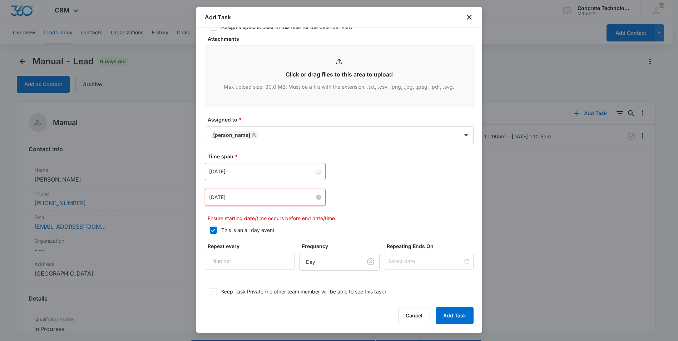
click at [279, 199] on input "[DATE]" at bounding box center [262, 197] width 106 height 8
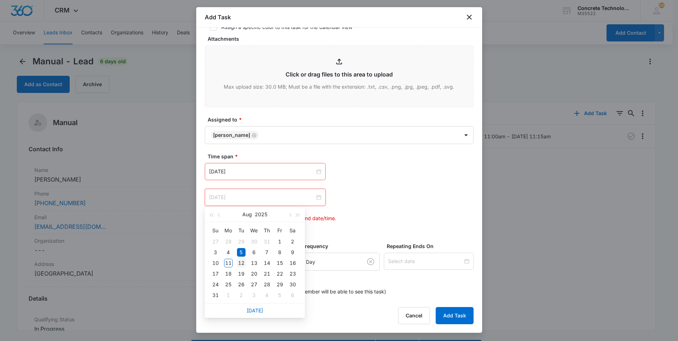
type input "[DATE]"
click at [242, 263] on div "12" at bounding box center [241, 263] width 9 height 9
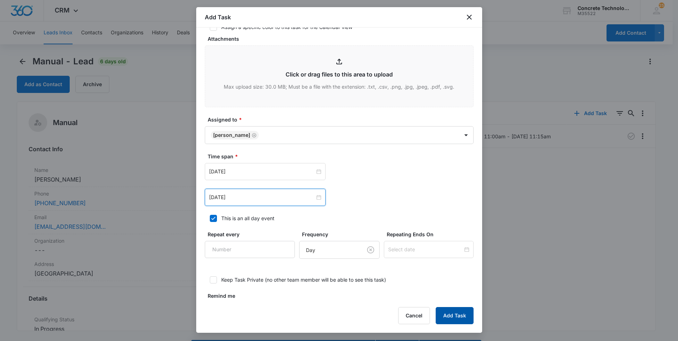
click at [446, 317] on button "Add Task" at bounding box center [455, 315] width 38 height 17
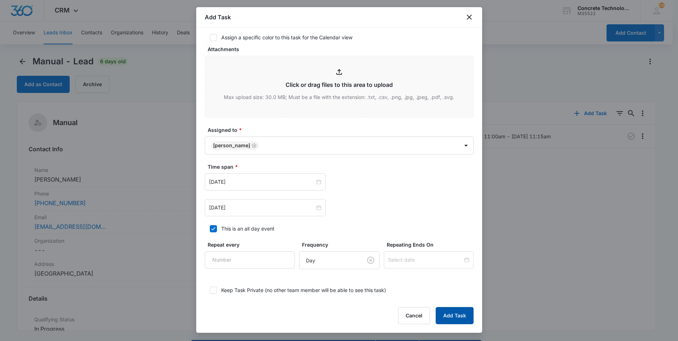
scroll to position [0, 0]
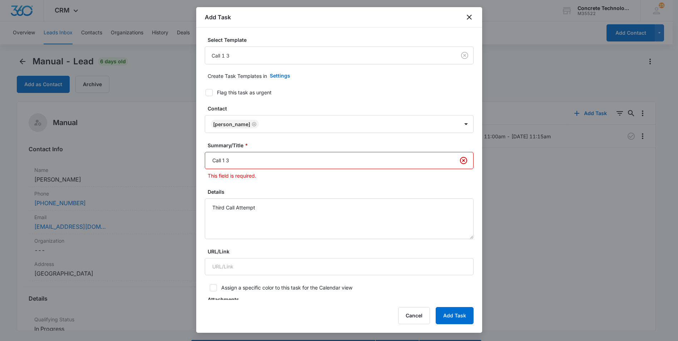
click at [225, 159] on input "Call 1 3" at bounding box center [339, 160] width 269 height 17
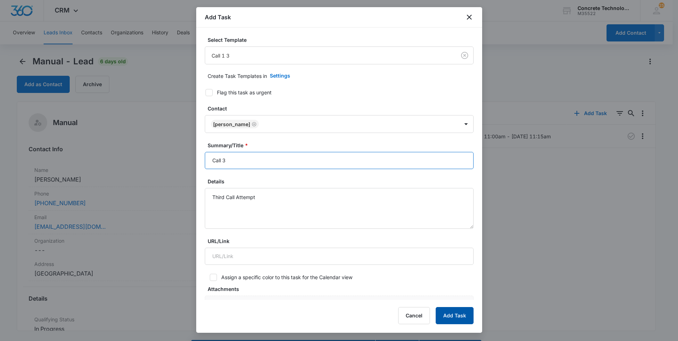
type input "Call 3"
click at [456, 311] on button "Add Task" at bounding box center [455, 315] width 38 height 17
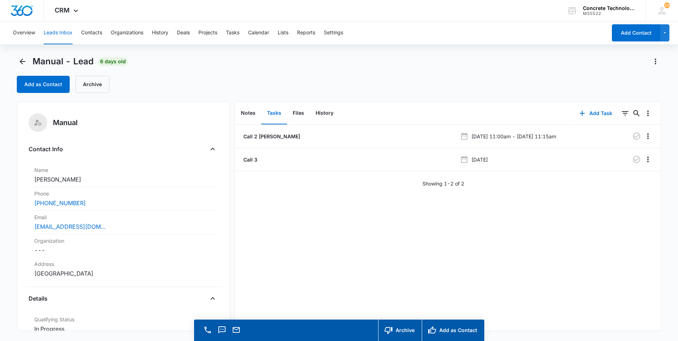
click at [47, 33] on button "Leads Inbox" at bounding box center [58, 32] width 29 height 23
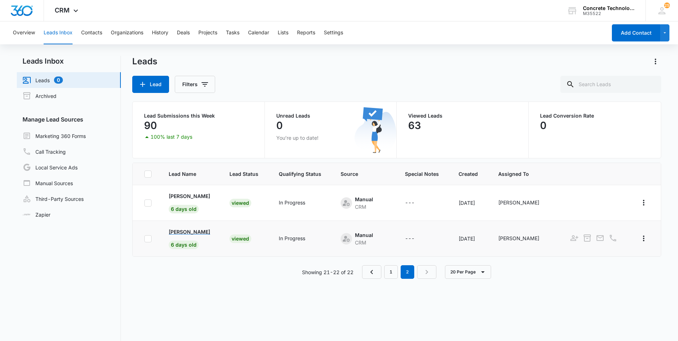
click at [179, 229] on p "Jazmin Scott" at bounding box center [189, 232] width 41 height 8
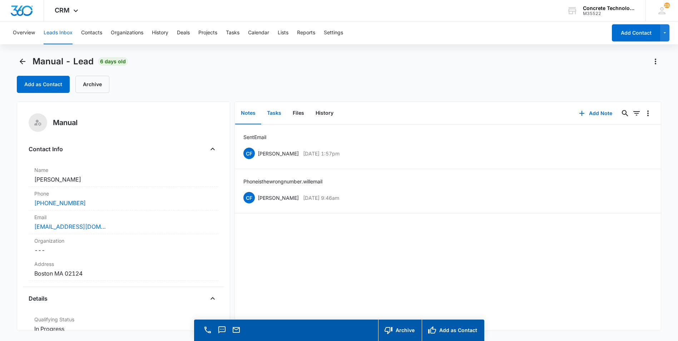
click at [278, 112] on button "Tasks" at bounding box center [274, 113] width 26 height 22
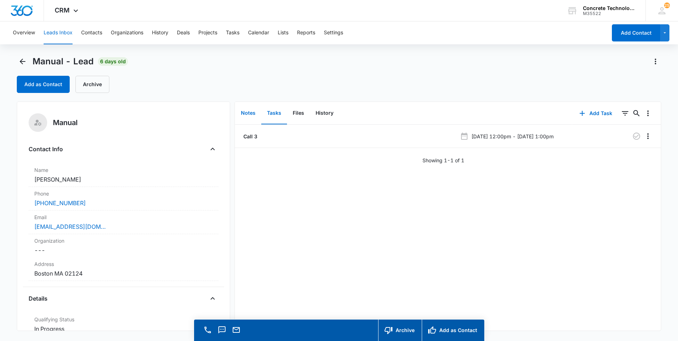
click at [249, 111] on button "Notes" at bounding box center [248, 113] width 26 height 22
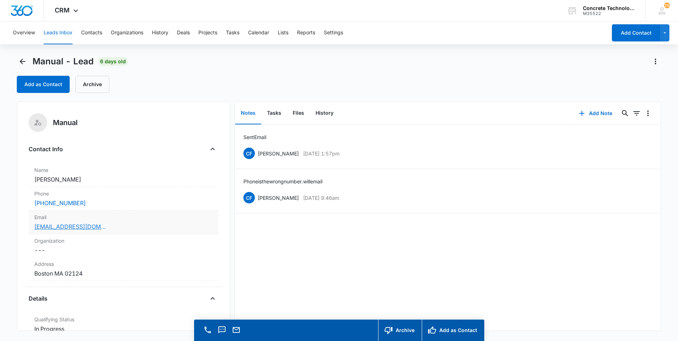
click at [60, 225] on link "jazzy_yvonne@icloud.com" at bounding box center [69, 226] width 71 height 9
click at [592, 111] on button "Add Note" at bounding box center [596, 113] width 48 height 17
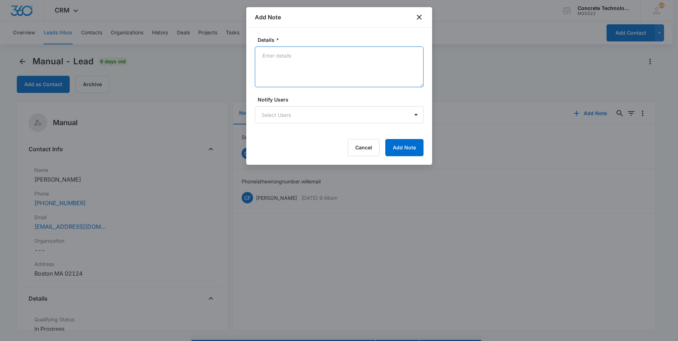
click at [262, 56] on textarea "Details *" at bounding box center [339, 66] width 169 height 41
type textarea "Emailed"
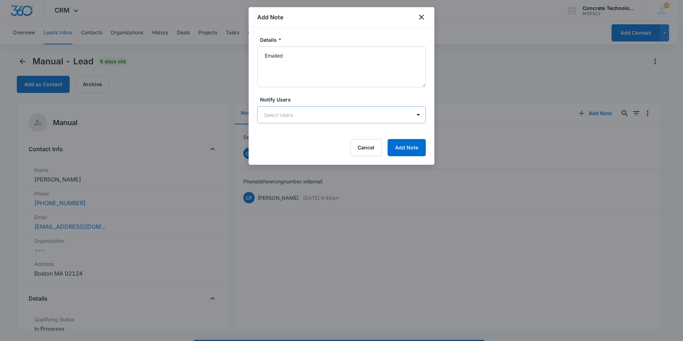
click at [311, 113] on body "CRM Apps Reputation Websites Forms CRM Email Social Content Ads Intelligence Fi…" at bounding box center [341, 180] width 683 height 361
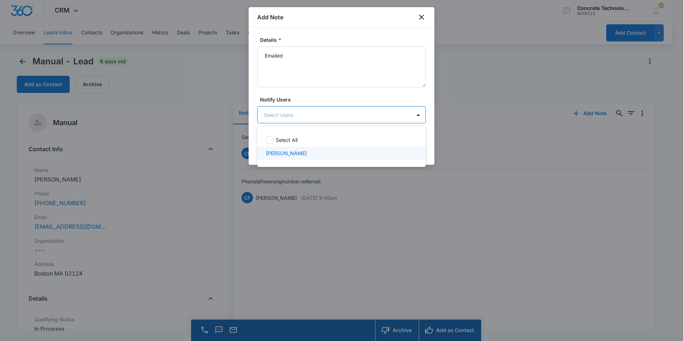
click at [284, 152] on p "[PERSON_NAME]" at bounding box center [286, 153] width 41 height 8
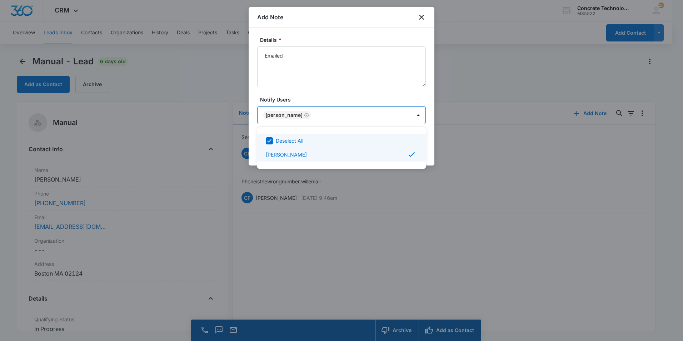
click at [372, 113] on div at bounding box center [341, 170] width 683 height 341
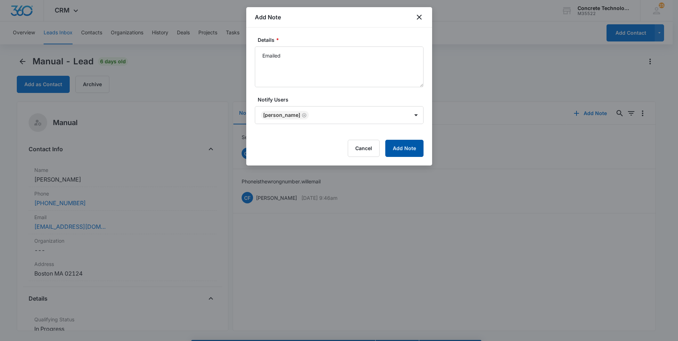
click at [402, 148] on button "Add Note" at bounding box center [404, 148] width 38 height 17
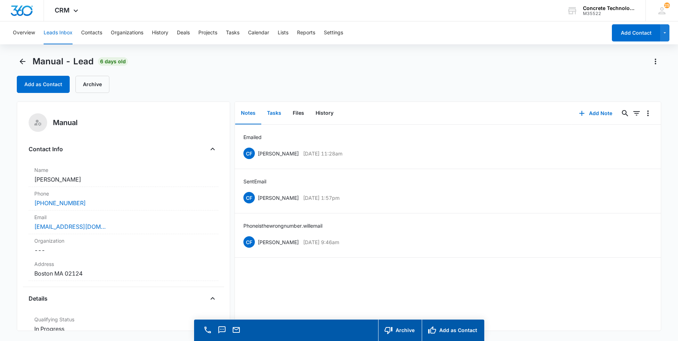
click at [272, 112] on button "Tasks" at bounding box center [274, 113] width 26 height 22
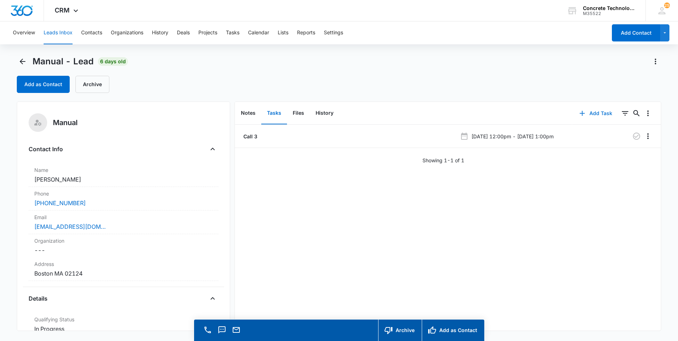
click at [589, 110] on button "Add Task" at bounding box center [595, 113] width 47 height 17
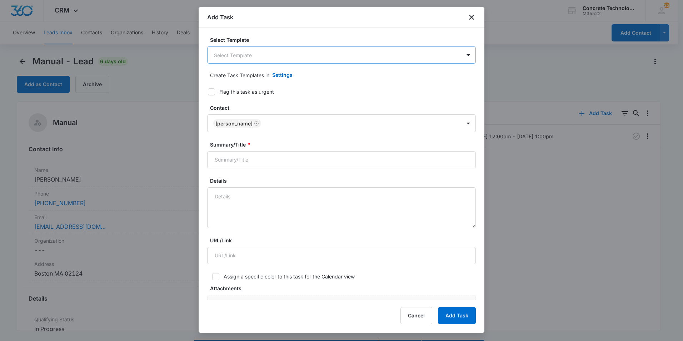
click at [217, 54] on body "CRM Apps Reputation Websites Forms CRM Email Social Content Ads Intelligence Fi…" at bounding box center [341, 180] width 683 height 361
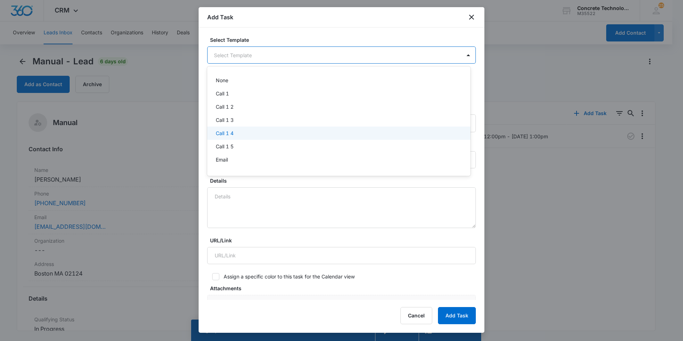
click at [221, 132] on p "Call 1 4" at bounding box center [225, 133] width 18 height 8
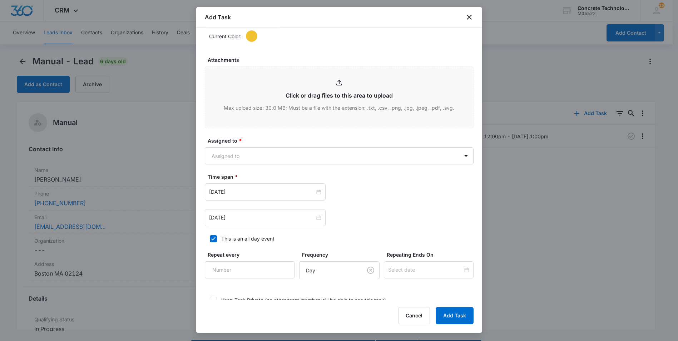
scroll to position [333, 0]
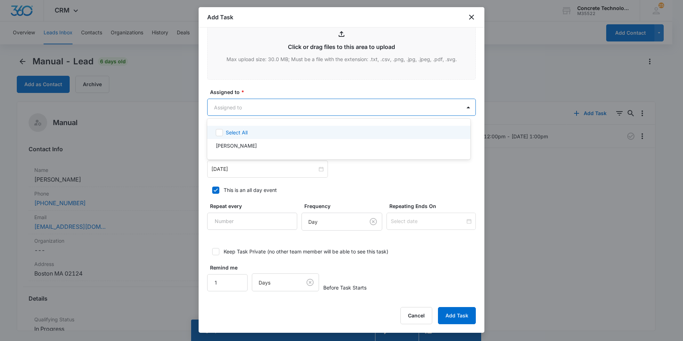
click at [267, 106] on body "CRM Apps Reputation Websites Forms CRM Email Social Content Ads Intelligence Fi…" at bounding box center [341, 170] width 683 height 341
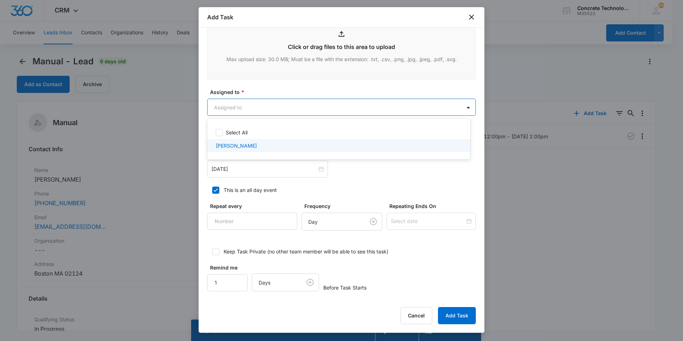
click at [219, 145] on p "[PERSON_NAME]" at bounding box center [236, 146] width 41 height 8
checkbox input "true"
click at [243, 170] on div at bounding box center [341, 170] width 683 height 341
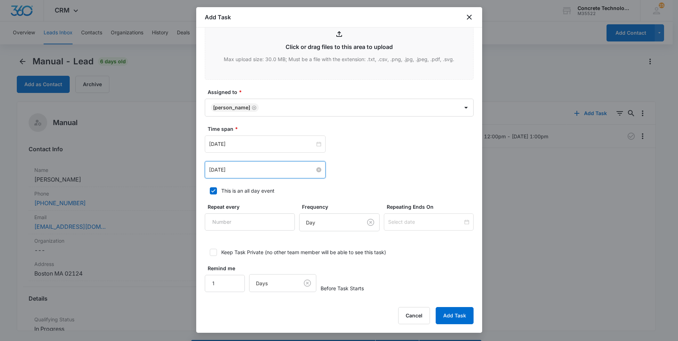
click at [288, 169] on input "[DATE]" at bounding box center [262, 170] width 106 height 8
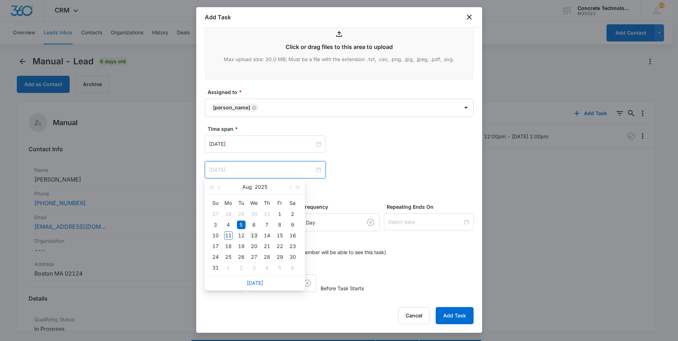
type input "[DATE]"
click at [255, 235] on div "13" at bounding box center [254, 235] width 9 height 9
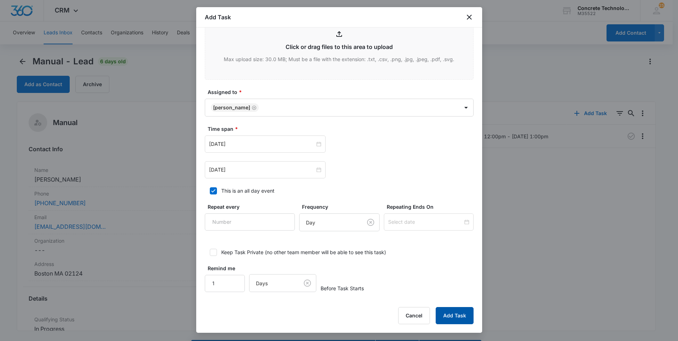
click at [448, 313] on button "Add Task" at bounding box center [455, 315] width 38 height 17
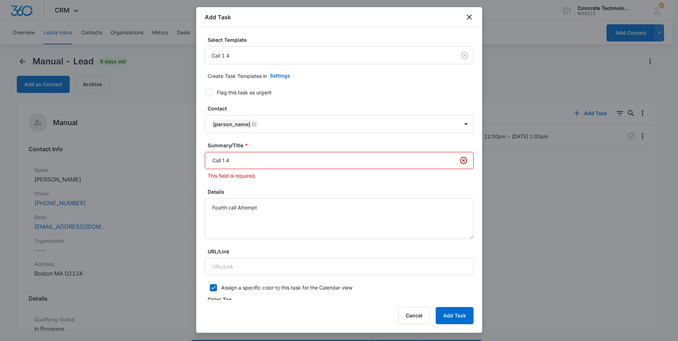
click at [225, 160] on input "Call 1 4" at bounding box center [339, 160] width 269 height 17
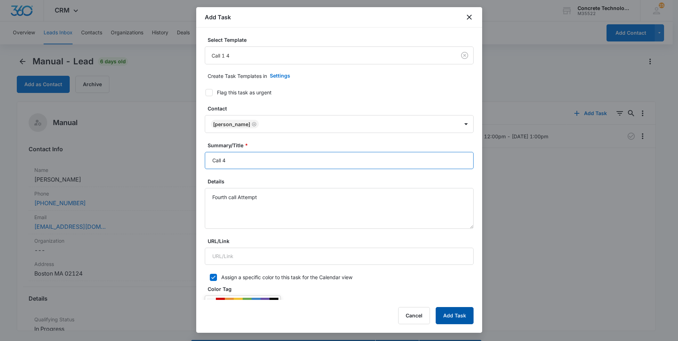
type input "Call 4"
click at [445, 316] on button "Add Task" at bounding box center [455, 315] width 38 height 17
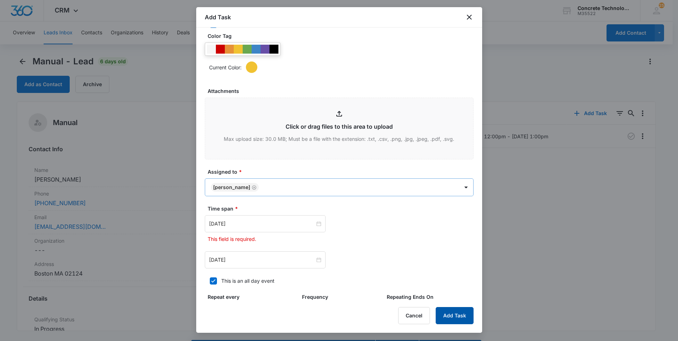
scroll to position [344, 0]
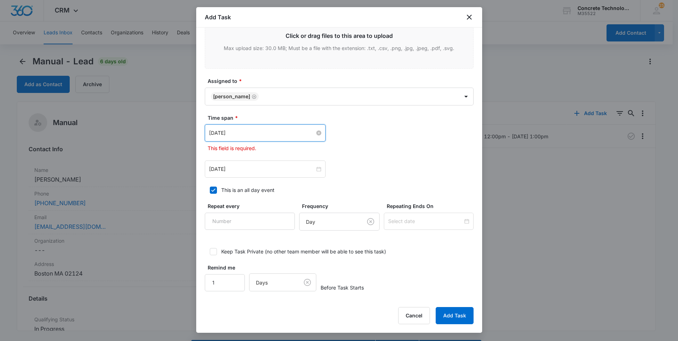
click at [266, 136] on input "[DATE]" at bounding box center [262, 133] width 106 height 8
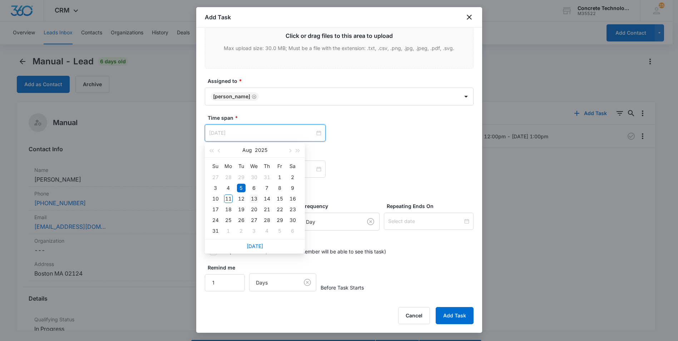
type input "[DATE]"
click at [254, 197] on div "13" at bounding box center [254, 198] width 9 height 9
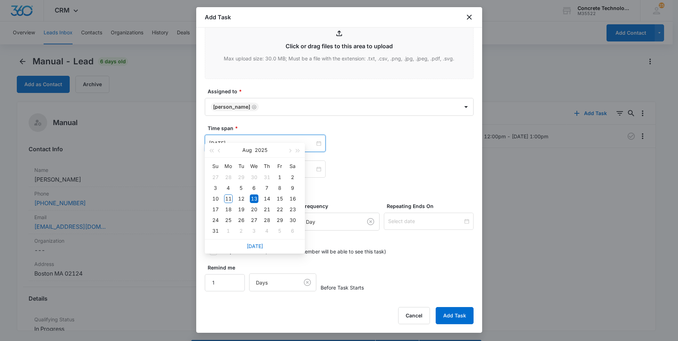
scroll to position [333, 0]
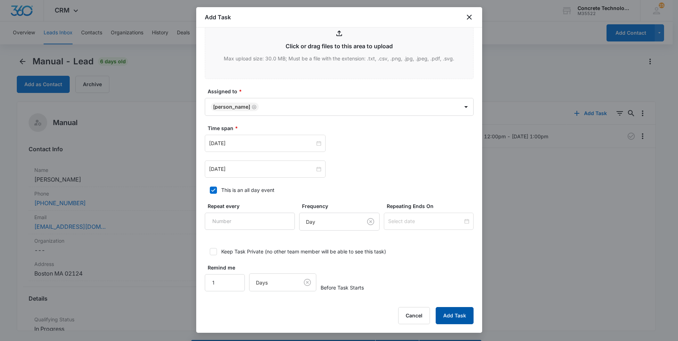
click at [454, 313] on button "Add Task" at bounding box center [455, 315] width 38 height 17
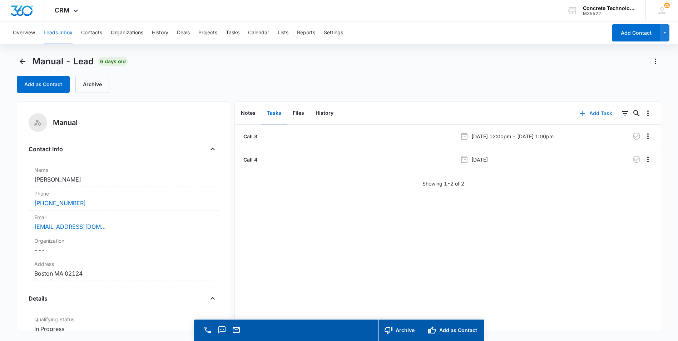
scroll to position [20, 0]
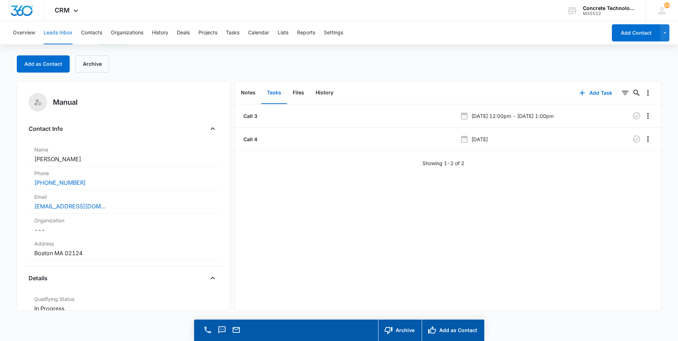
click at [60, 33] on button "Leads Inbox" at bounding box center [58, 32] width 29 height 23
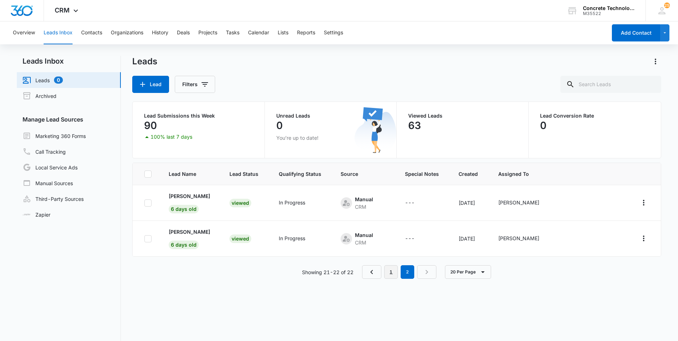
click at [394, 271] on link "1" at bounding box center [391, 272] width 14 height 14
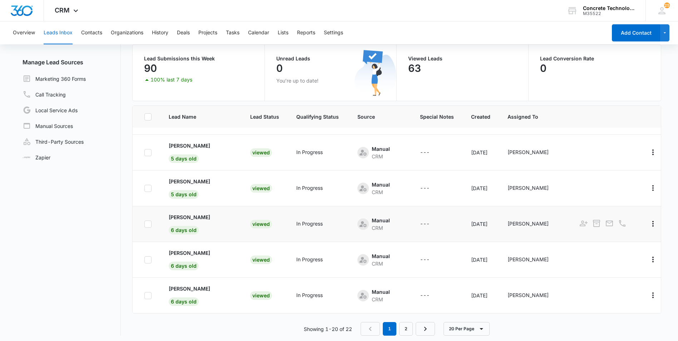
scroll to position [60, 0]
